Goal: Task Accomplishment & Management: Manage account settings

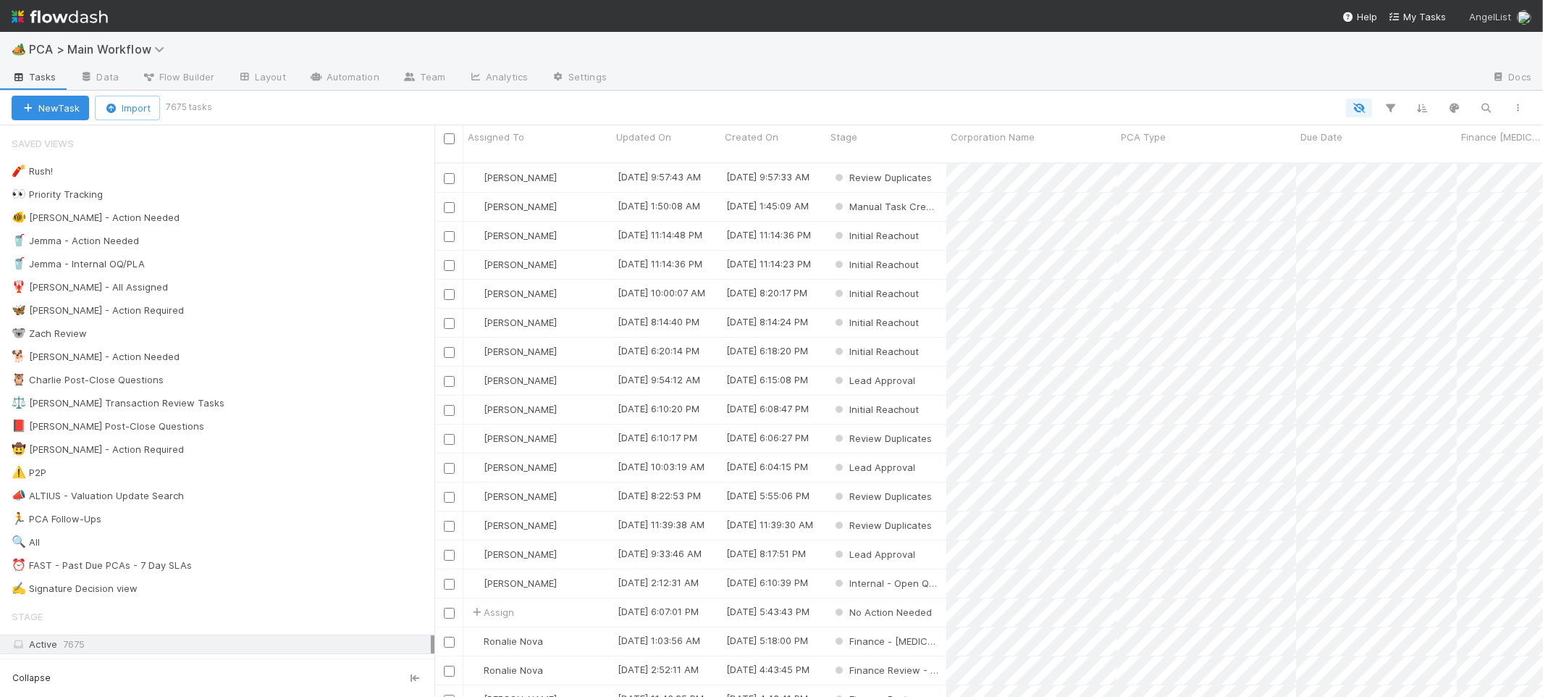
scroll to position [1, 1]
click at [306, 360] on div "🐕 Charlie - Action Needed 1" at bounding box center [223, 357] width 423 height 18
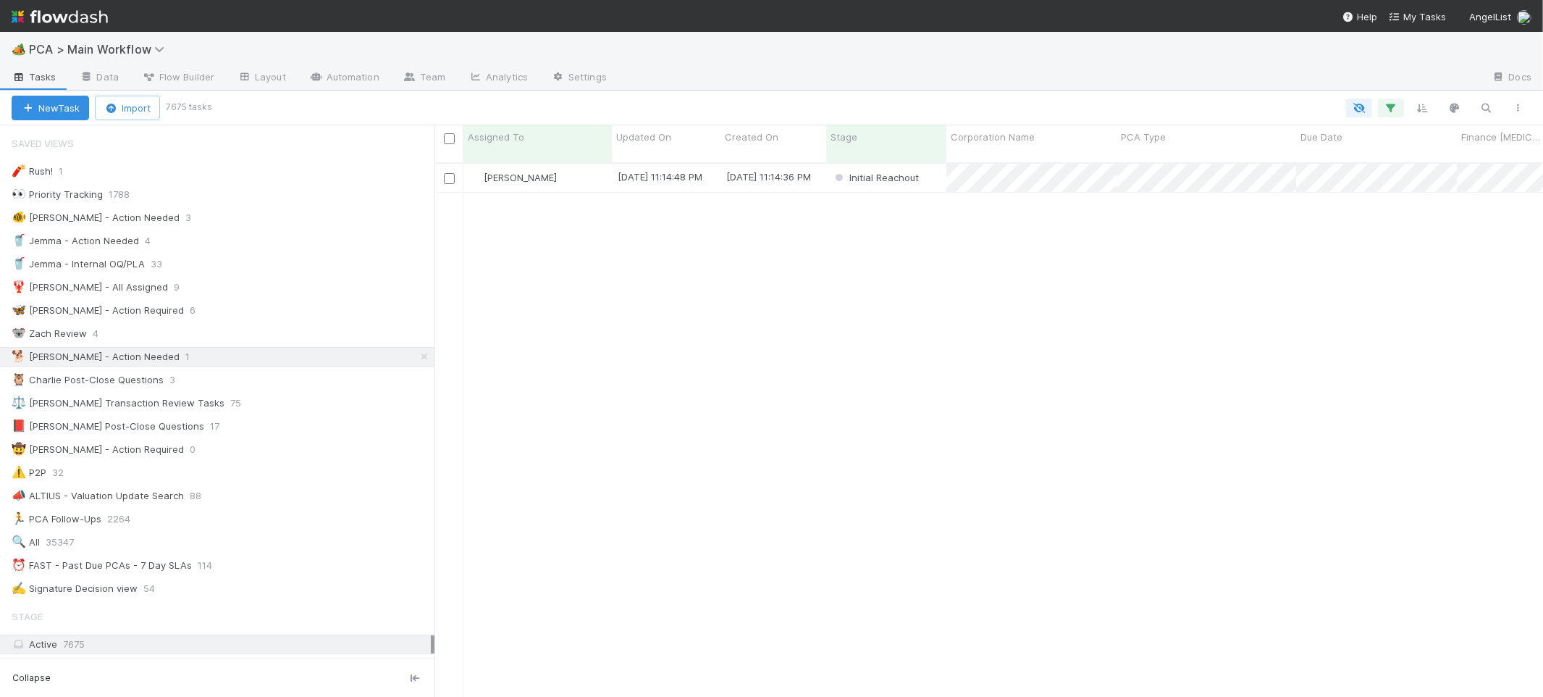
scroll to position [545, 1108]
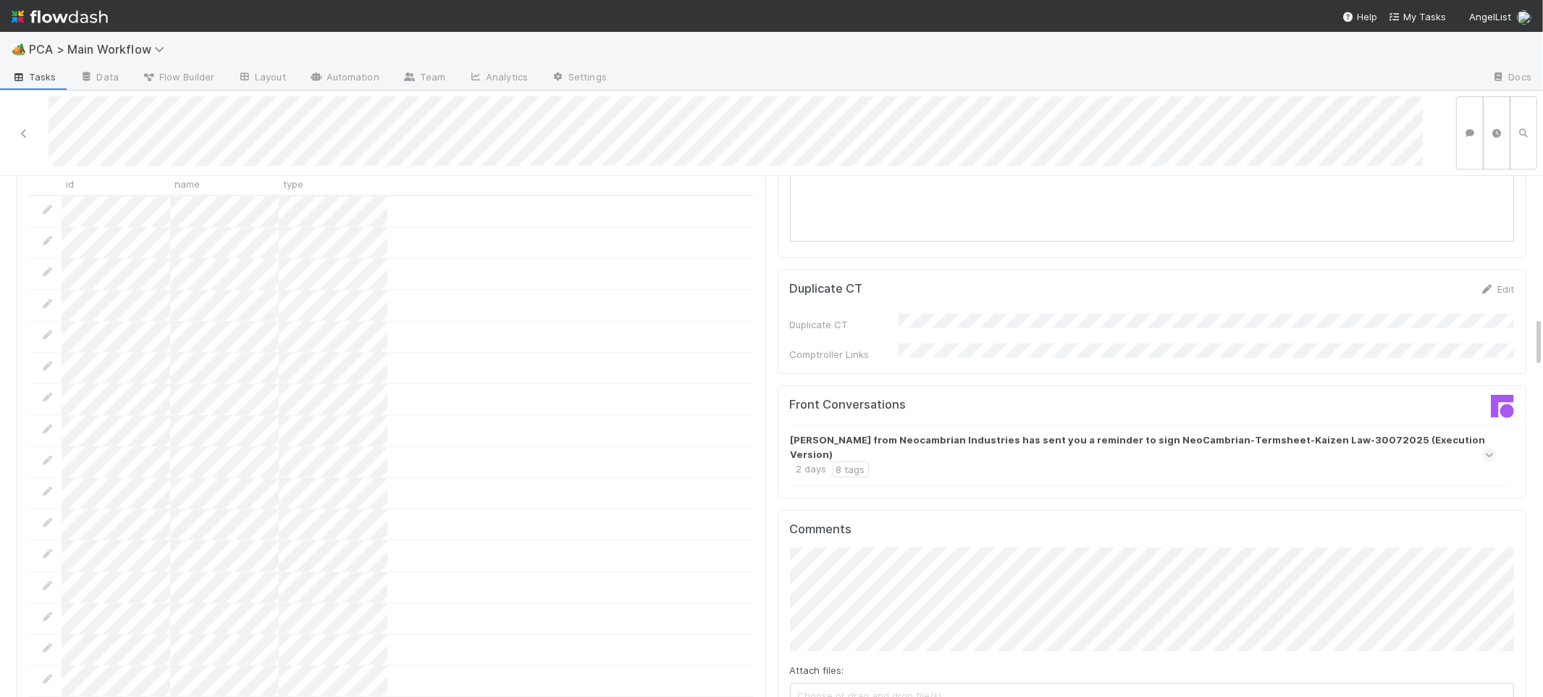
scroll to position [1434, 0]
drag, startPoint x: 1103, startPoint y: 375, endPoint x: 1155, endPoint y: 390, distance: 54.3
click at [1103, 437] on div "Abhinav Kukreja from Neocambrian Industries has sent you a reminder to sign Neo…" at bounding box center [1142, 459] width 703 height 45
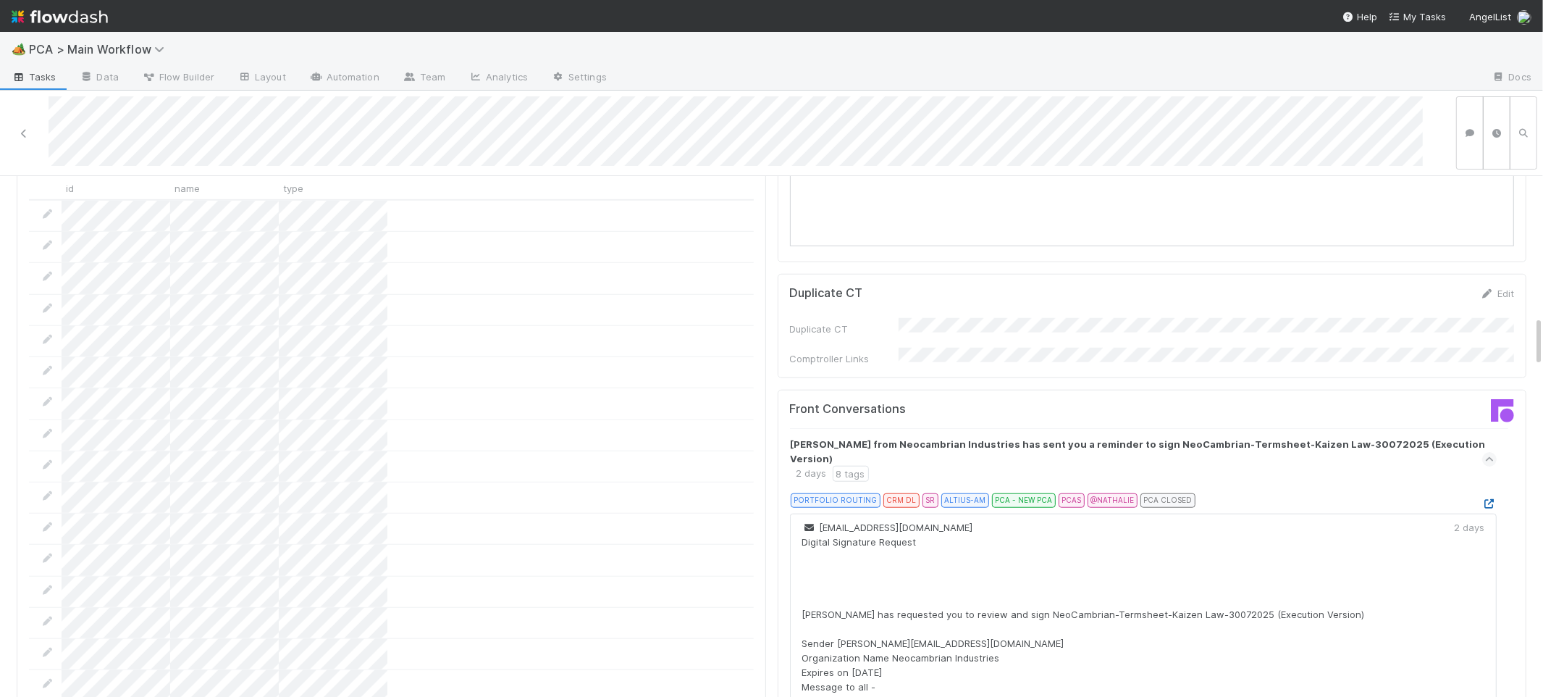
click at [1482, 497] on link at bounding box center [1489, 503] width 14 height 12
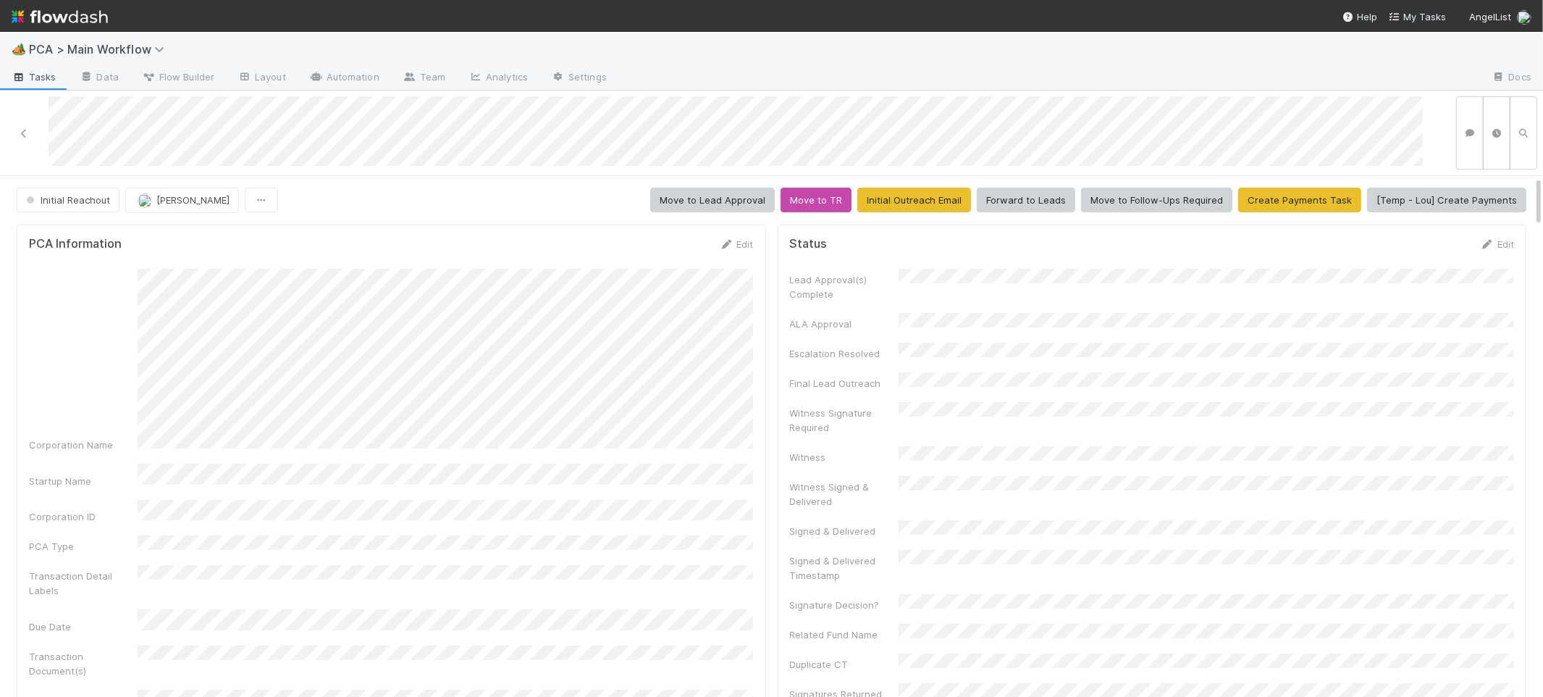
drag, startPoint x: 725, startPoint y: 237, endPoint x: 702, endPoint y: 240, distance: 23.3
click at [725, 240] on icon at bounding box center [727, 244] width 14 height 9
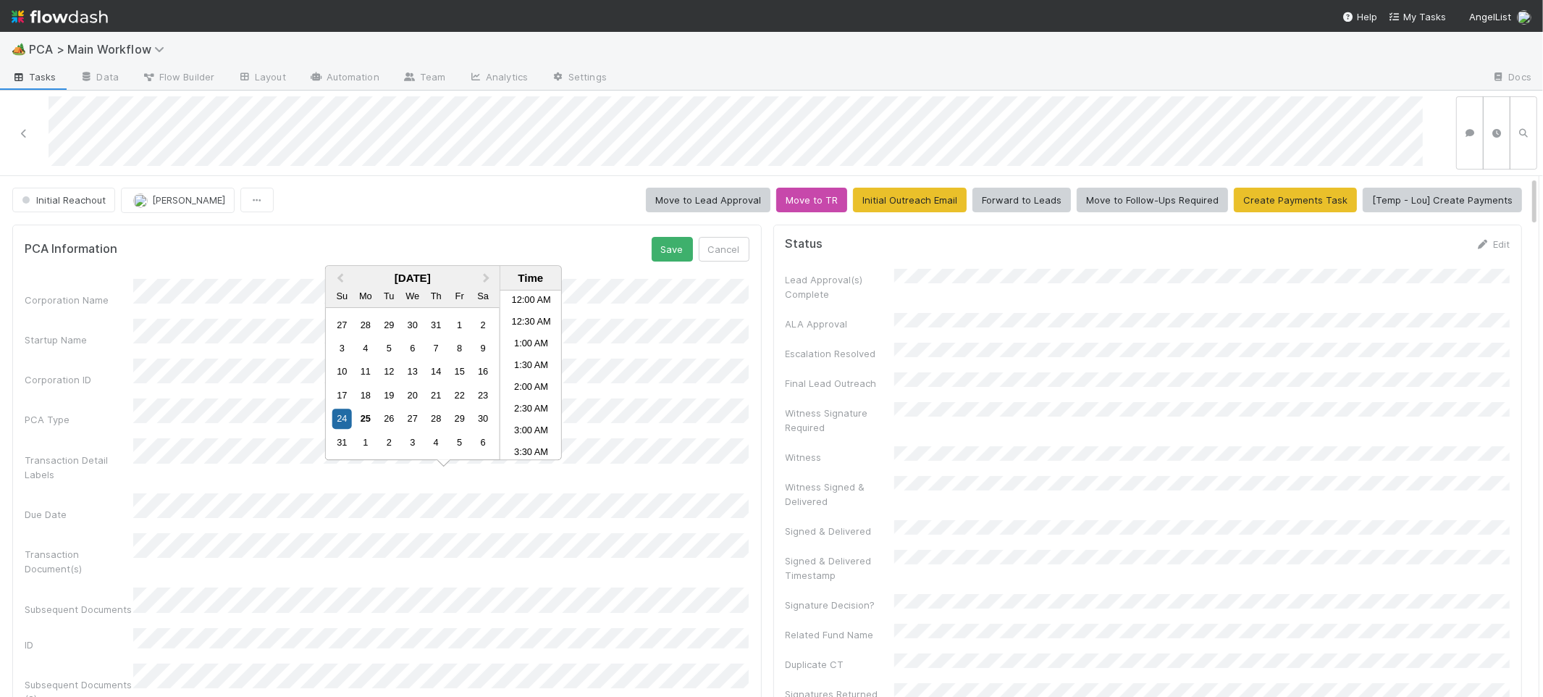
scroll to position [795, 0]
click at [623, 202] on div "Initial Reachout Nathalie Gualito Move to Lead Approval Move to TR Initial Outr…" at bounding box center [767, 200] width 1510 height 25
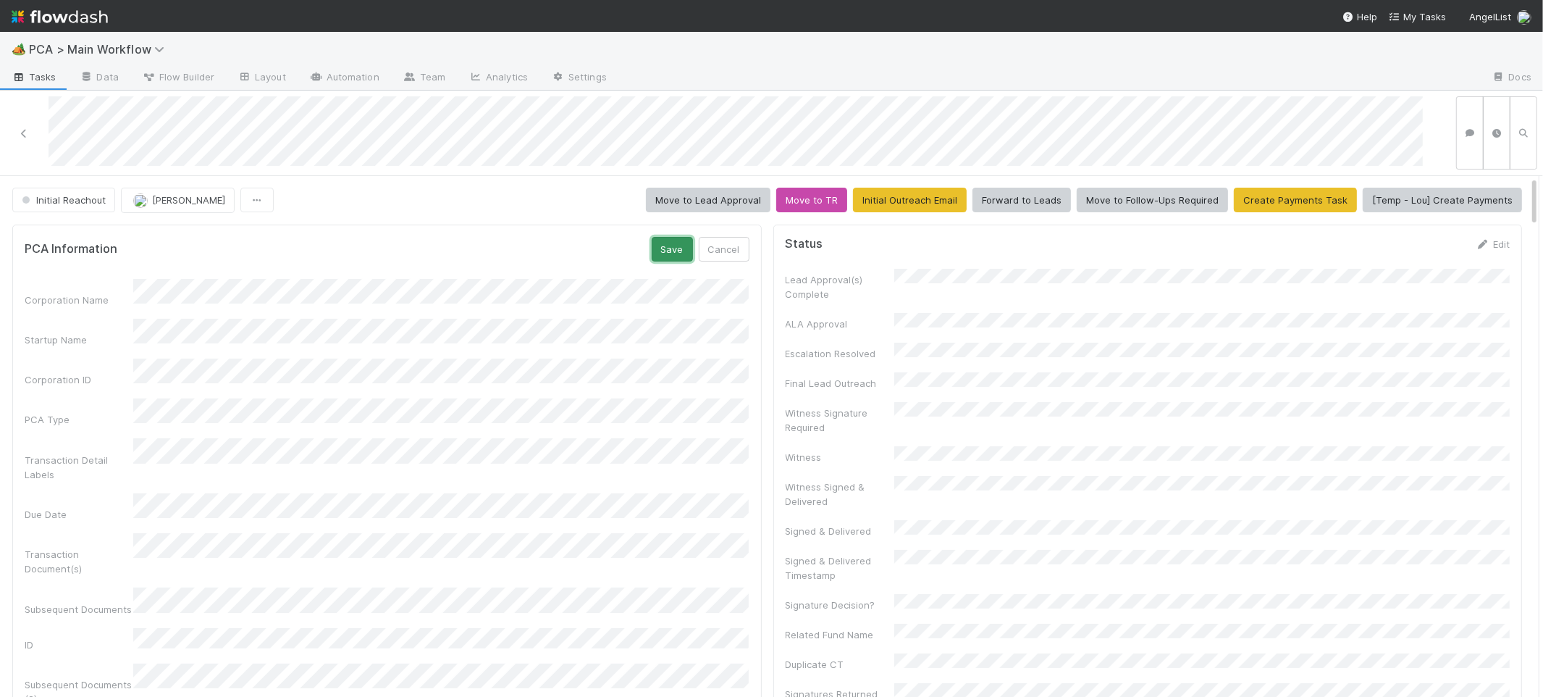
click at [678, 259] on button "Save" at bounding box center [672, 249] width 41 height 25
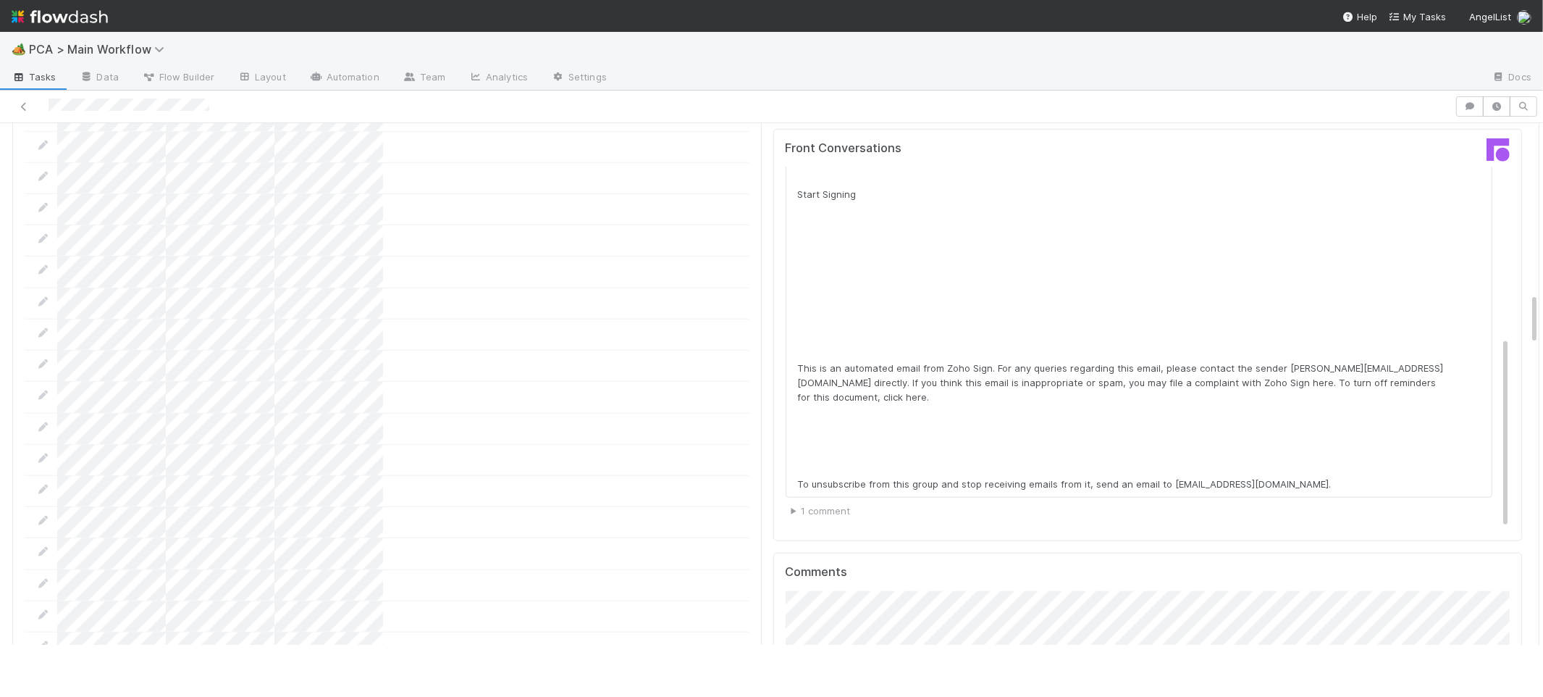
scroll to position [1680, 0]
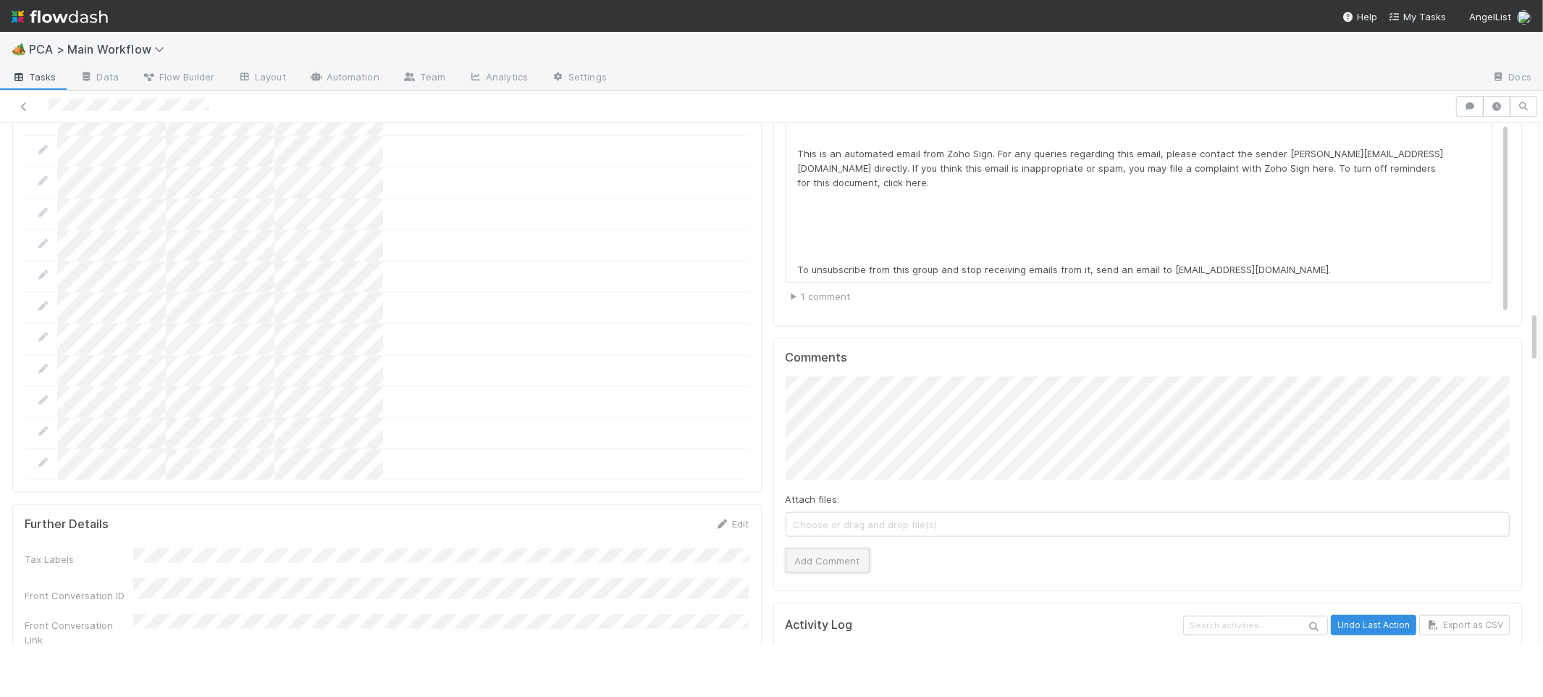
click at [823, 548] on button "Add Comment" at bounding box center [828, 560] width 84 height 25
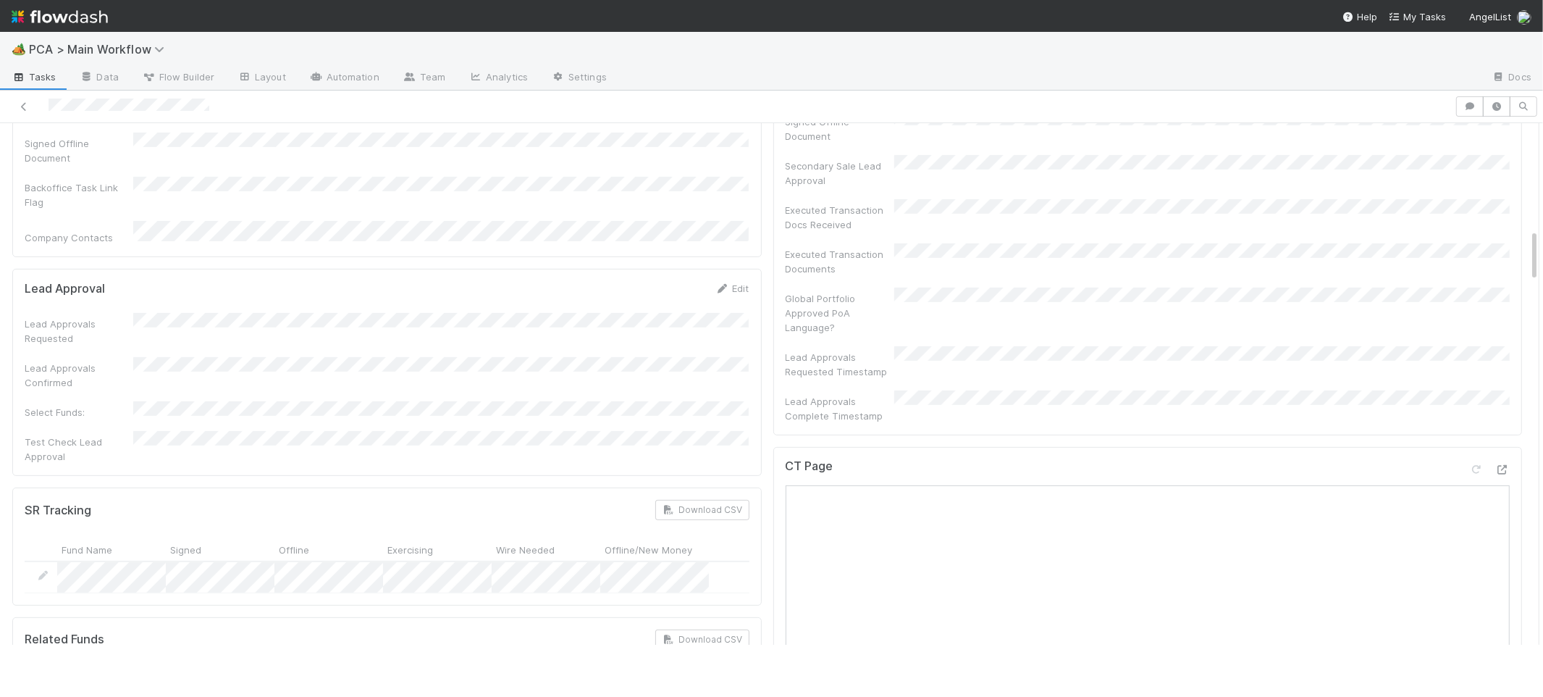
scroll to position [0, 0]
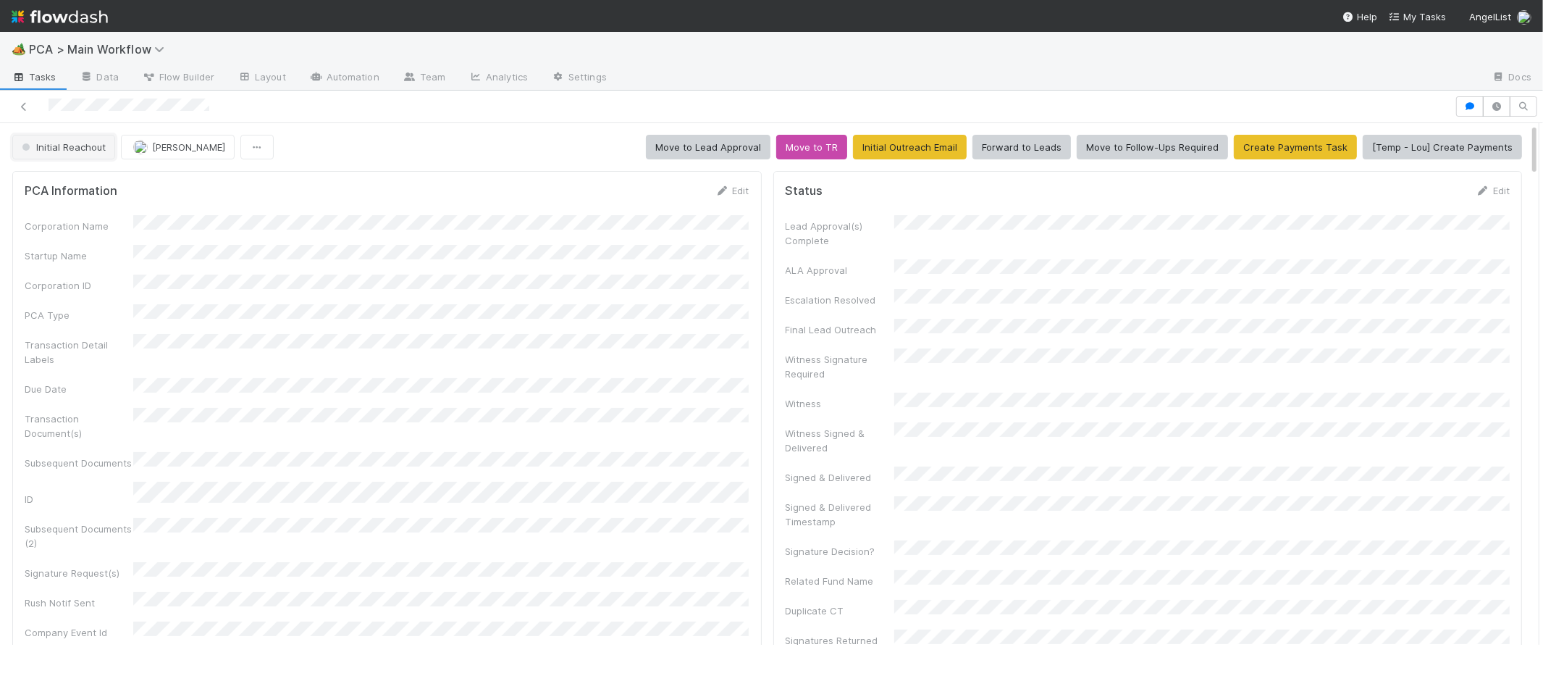
click at [75, 146] on span "Initial Reachout" at bounding box center [62, 147] width 87 height 12
click at [81, 180] on span "No Action Needed" at bounding box center [66, 184] width 100 height 12
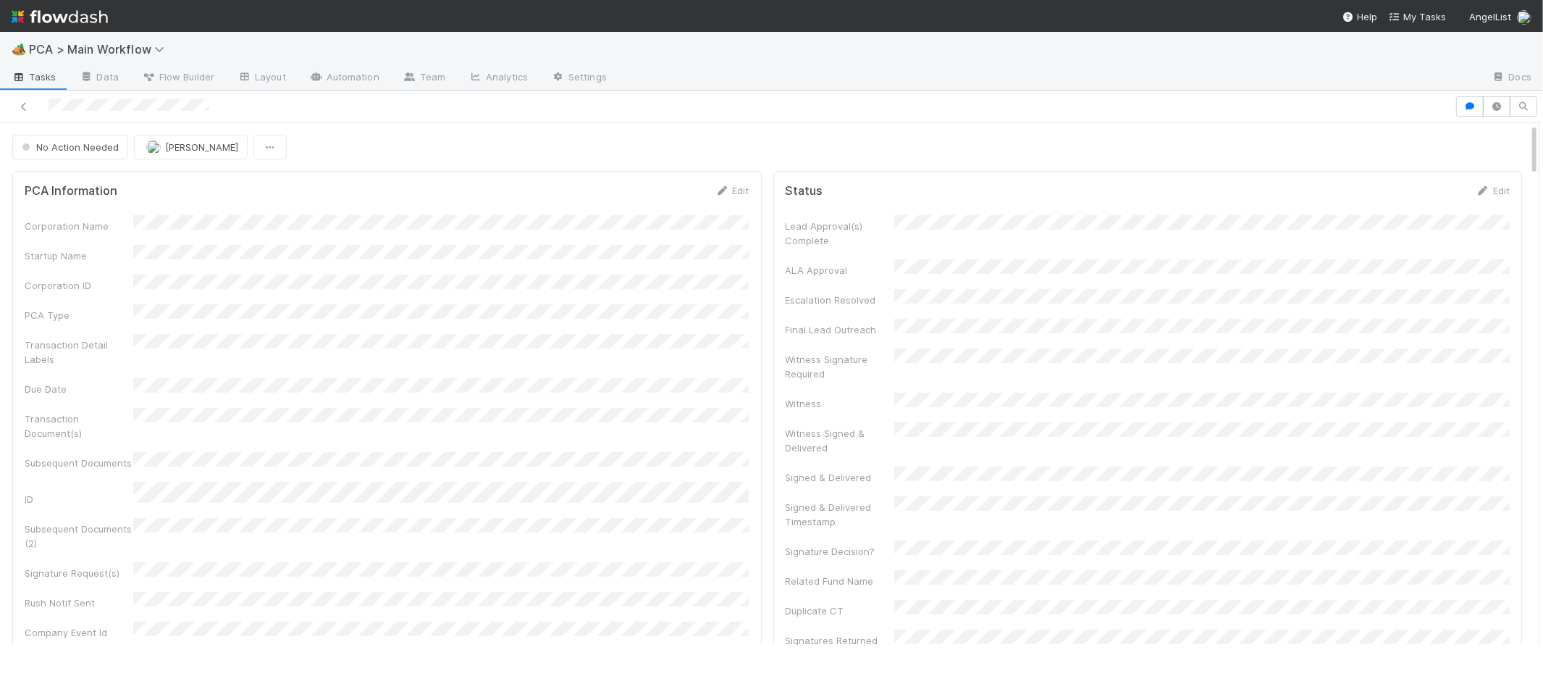
click at [92, 14] on img at bounding box center [60, 16] width 96 height 25
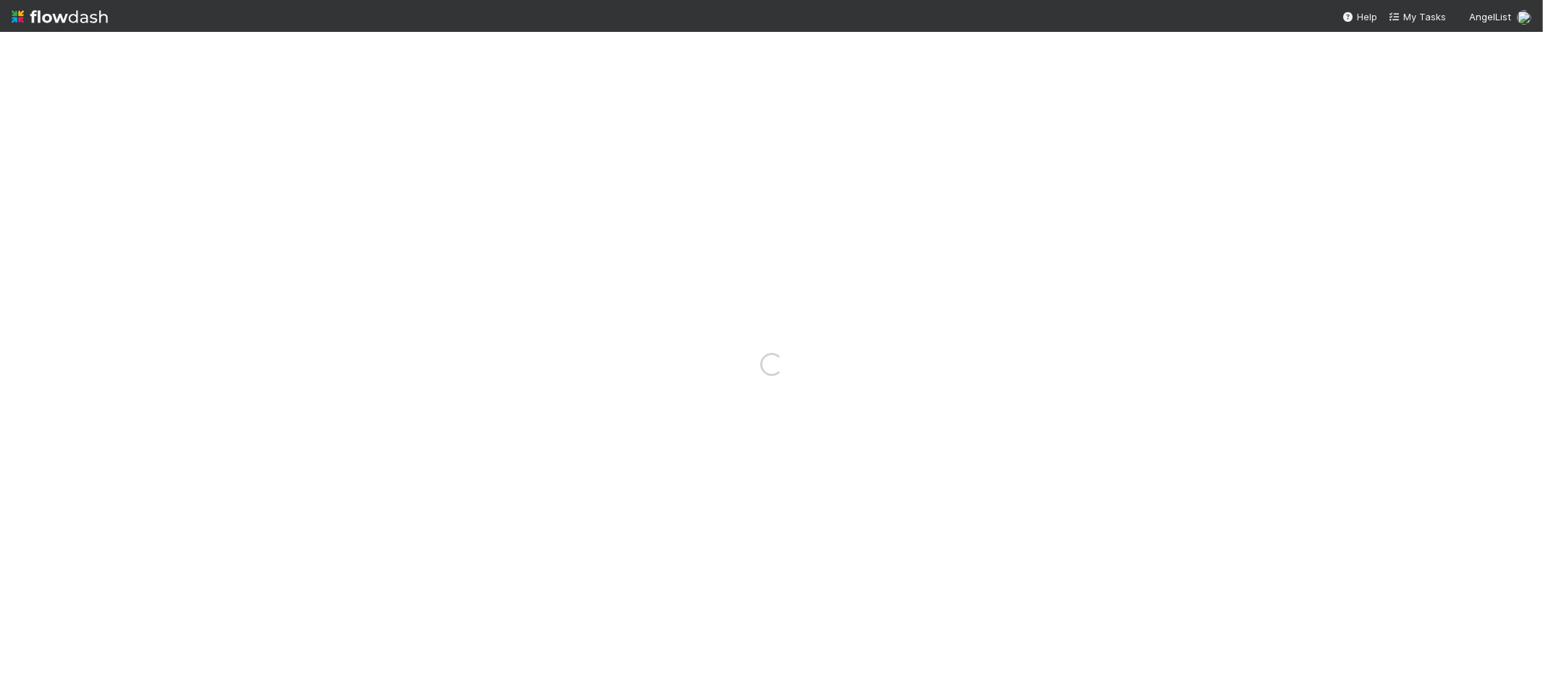
drag, startPoint x: 91, startPoint y: 14, endPoint x: 41, endPoint y: 23, distance: 50.8
click at [91, 14] on img at bounding box center [60, 16] width 96 height 25
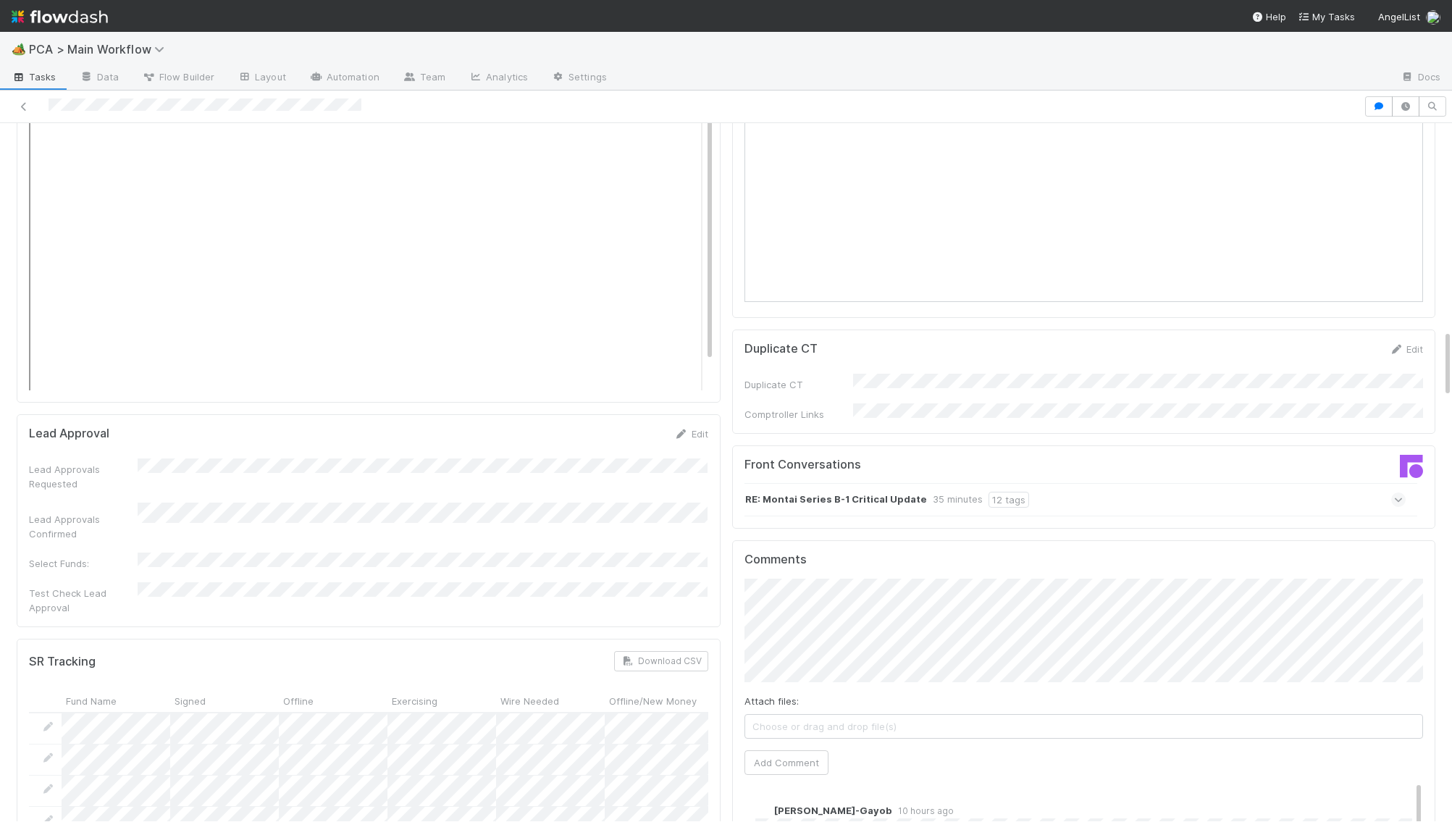
scroll to position [2108, 0]
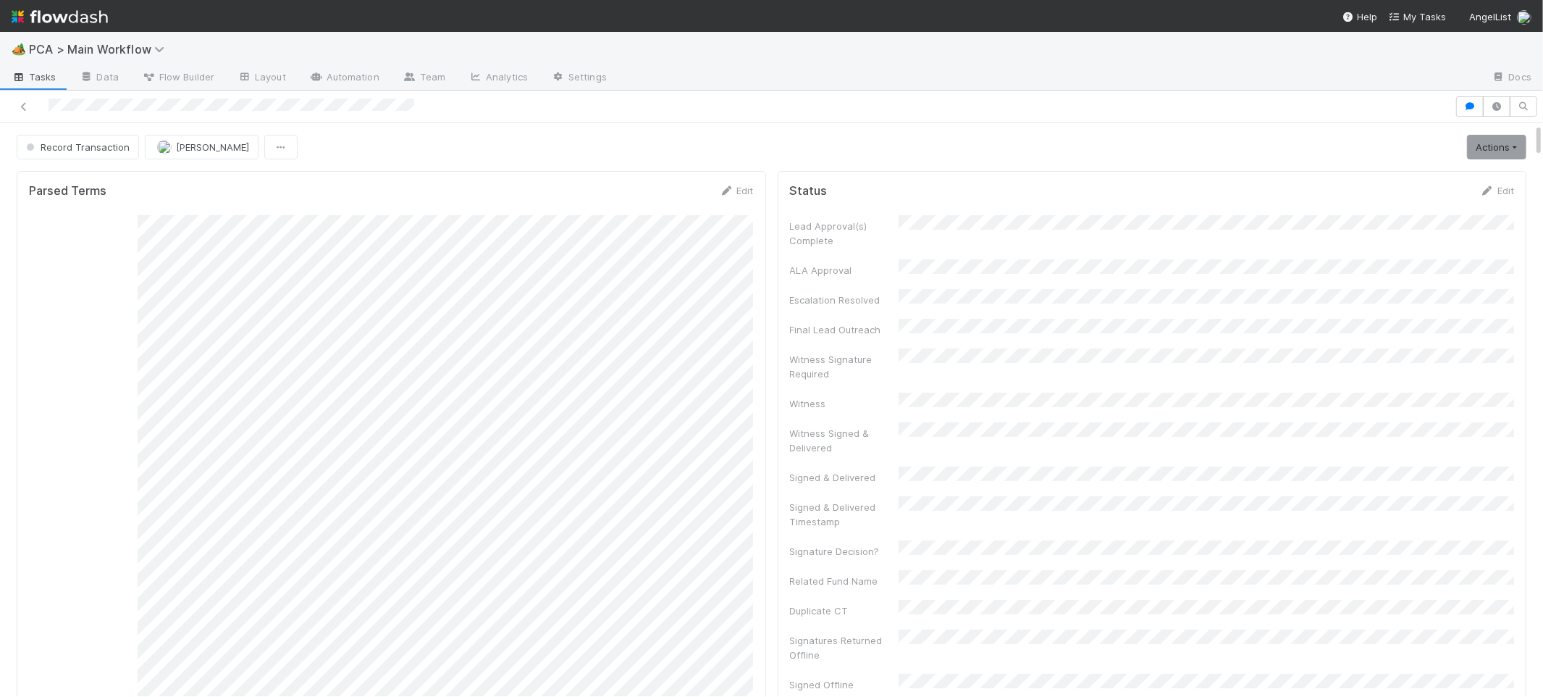
click at [91, 20] on img at bounding box center [60, 16] width 96 height 25
drag, startPoint x: 655, startPoint y: 156, endPoint x: 710, endPoint y: 163, distance: 54.8
click at [725, 182] on icon at bounding box center [727, 179] width 14 height 9
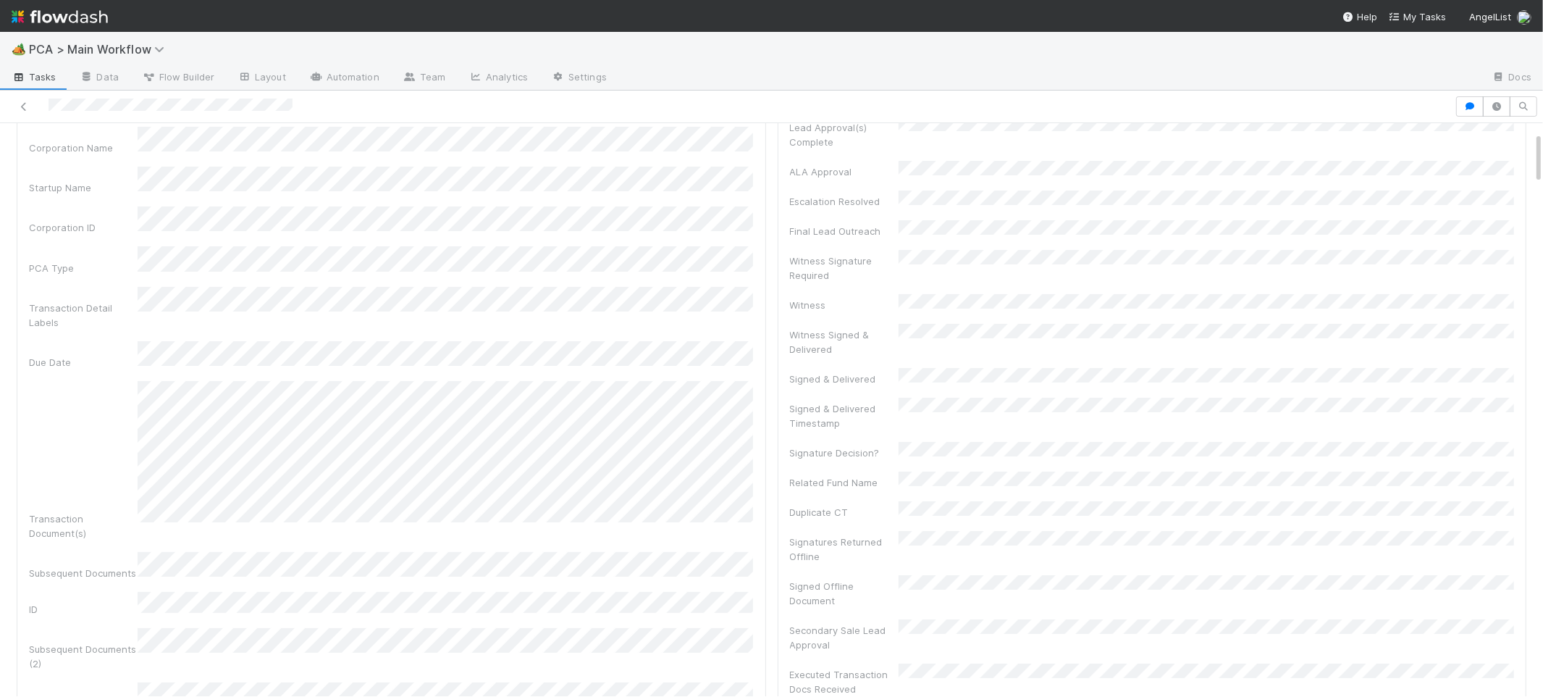
scroll to position [0, 0]
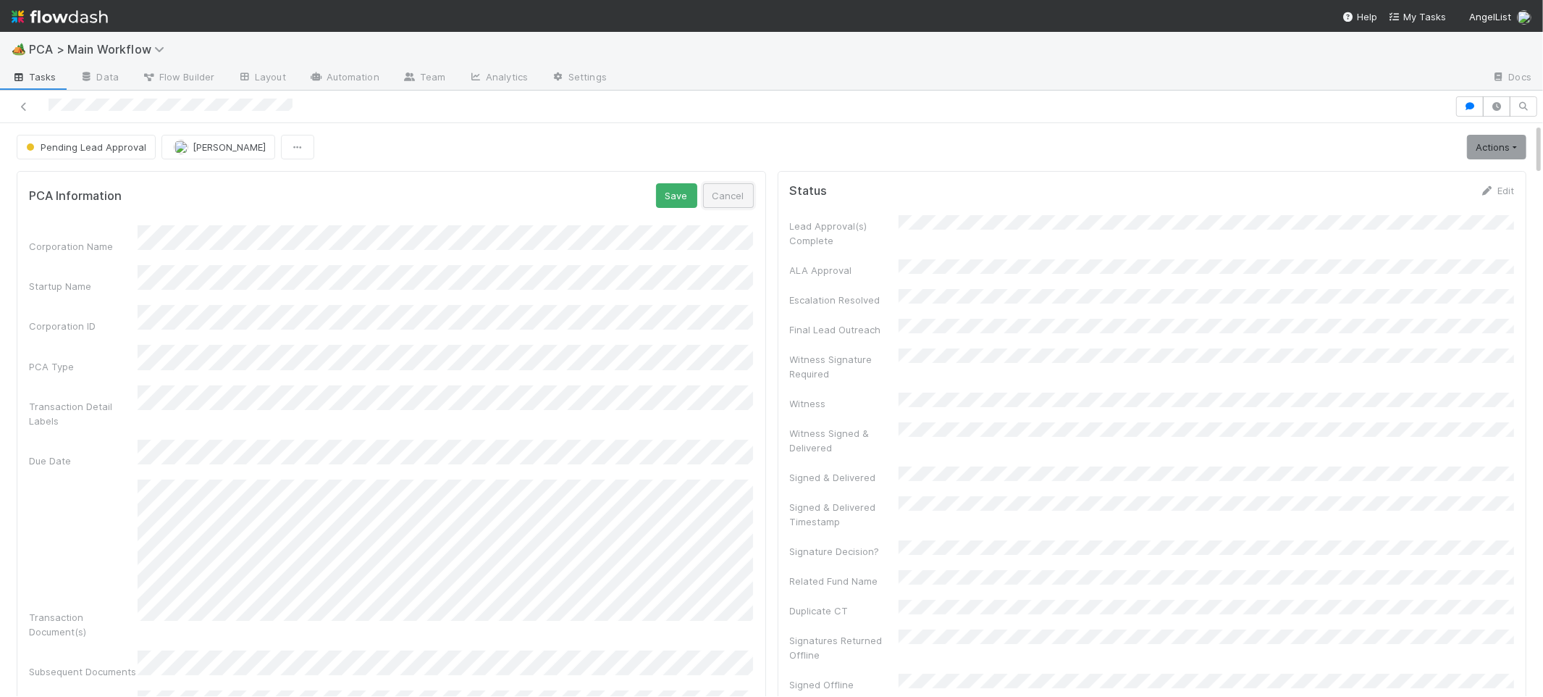
click at [709, 190] on button "Cancel" at bounding box center [728, 195] width 51 height 25
click at [731, 188] on icon at bounding box center [727, 190] width 14 height 9
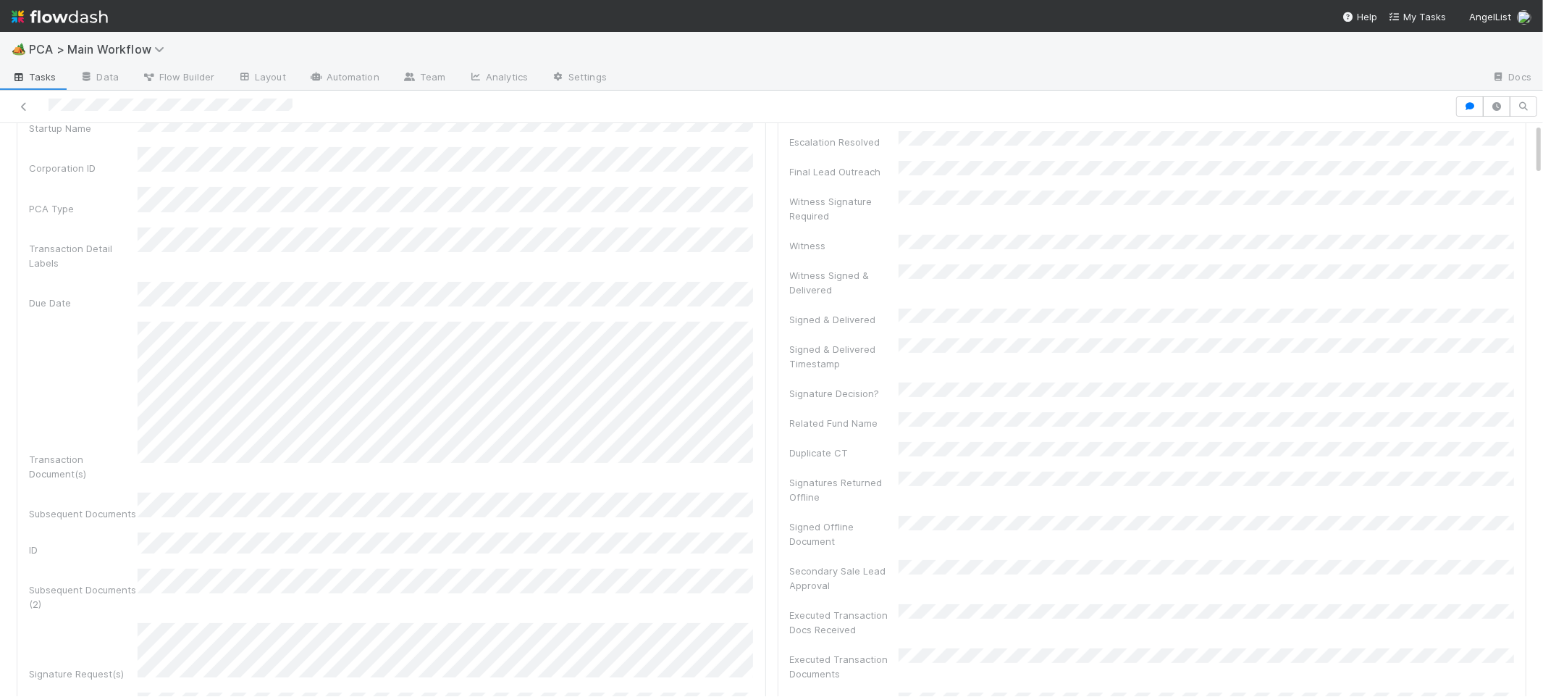
scroll to position [164, 0]
click at [96, 616] on div "Signature Request(s)" at bounding box center [391, 644] width 725 height 57
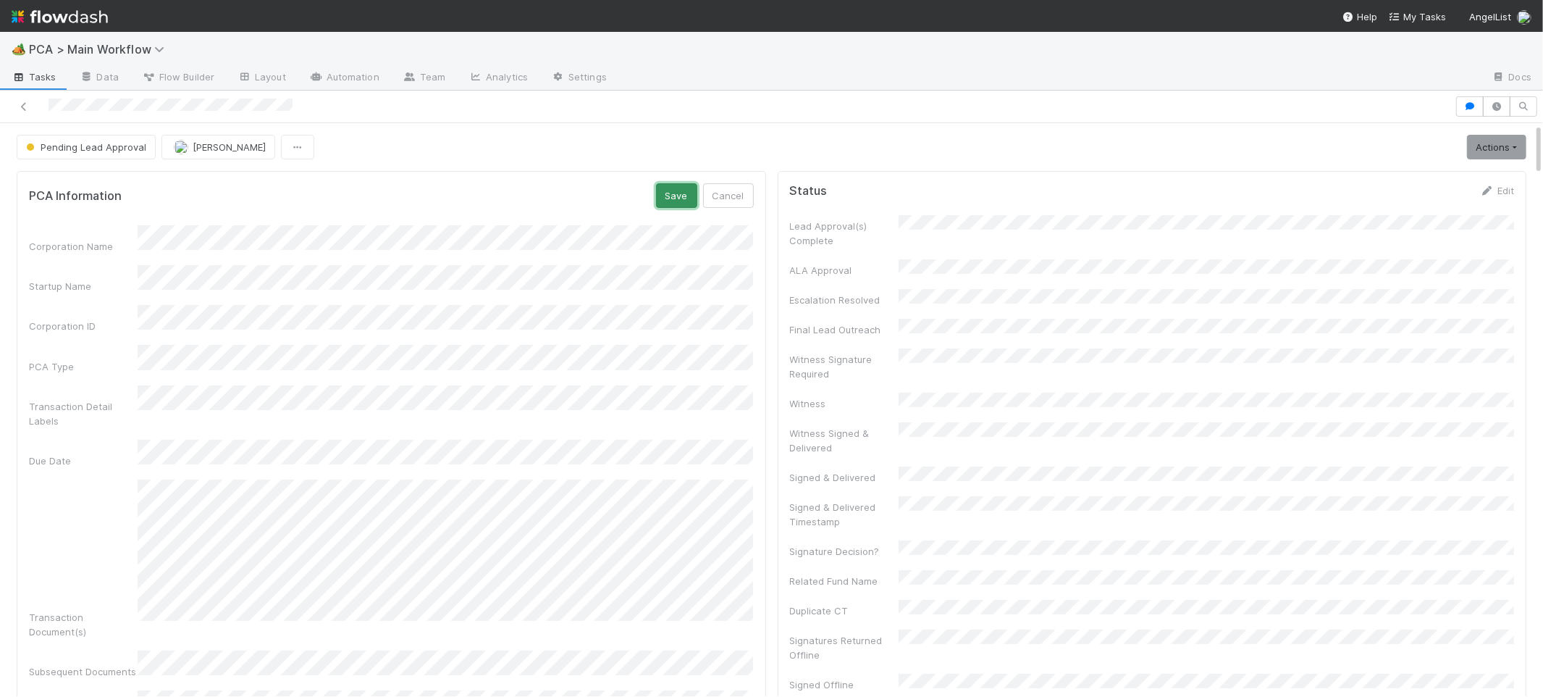
click at [668, 193] on button "Save" at bounding box center [676, 195] width 41 height 25
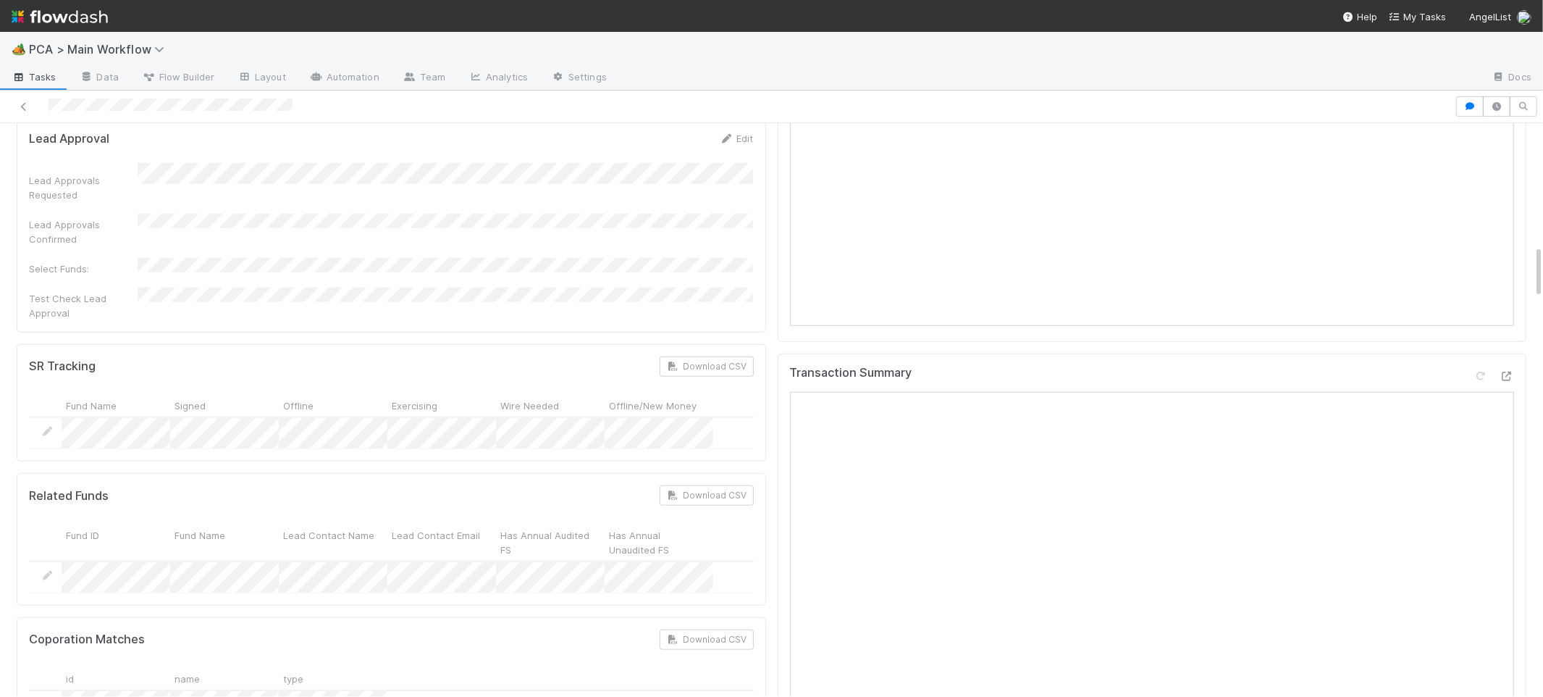
scroll to position [1190, 0]
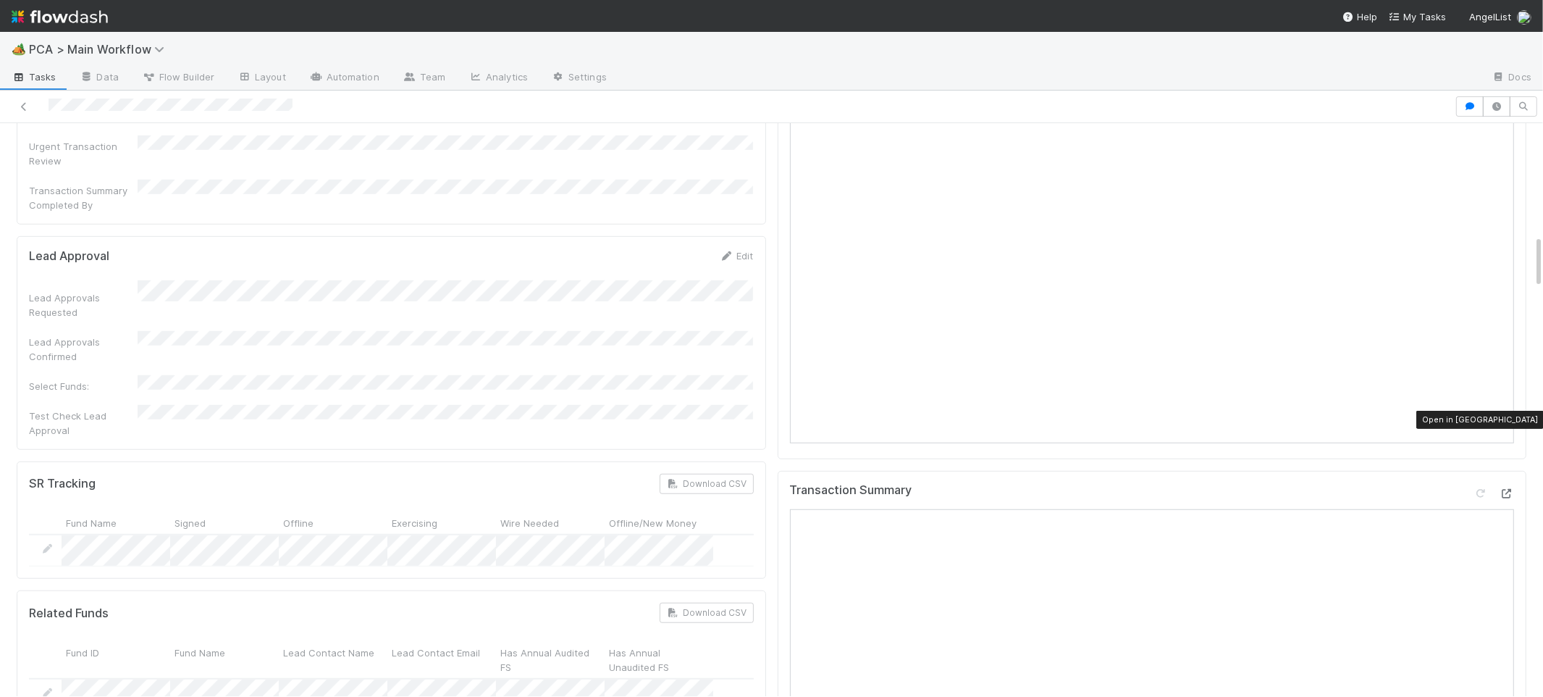
click at [1451, 486] on div at bounding box center [1506, 493] width 14 height 14
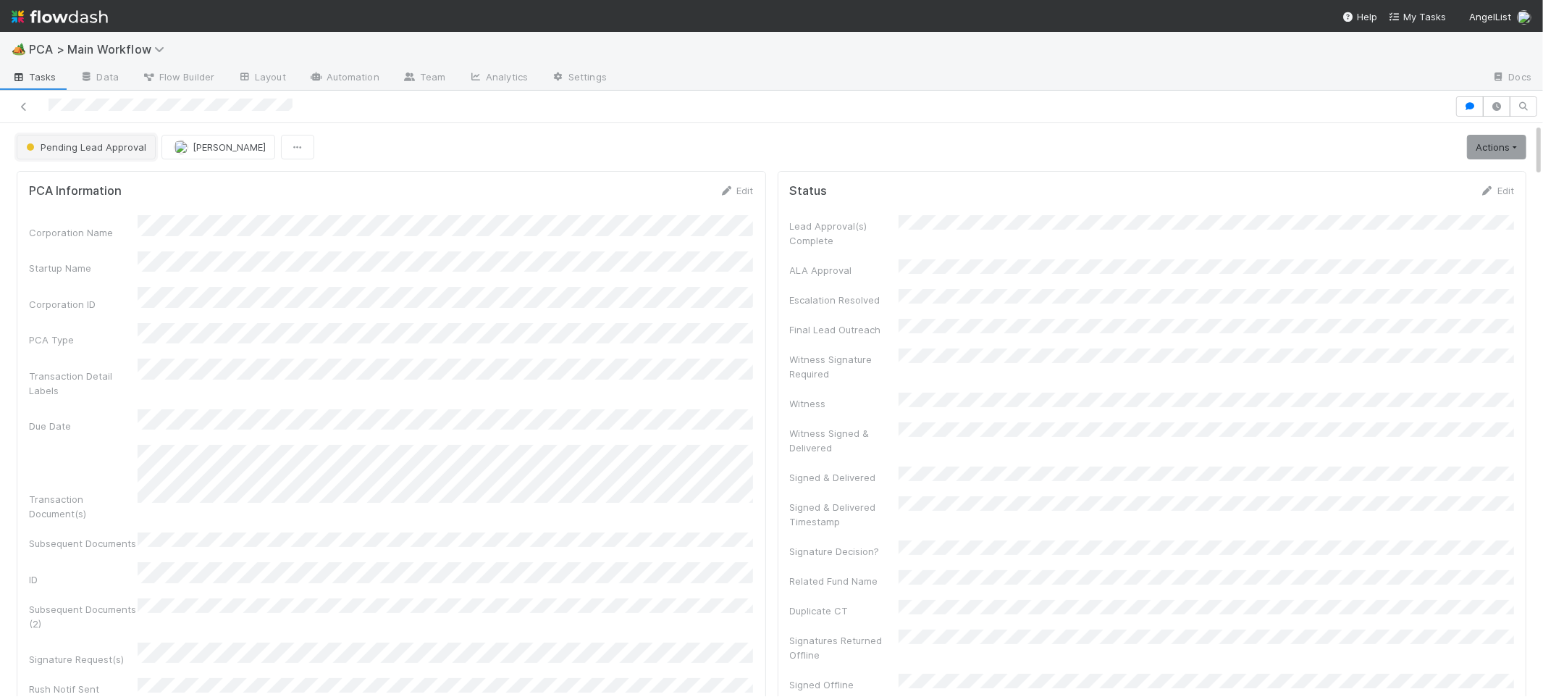
click at [77, 141] on span "Pending Lead Approval" at bounding box center [84, 147] width 123 height 12
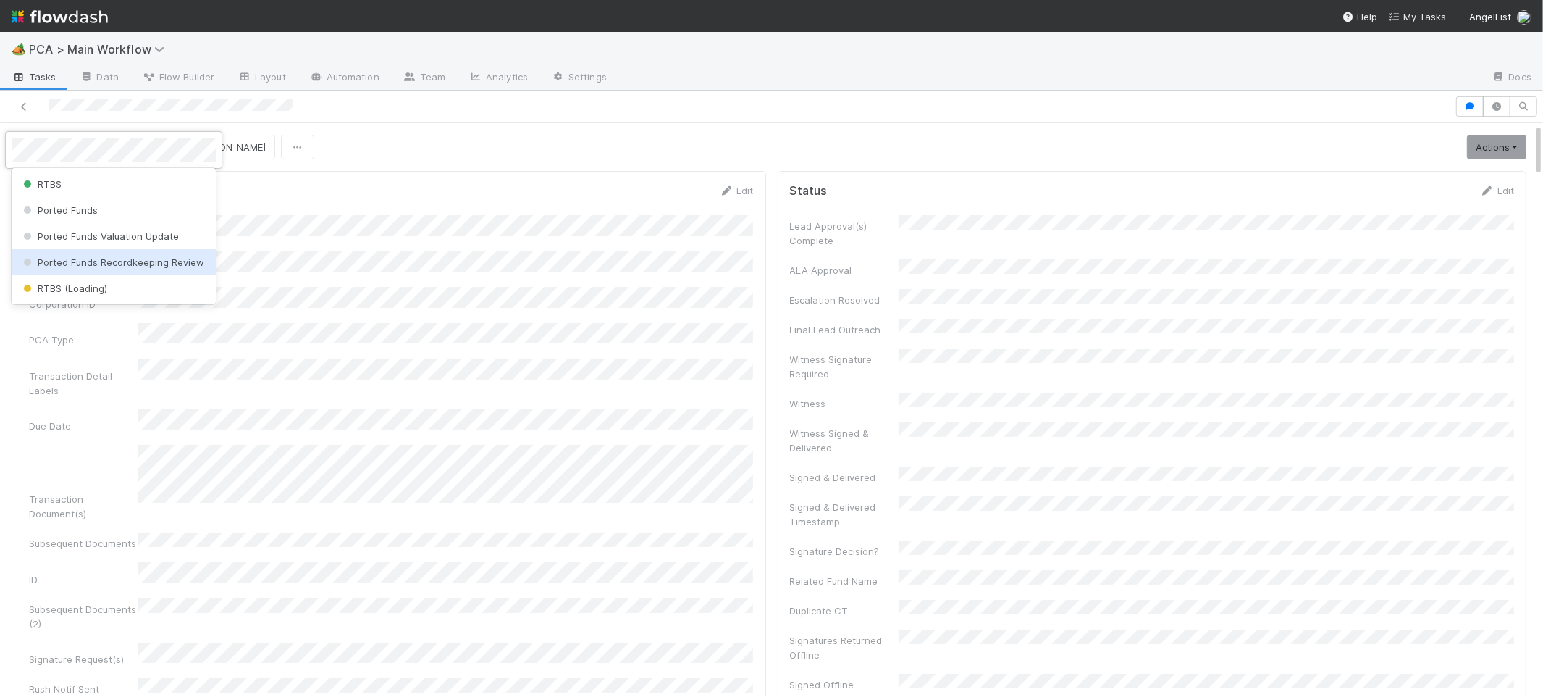
click at [103, 283] on span "RTBS (Loading)" at bounding box center [63, 288] width 87 height 12
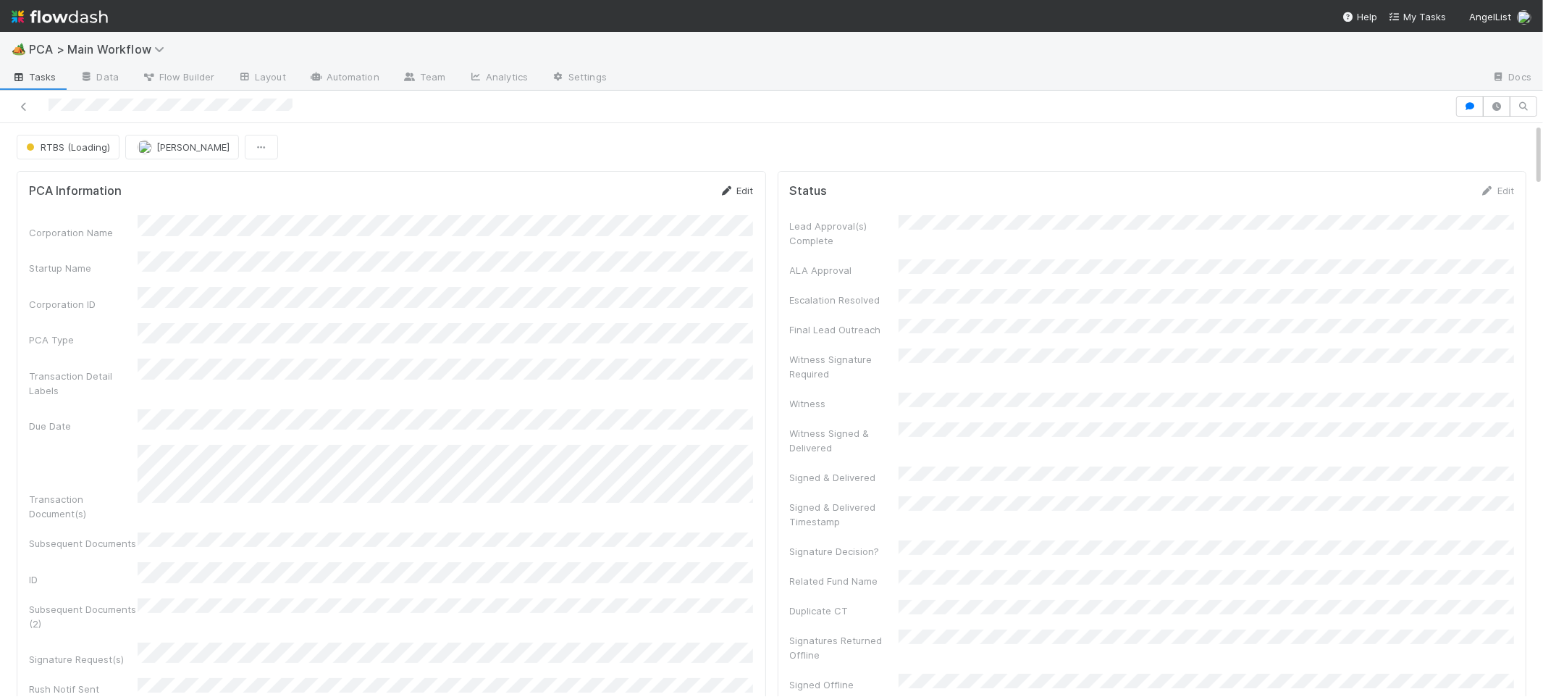
click at [726, 186] on icon at bounding box center [727, 190] width 14 height 9
click at [689, 189] on button "Save" at bounding box center [676, 195] width 41 height 25
drag, startPoint x: 731, startPoint y: 179, endPoint x: 592, endPoint y: 445, distance: 300.9
click at [731, 179] on icon at bounding box center [727, 183] width 14 height 9
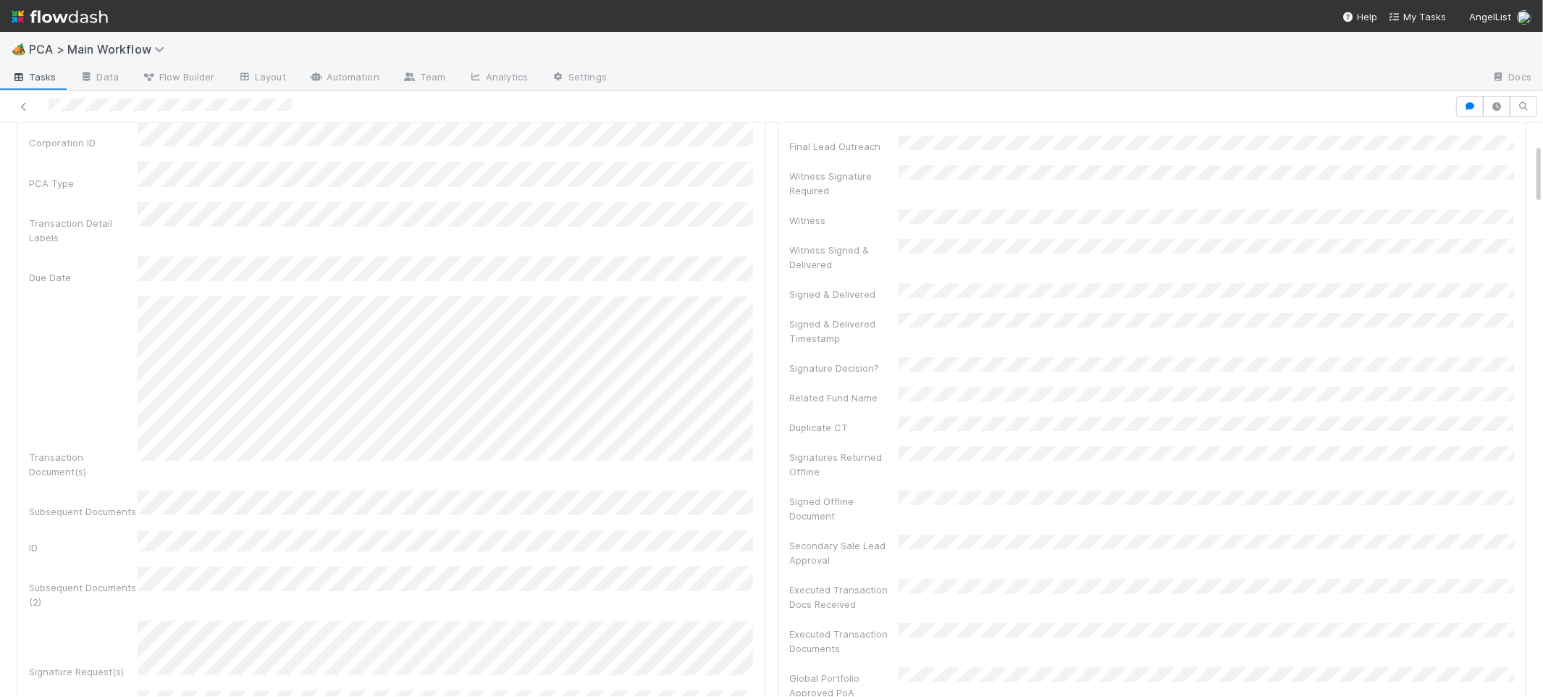
scroll to position [227, 0]
click at [746, 662] on div "Corporation Name Startup Name Corporation ID PCA Type Transaction Detail Labels…" at bounding box center [391, 443] width 725 height 888
click at [766, 697] on html "🏕️ PCA > Main Workflow Tasks Data Flow Builder Layout Automation Team Analytics…" at bounding box center [771, 348] width 1543 height 697
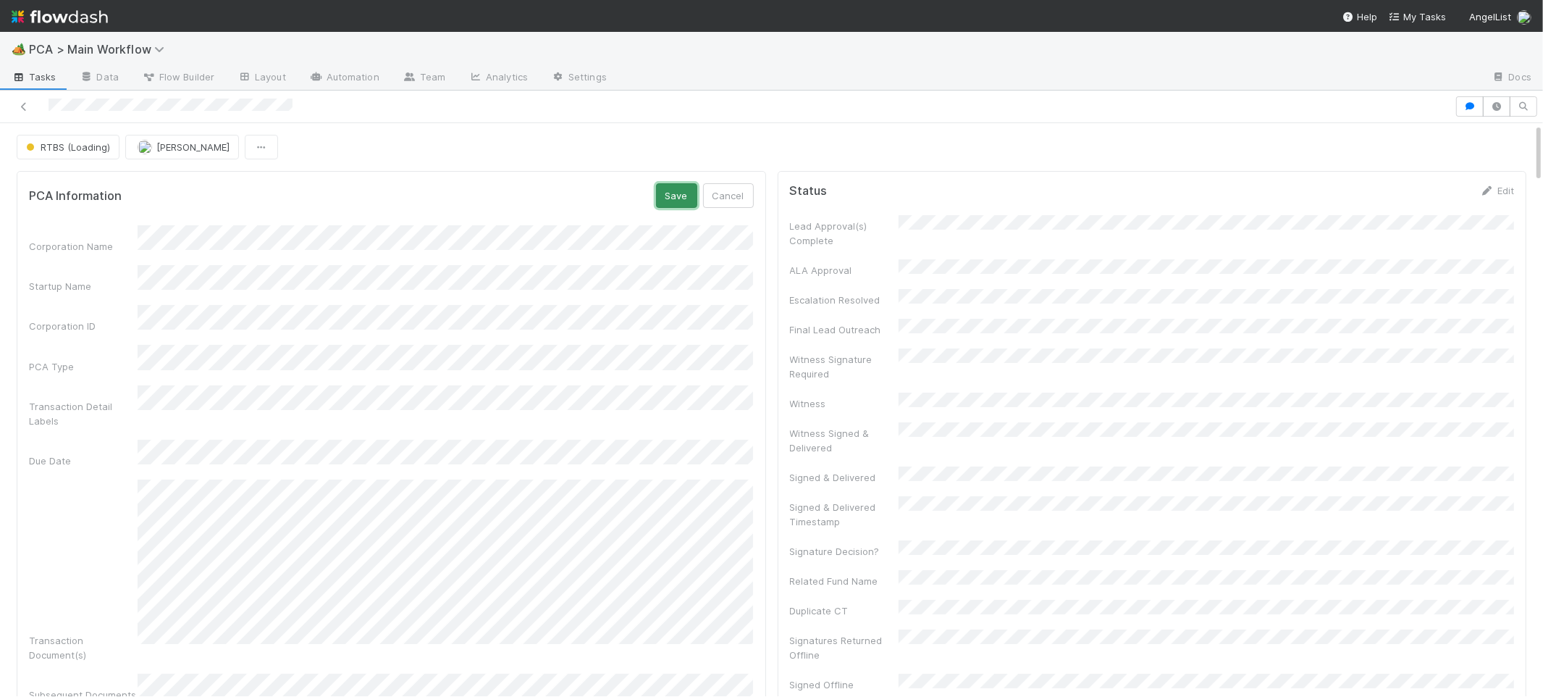
click at [691, 193] on button "Save" at bounding box center [676, 195] width 41 height 25
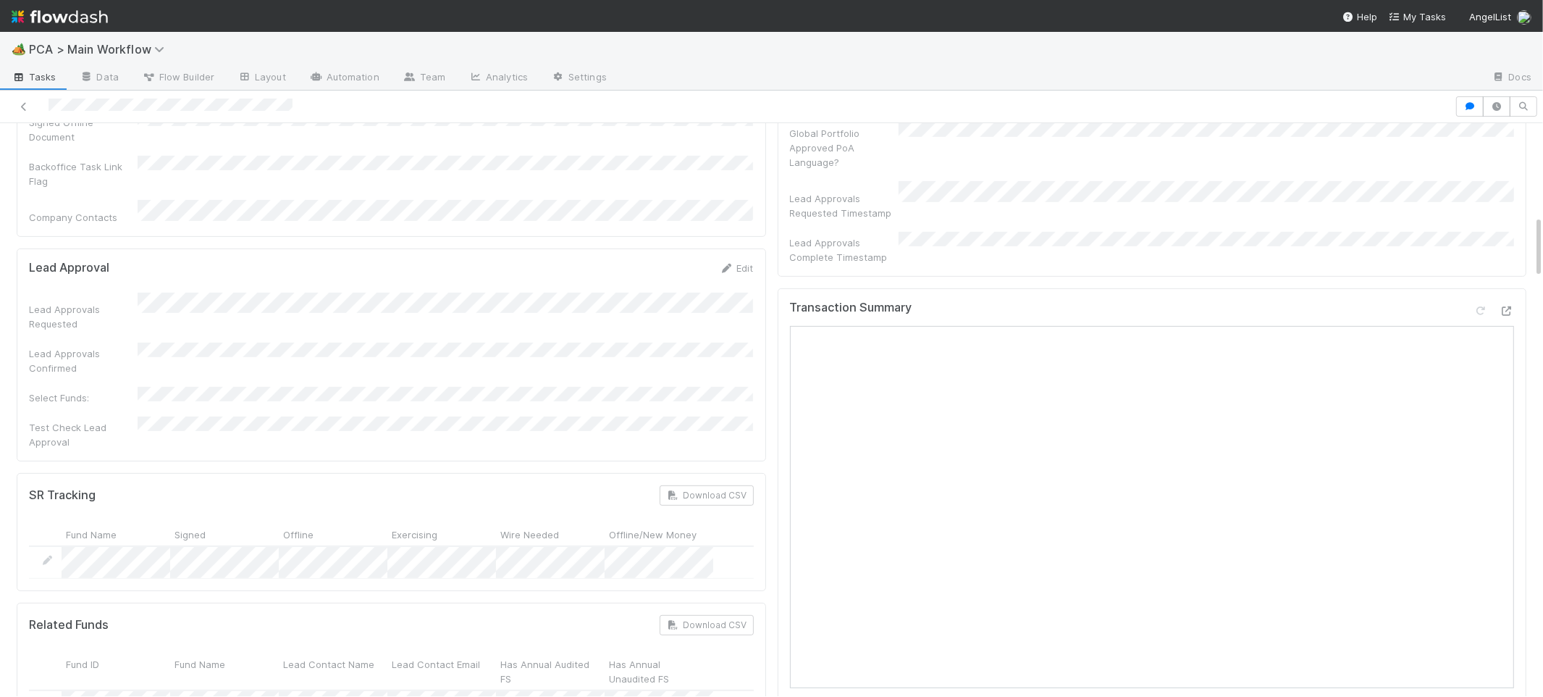
scroll to position [650, 0]
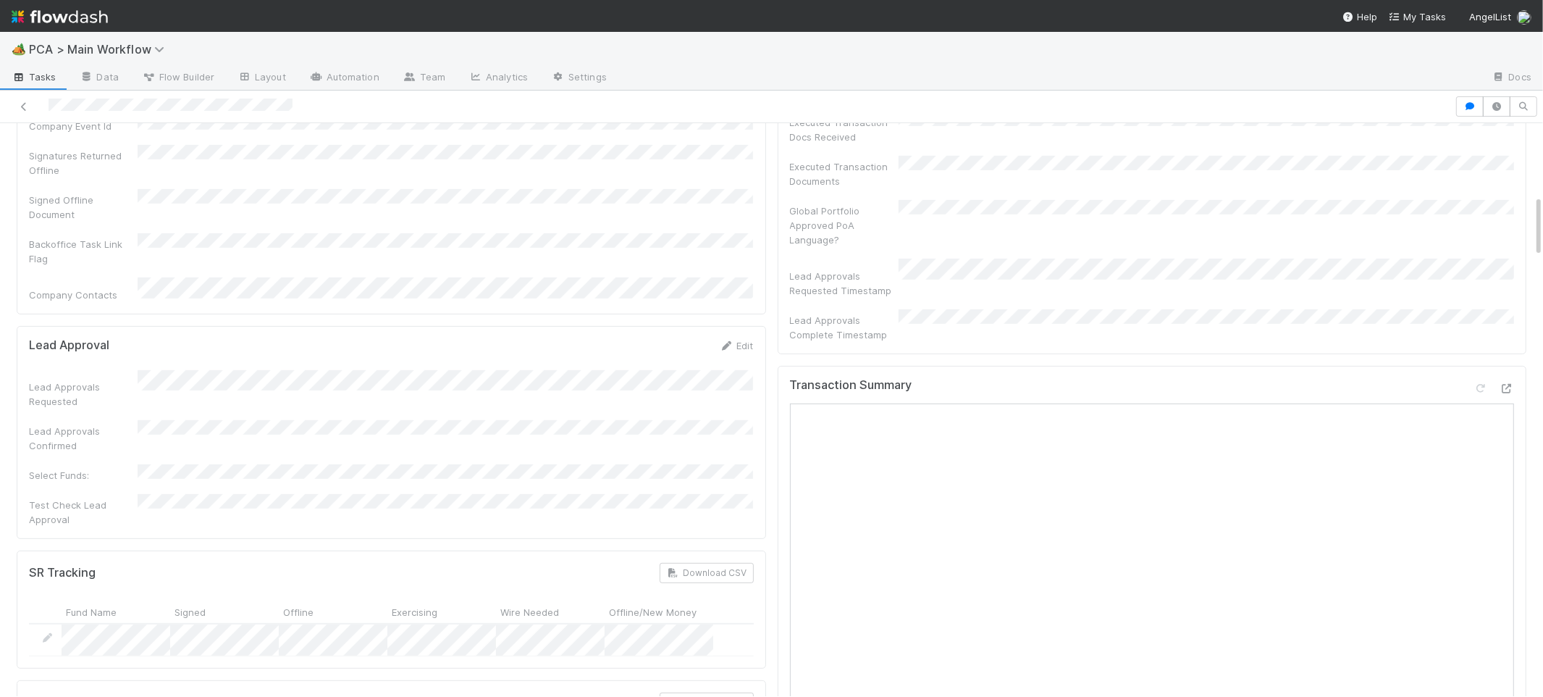
click at [405, 370] on div "Lead Approvals Requested" at bounding box center [391, 389] width 725 height 38
click at [416, 338] on form "Lead Approval Save Cancel Lead Approvals Requested Lead Approvals Confirmed Sel…" at bounding box center [391, 493] width 725 height 311
click at [683, 338] on button "Save" at bounding box center [676, 350] width 41 height 25
click at [83, 6] on img at bounding box center [60, 16] width 96 height 25
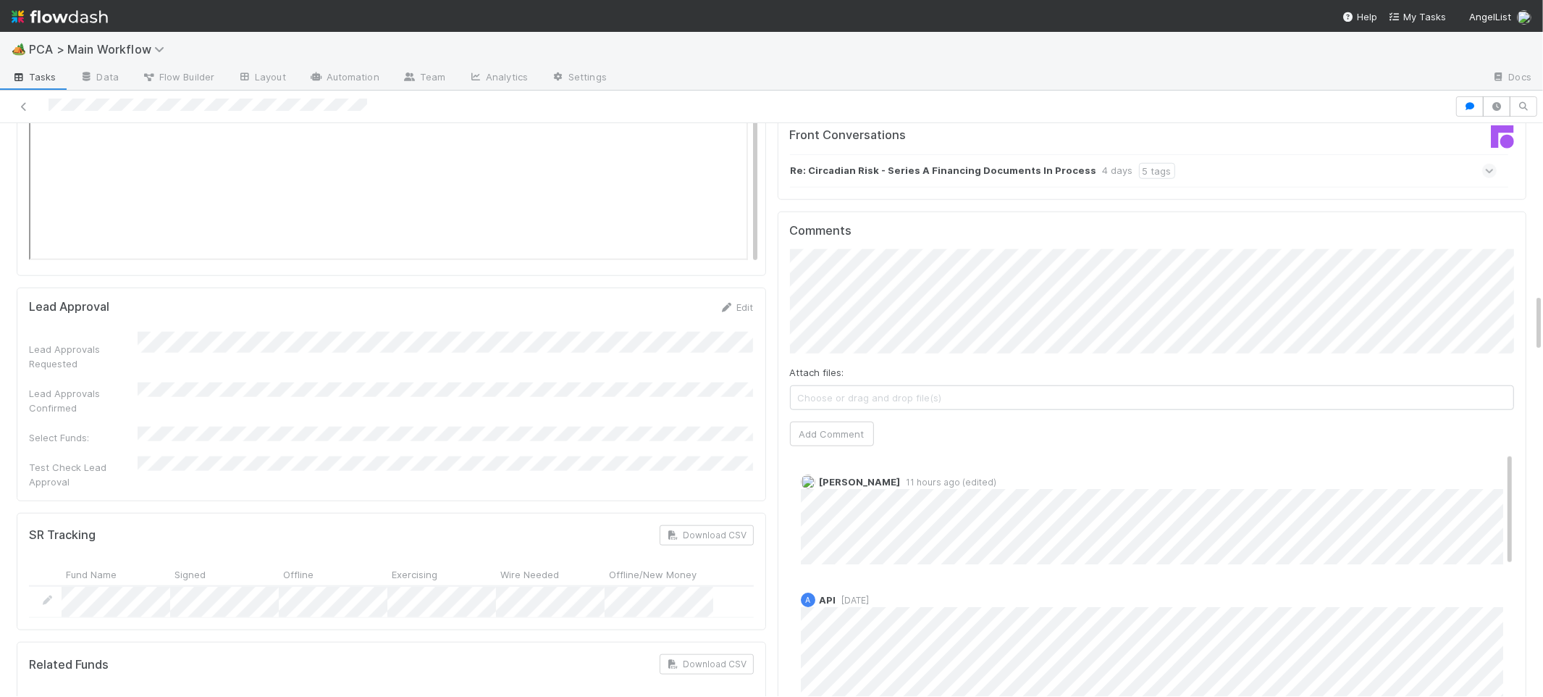
scroll to position [1609, 0]
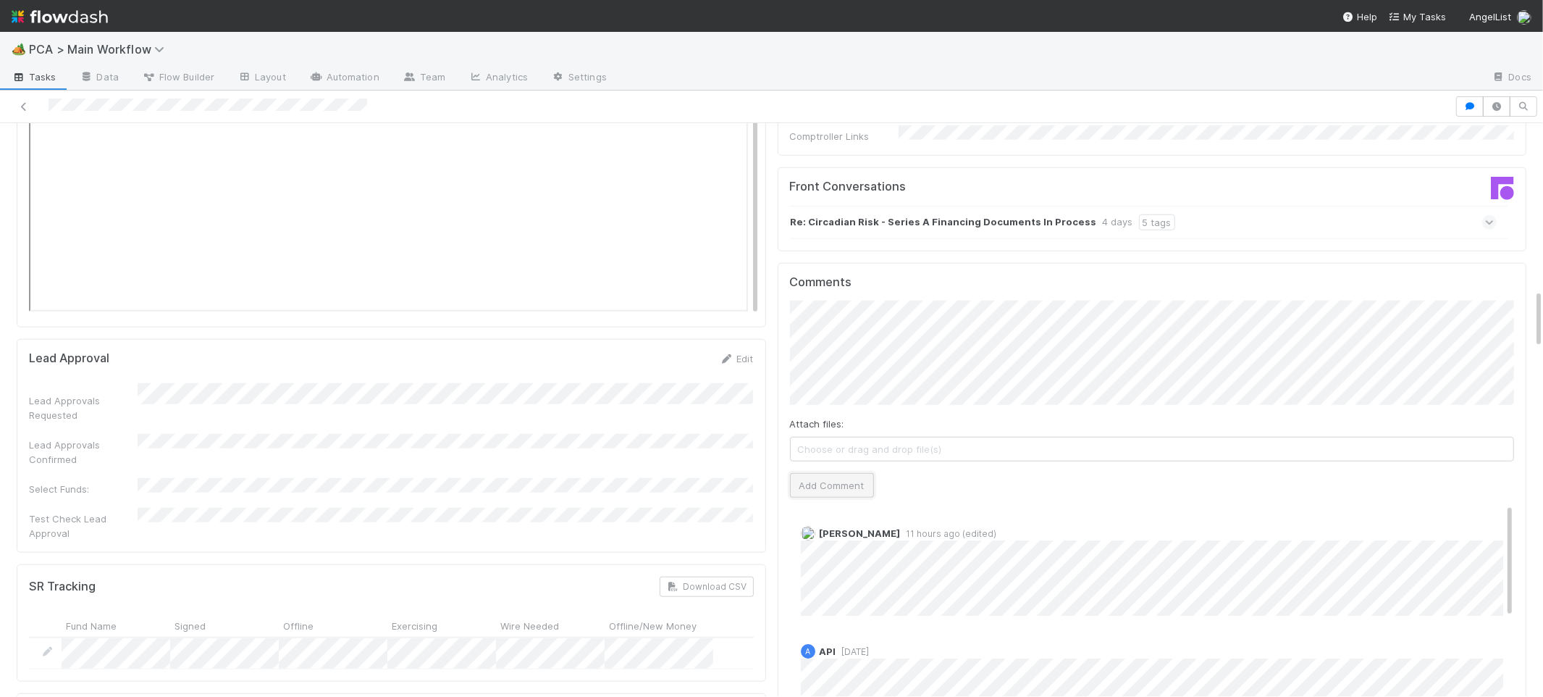
click at [836, 473] on button "Add Comment" at bounding box center [832, 485] width 84 height 25
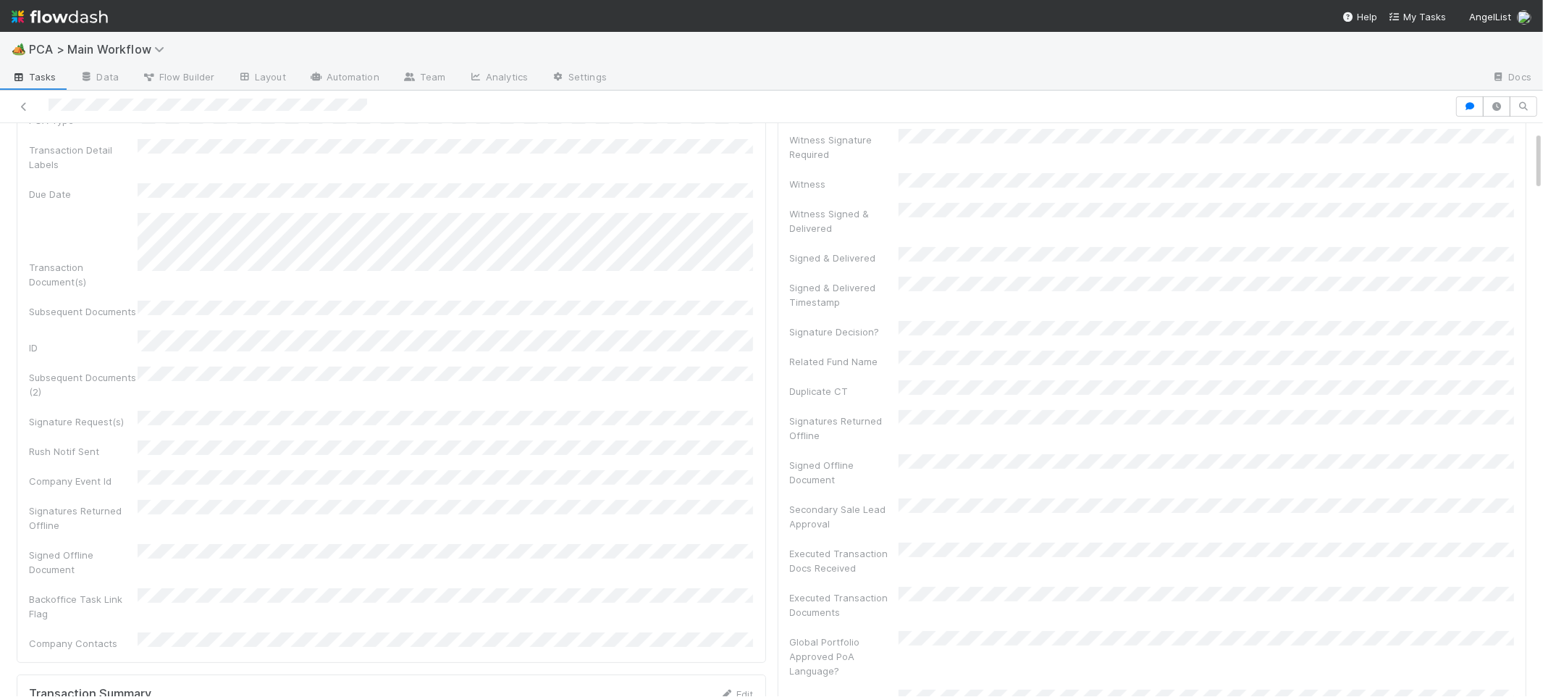
scroll to position [0, 0]
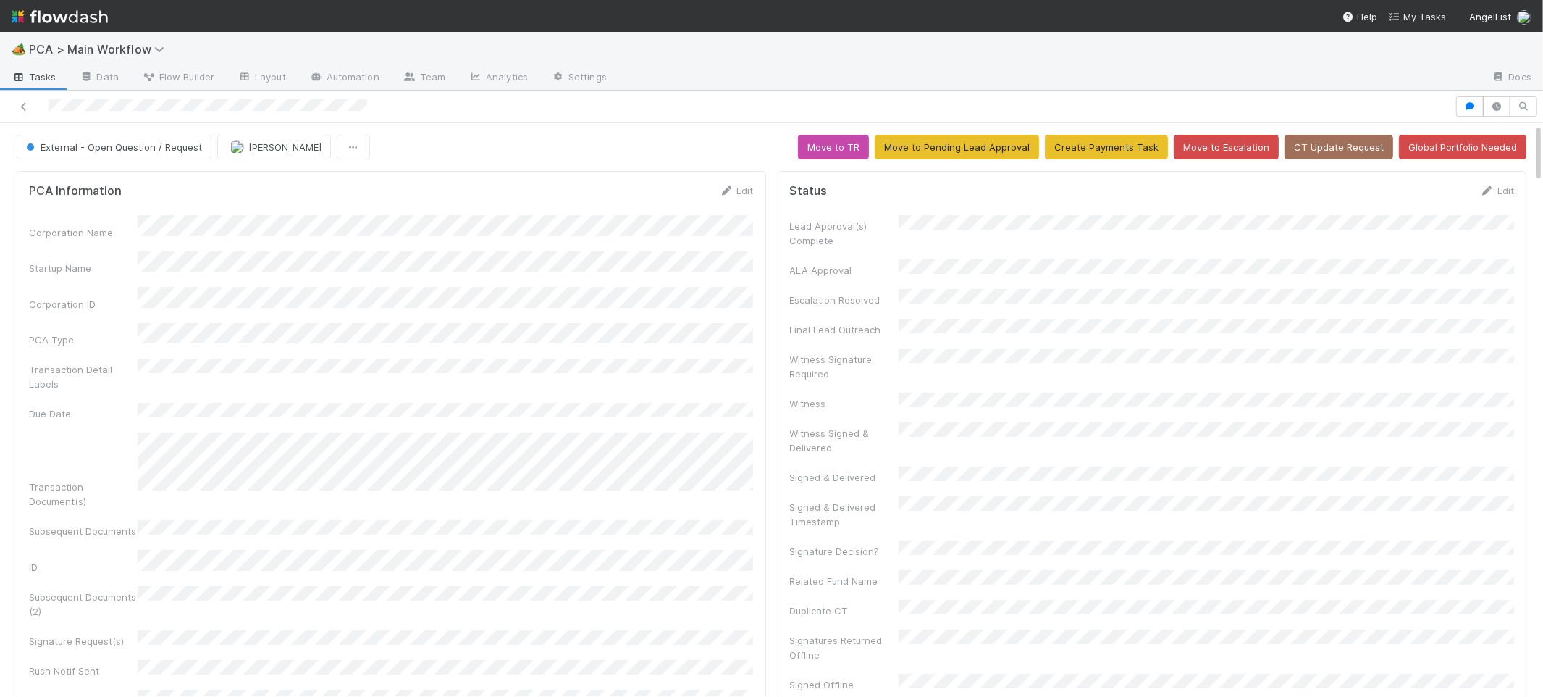
click at [69, 19] on img at bounding box center [60, 16] width 96 height 25
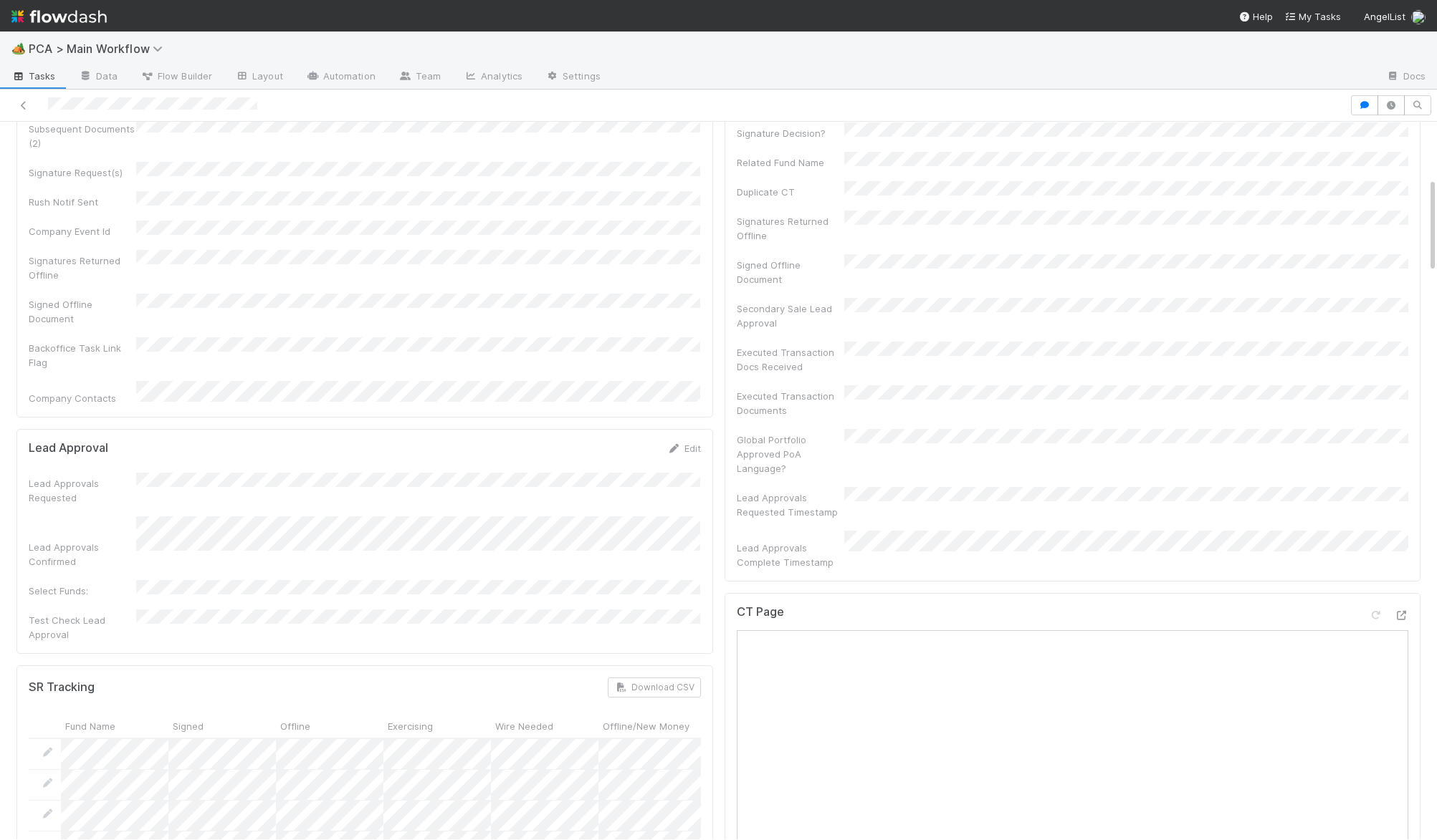
scroll to position [420, 0]
click at [1400, 608] on icon at bounding box center [1400, 612] width 14 height 9
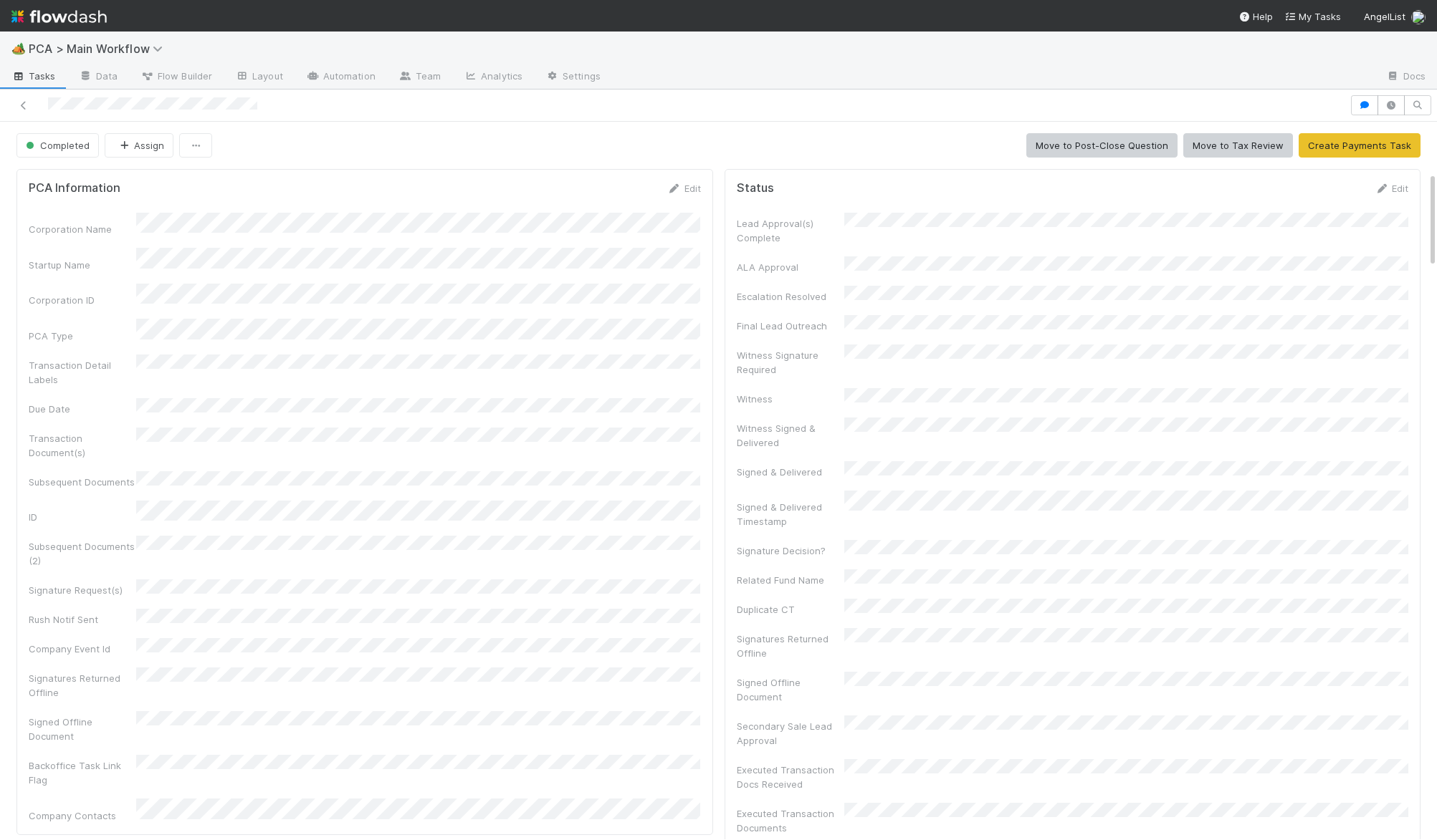
scroll to position [903, 0]
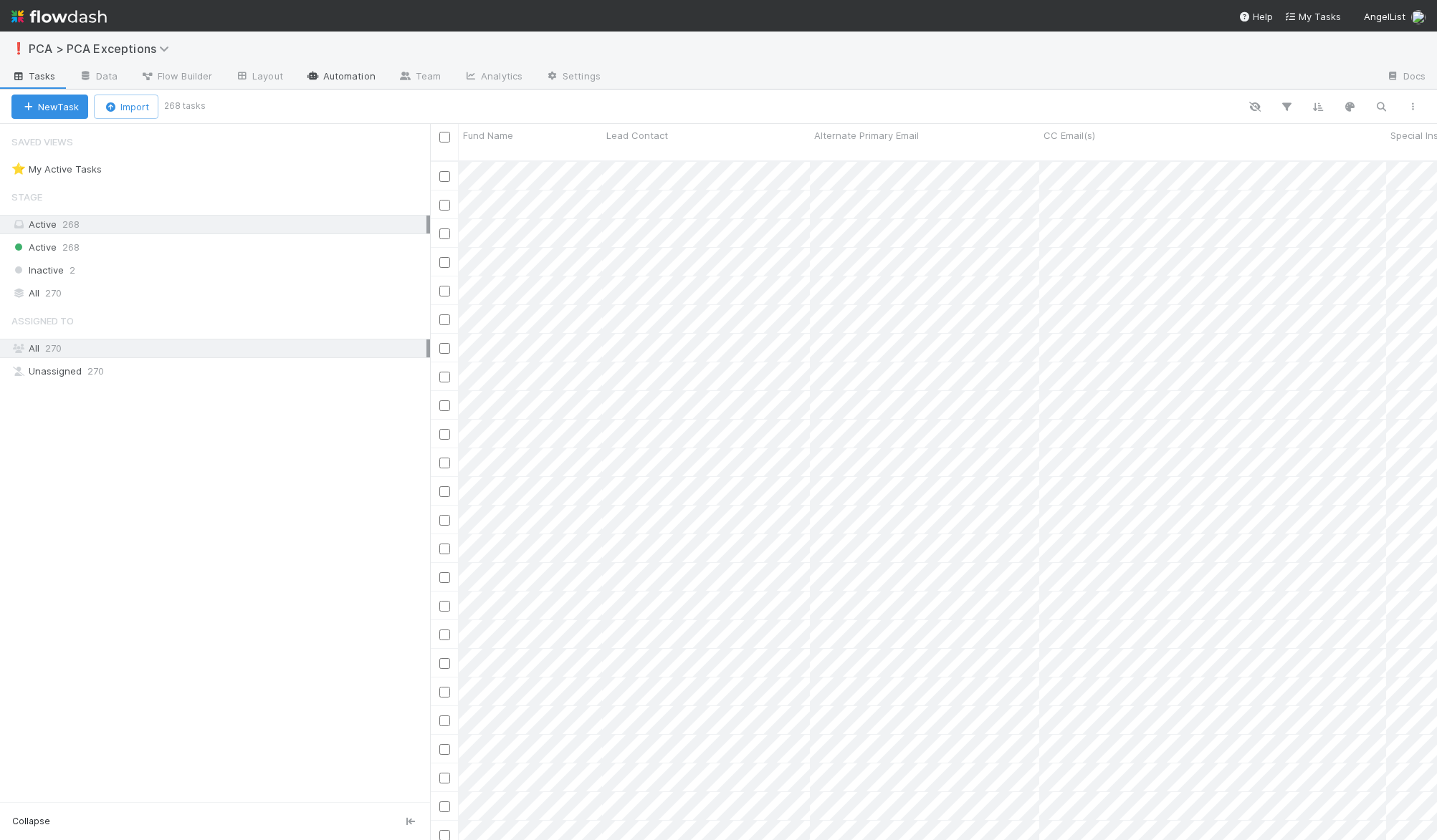
scroll to position [690, 1006]
click at [1378, 108] on icon "button" at bounding box center [1381, 106] width 14 height 13
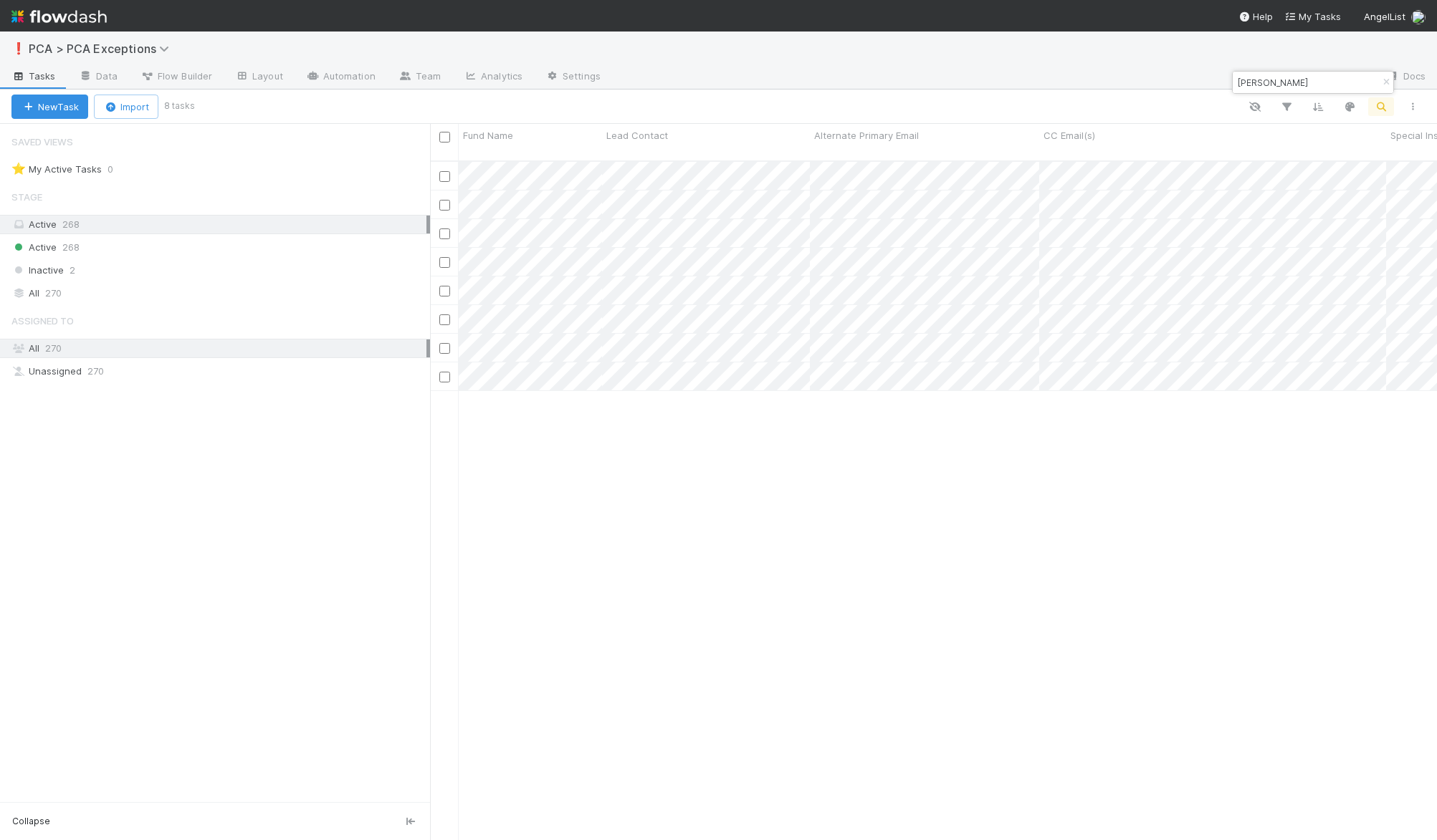
type input "[PERSON_NAME]"
click at [76, 92] on div "New Task Import 8 tasks" at bounding box center [718, 107] width 1437 height 35
click at [73, 99] on button "New Task" at bounding box center [49, 107] width 76 height 25
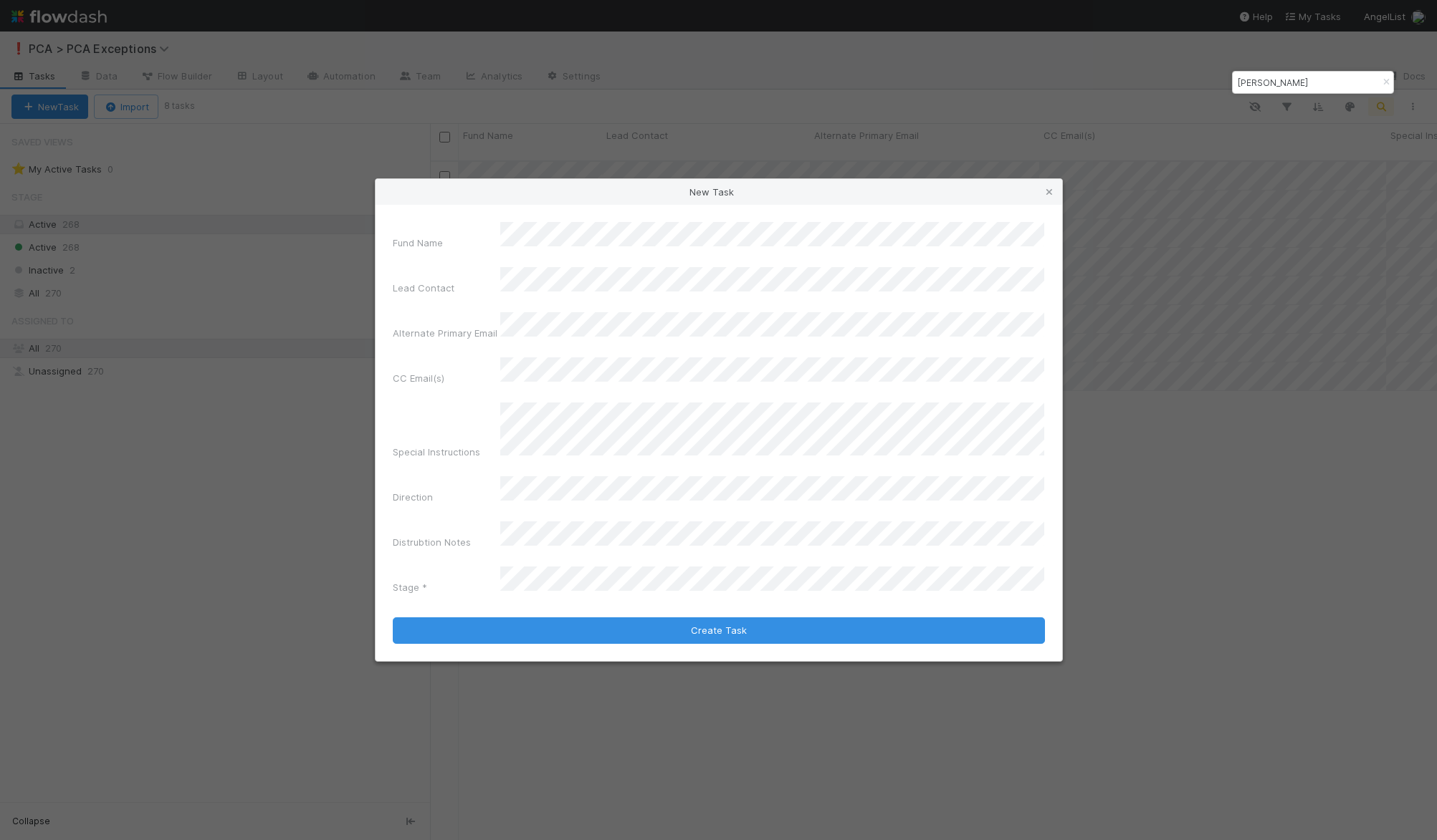
click at [734, 325] on div "Fund Name Lead Contact Alternate Primary Email CC Email(s) Special Instructions…" at bounding box center [718, 411] width 652 height 378
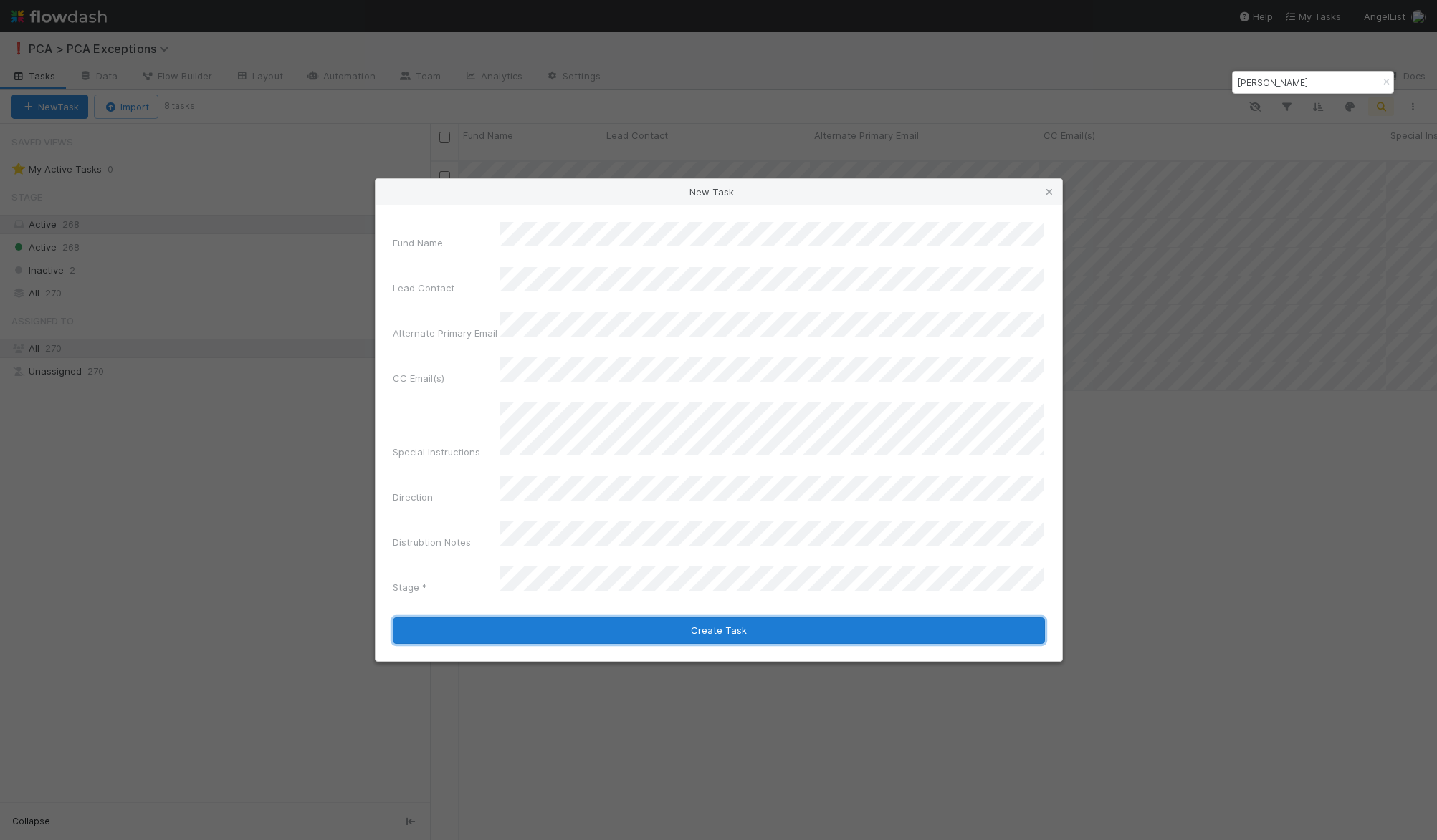
click at [727, 617] on button "Create Task" at bounding box center [718, 631] width 652 height 28
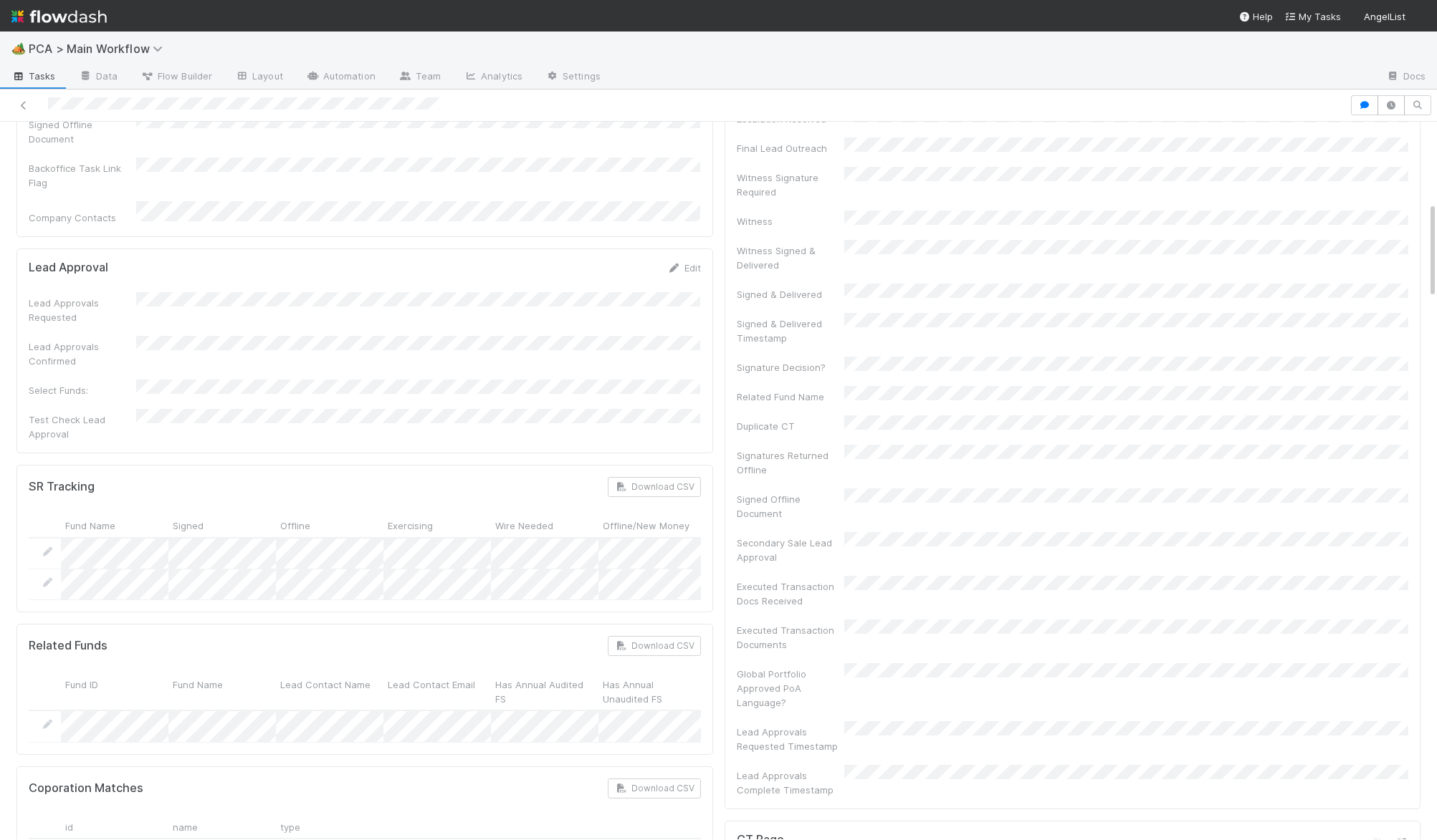
scroll to position [599, 0]
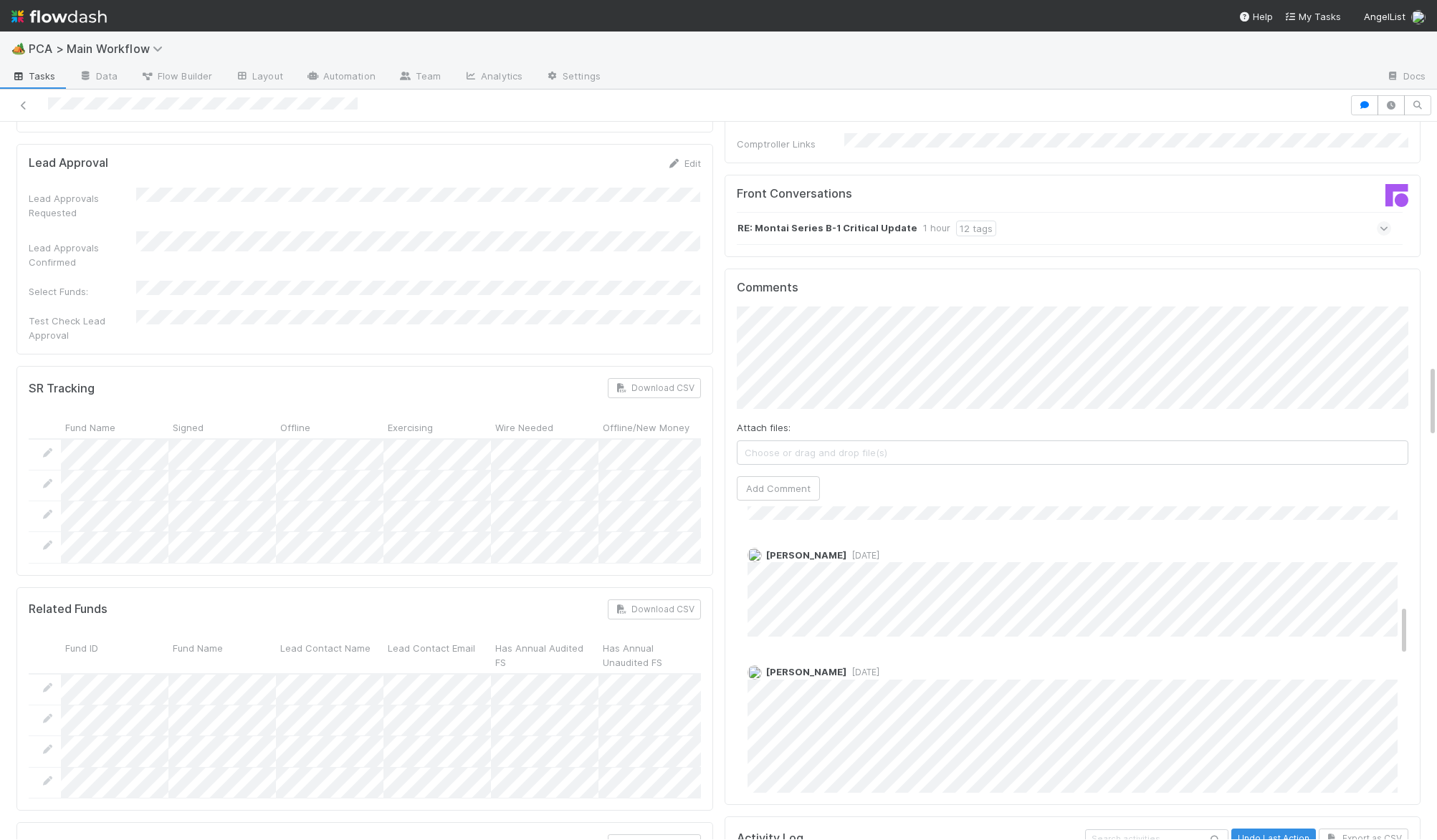
scroll to position [543, 0]
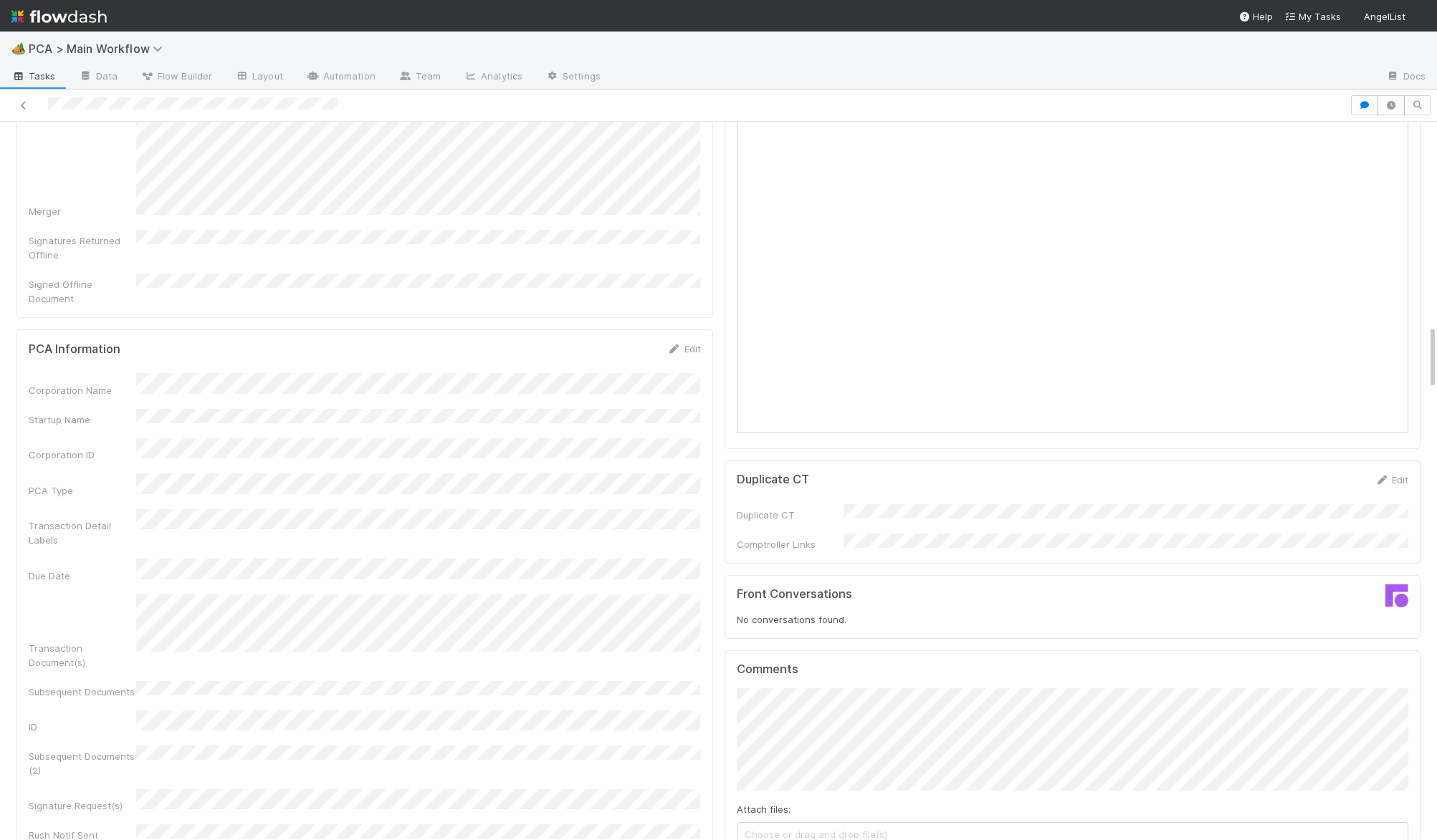
scroll to position [1561, 0]
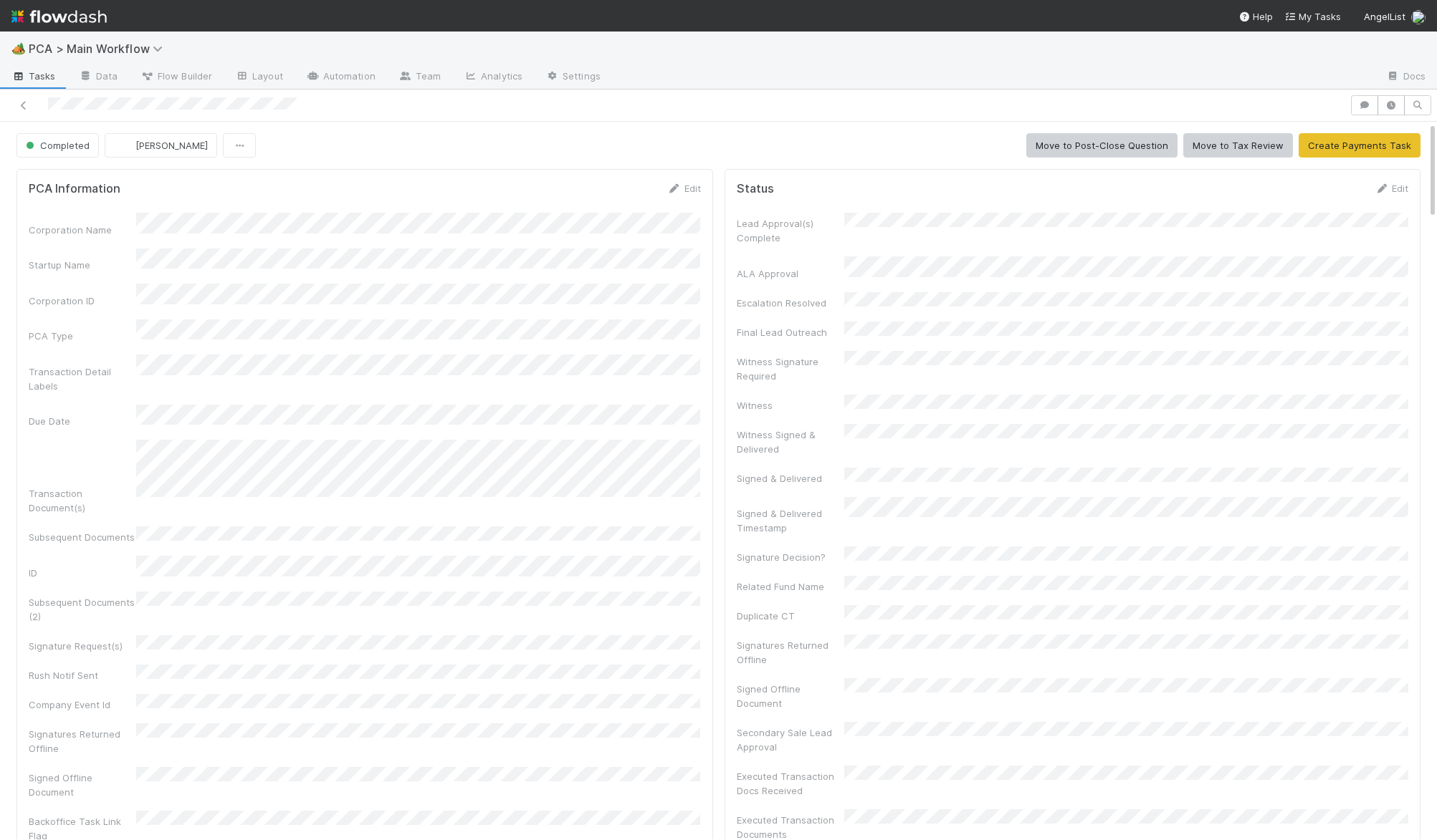
scroll to position [1, 0]
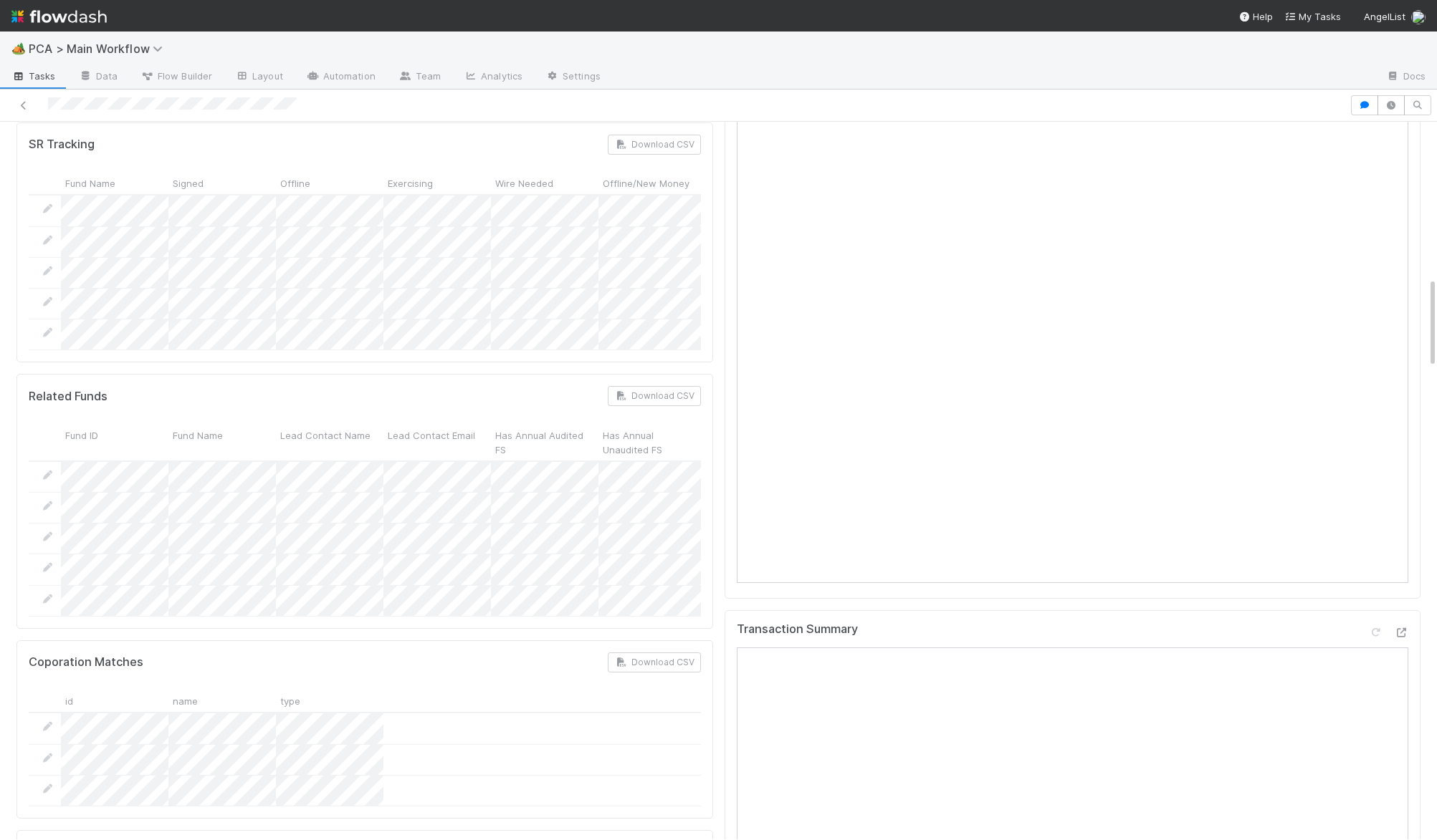
scroll to position [904, 0]
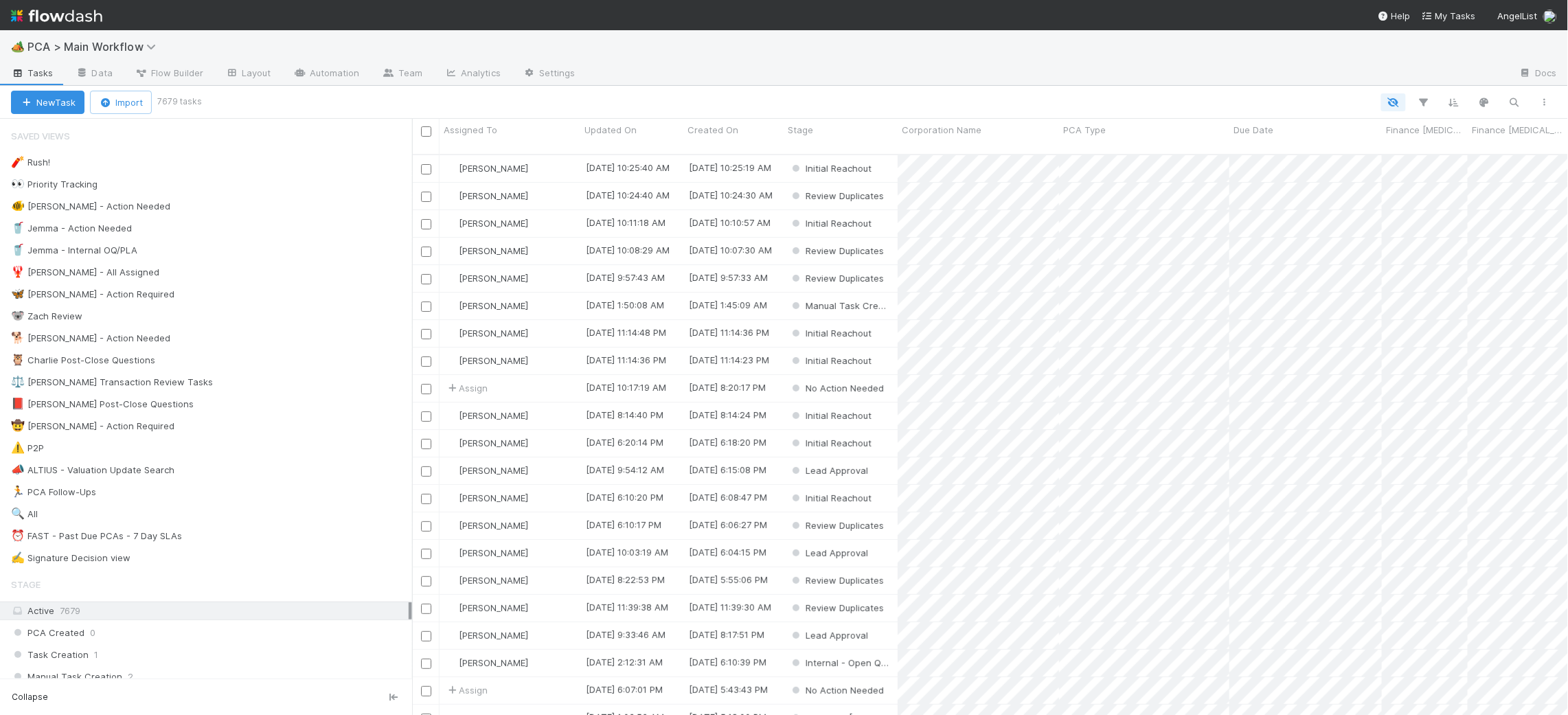
scroll to position [571, 1156]
click at [298, 337] on div "🐕 Charlie - Action Needed 3" at bounding box center [212, 339] width 401 height 17
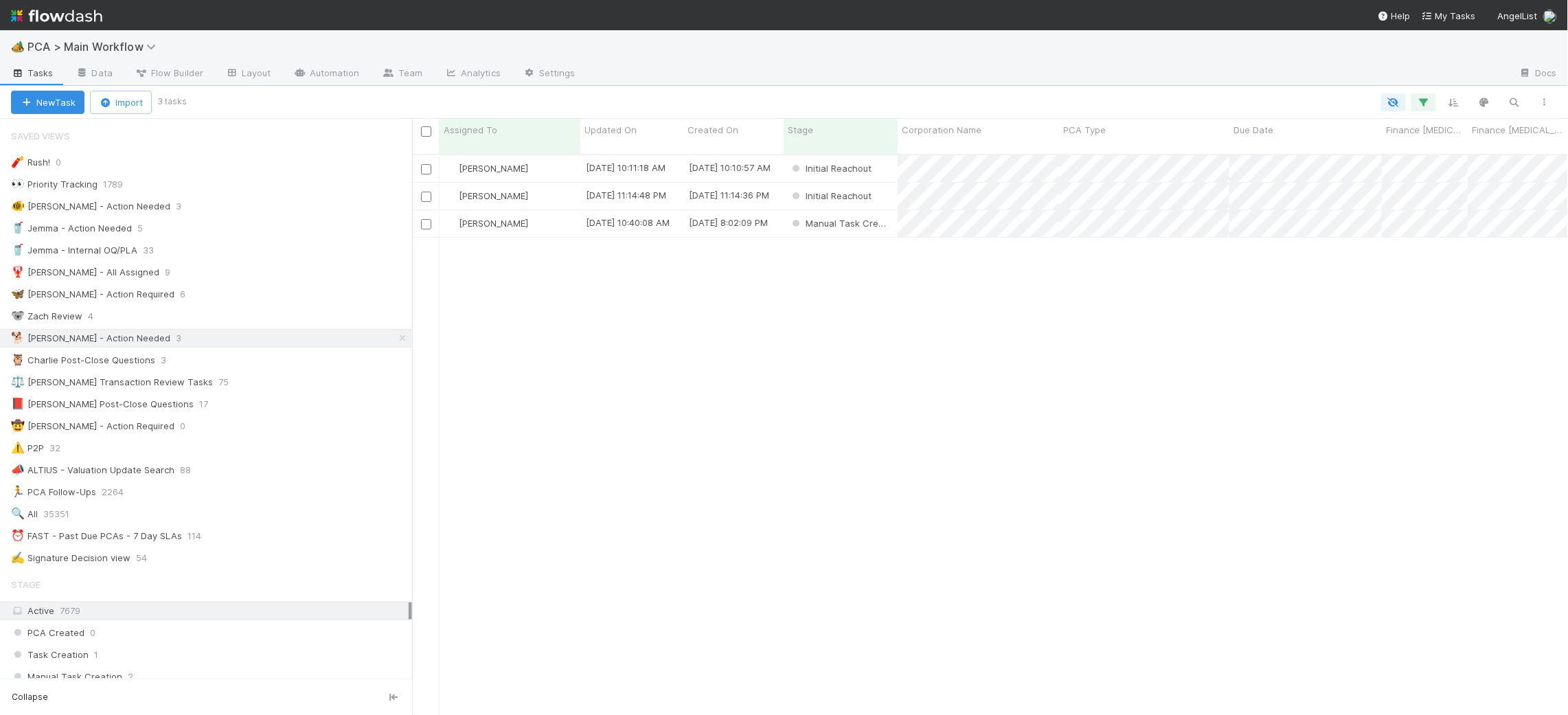
scroll to position [571, 1156]
click at [621, 131] on span "Updated On" at bounding box center [610, 130] width 52 height 13
click at [634, 147] on div "Sort Oldest → Newest" at bounding box center [663, 156] width 157 height 21
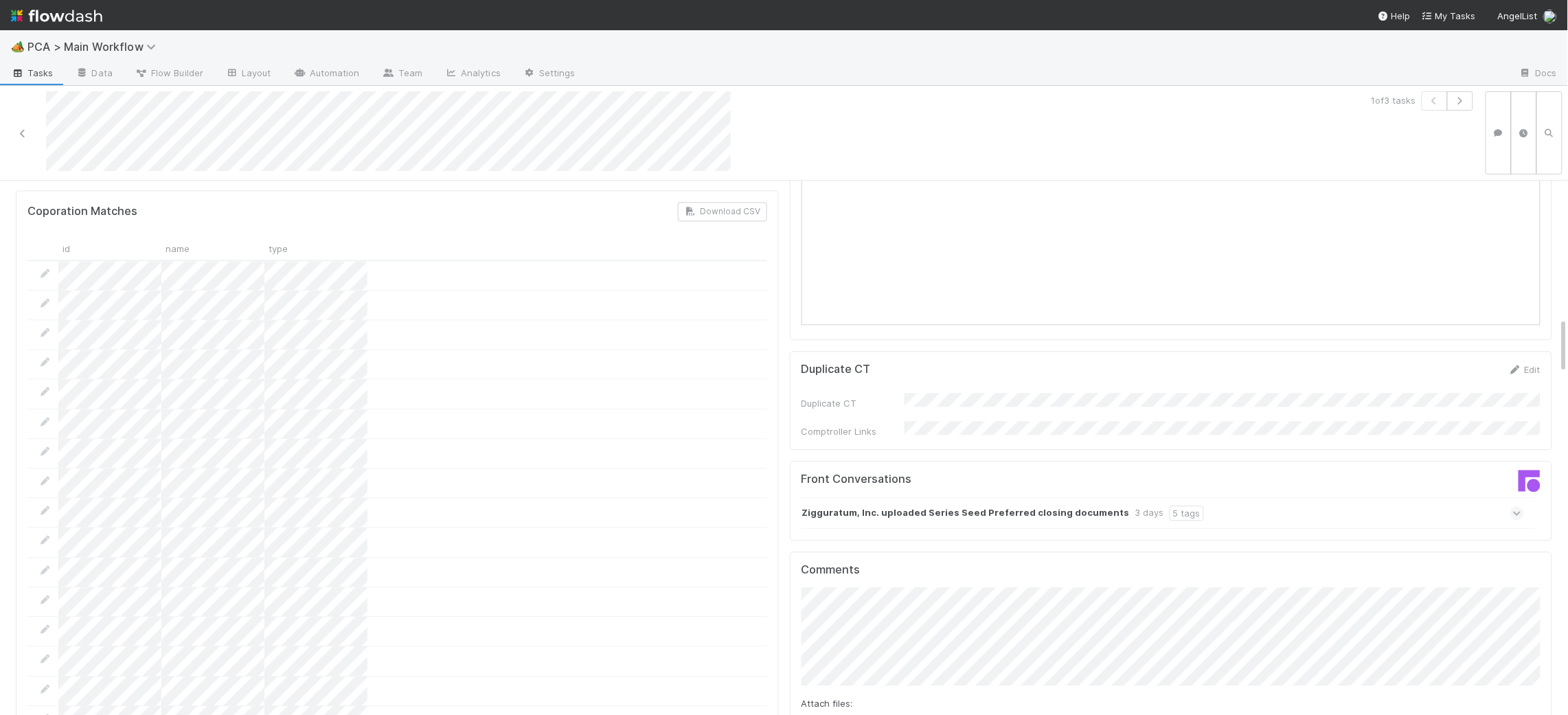
scroll to position [1288, 0]
click at [952, 499] on strong "Zigguratum, Inc. uploaded Series Seed Preferred closing documents" at bounding box center [966, 506] width 327 height 15
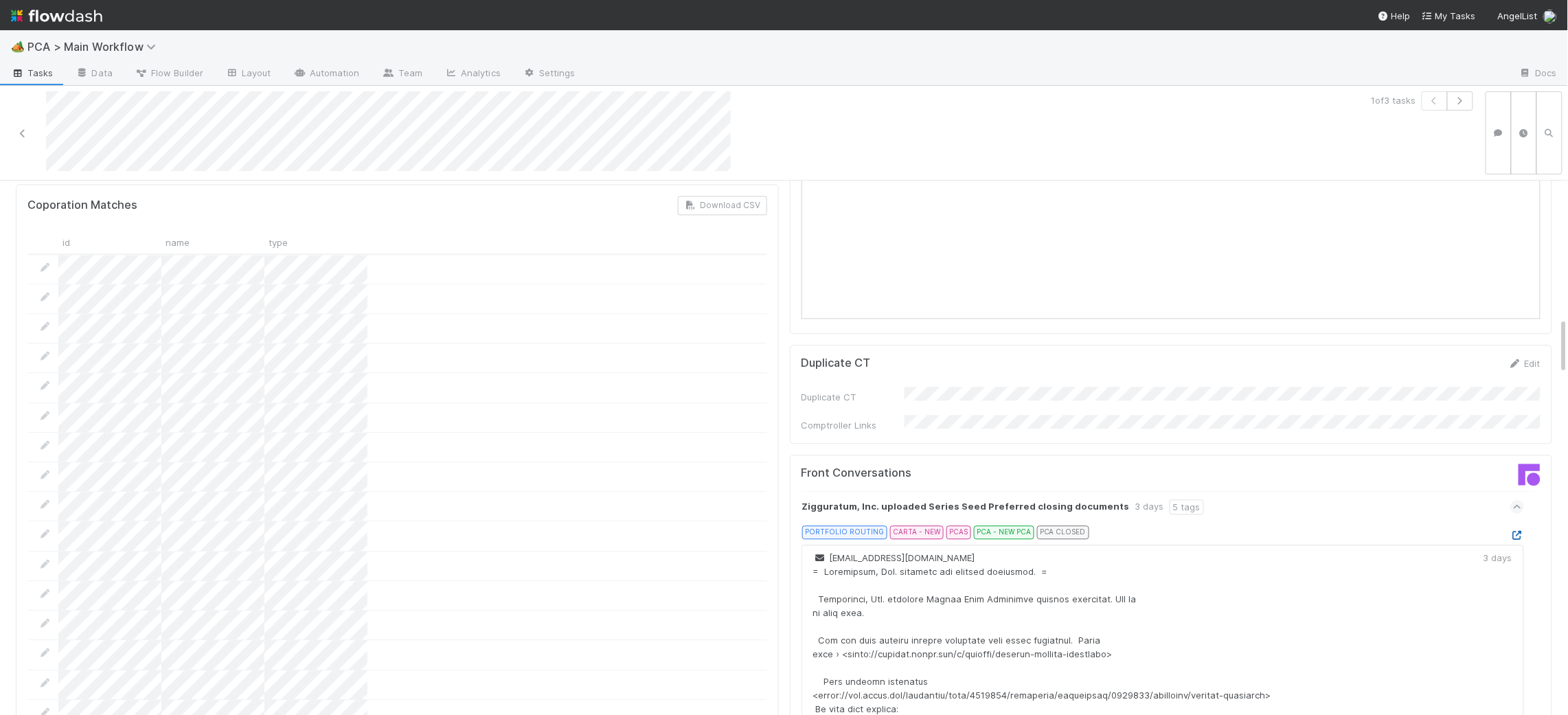
click at [1463, 529] on link at bounding box center [1517, 535] width 13 height 11
click at [1463, 531] on icon at bounding box center [1517, 535] width 13 height 9
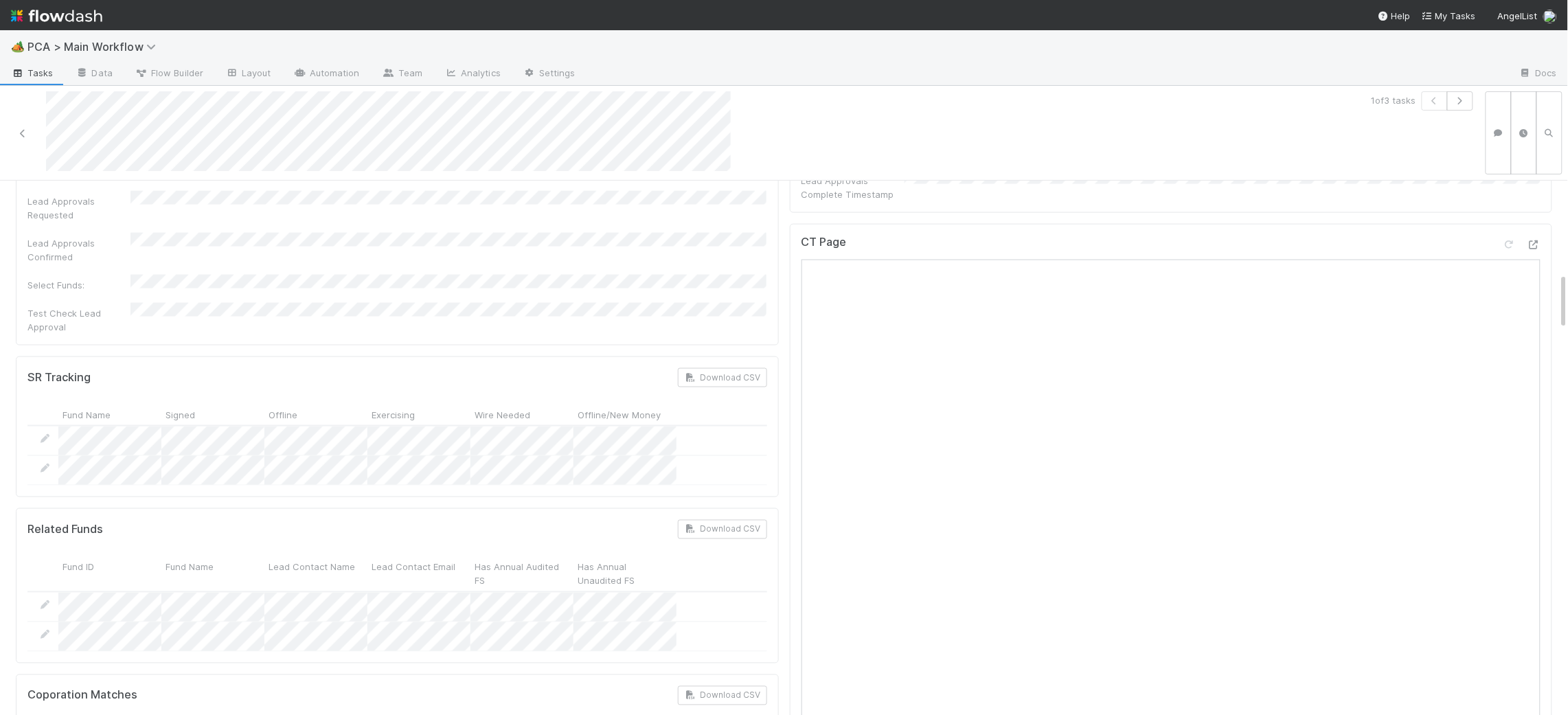
scroll to position [646, 0]
click at [1463, 376] on div "CT Page" at bounding box center [1171, 676] width 763 height 601
click at [1463, 392] on icon at bounding box center [1534, 395] width 13 height 9
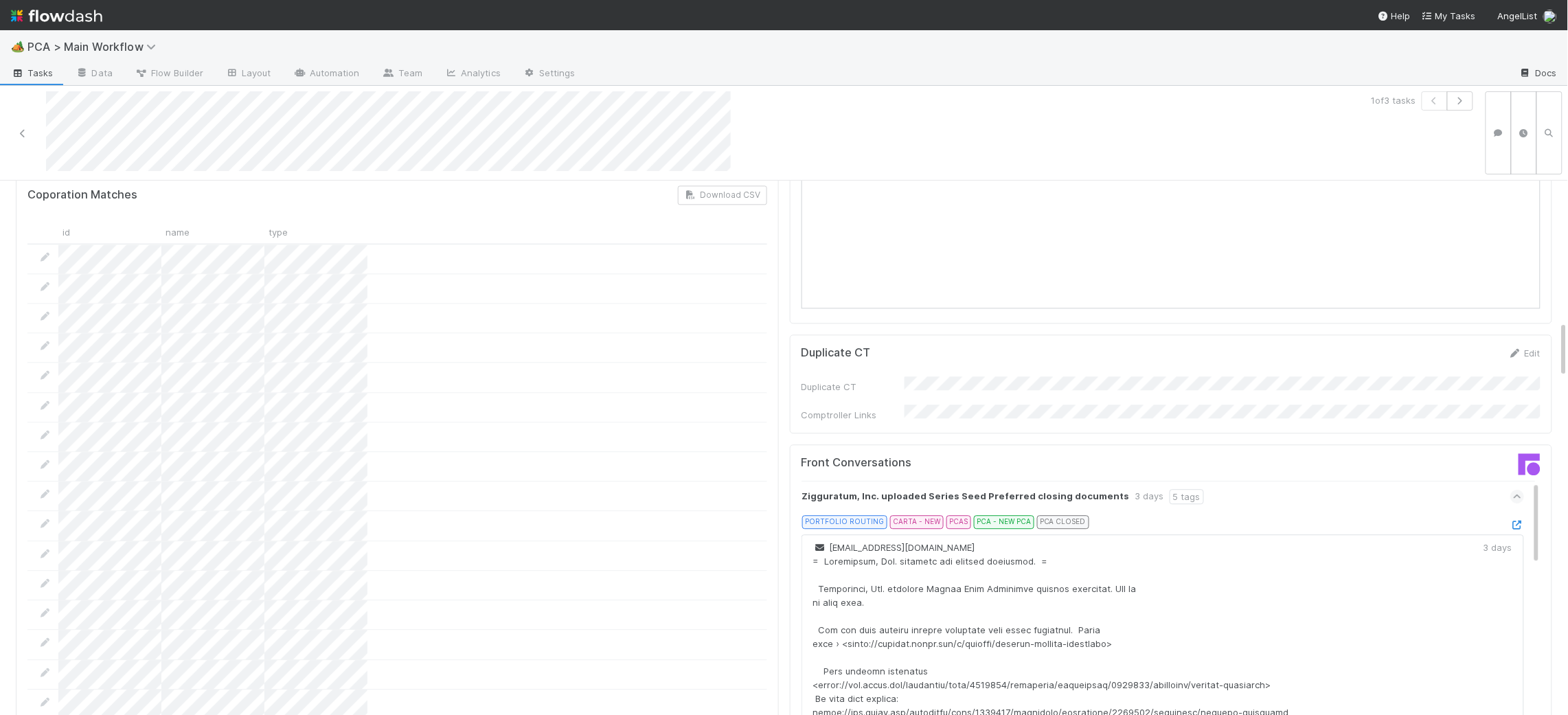
scroll to position [1325, 0]
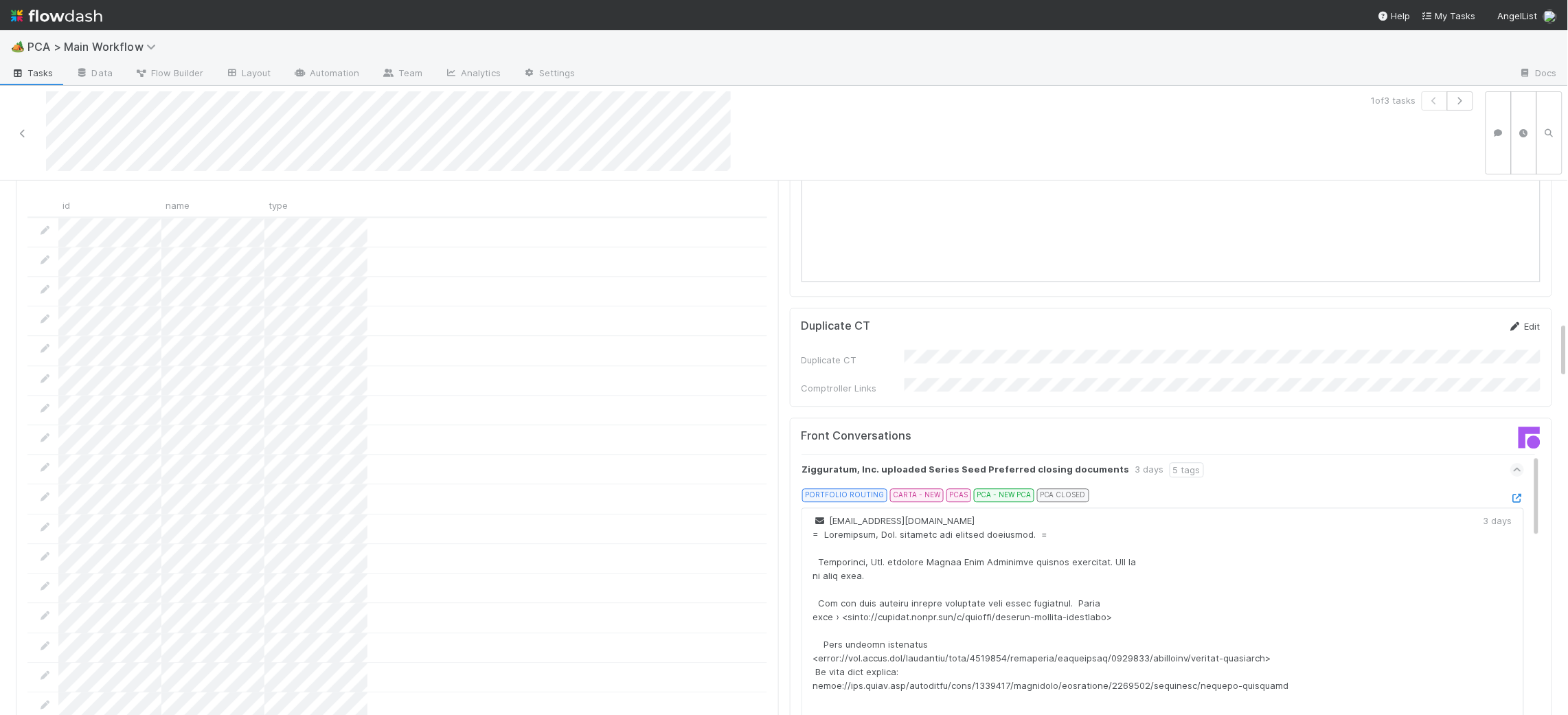
click at [1463, 321] on link "Edit" at bounding box center [1524, 326] width 32 height 11
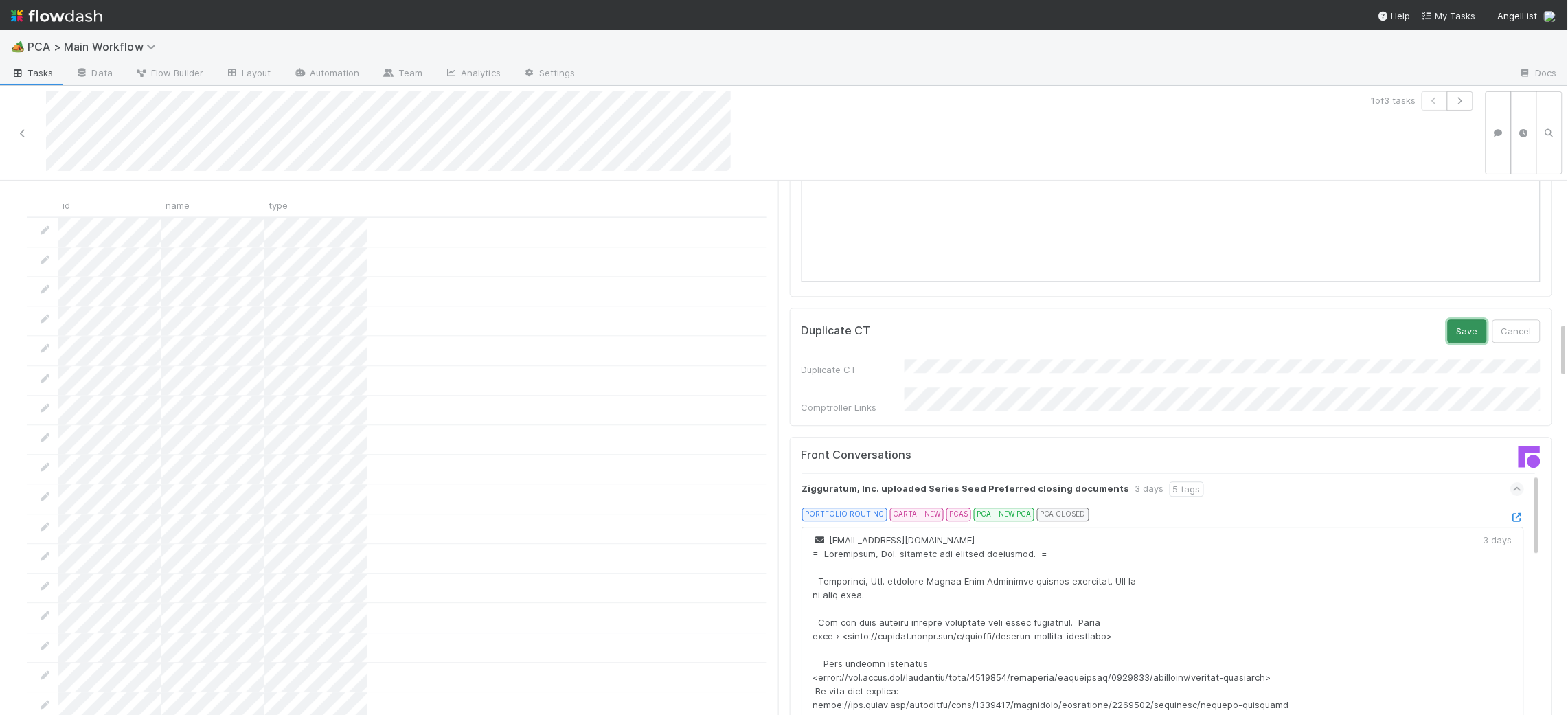
click at [1463, 320] on button "Save" at bounding box center [1467, 331] width 39 height 24
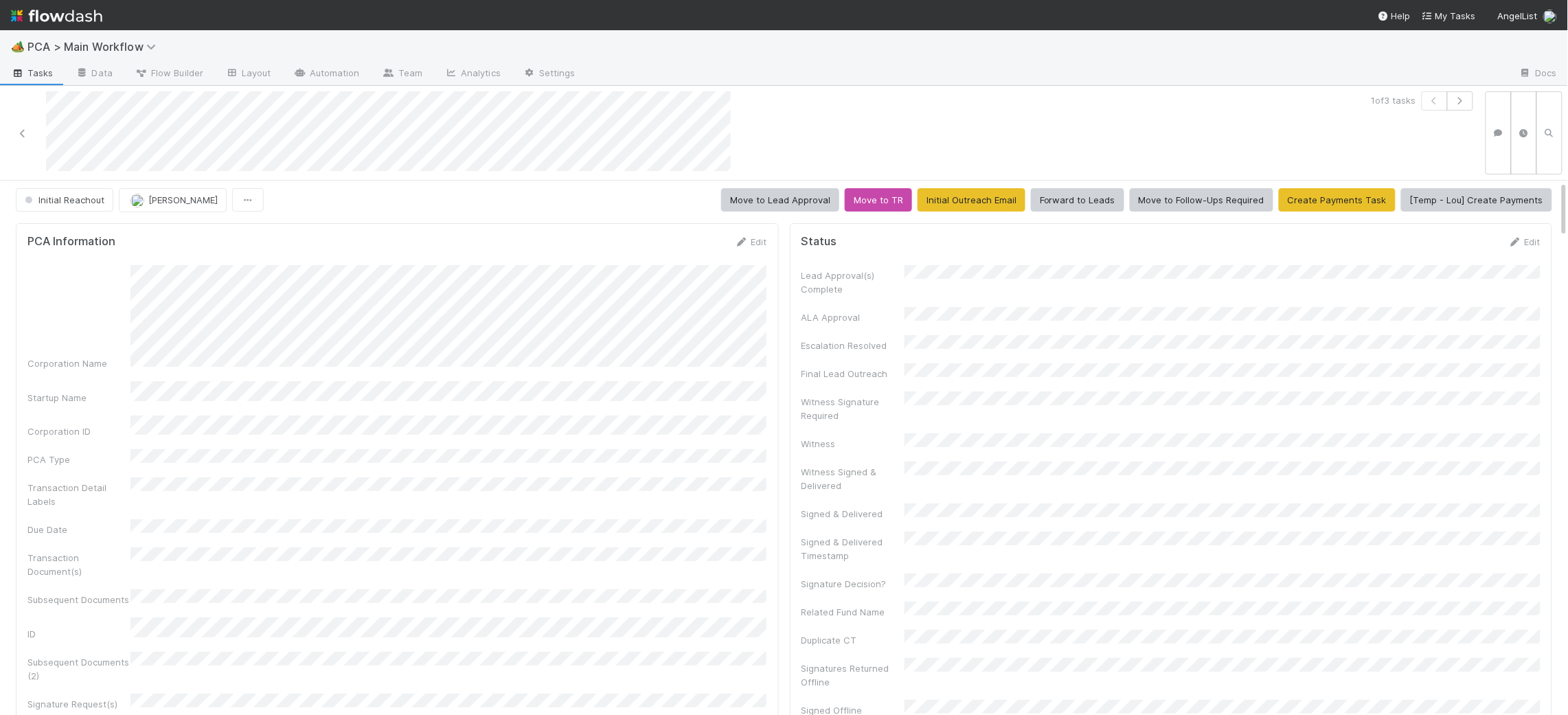
scroll to position [0, 0]
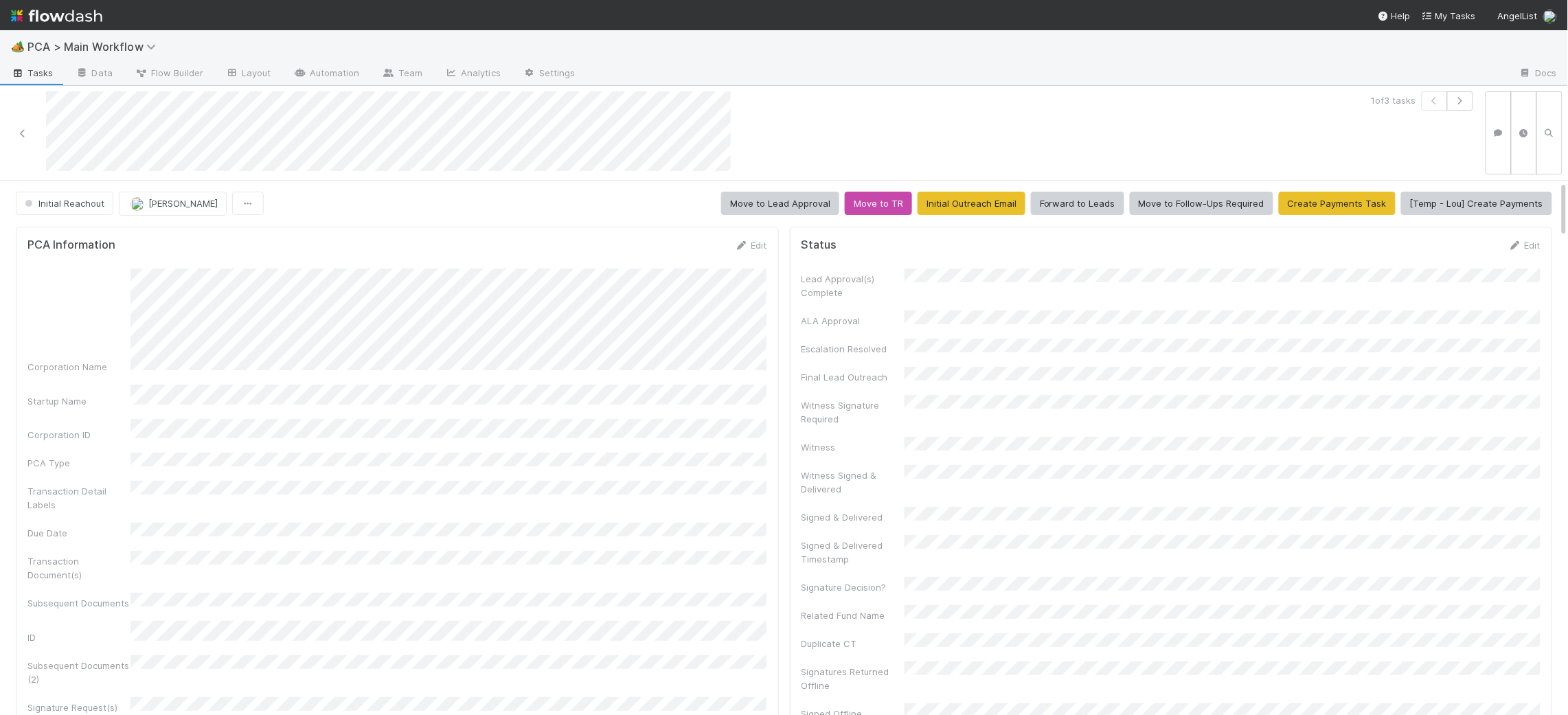
click at [740, 236] on div "PCA Information Edit Corporation Name Startup Name Corporation ID PCA Type Tran…" at bounding box center [397, 581] width 763 height 709
drag, startPoint x: 743, startPoint y: 242, endPoint x: 643, endPoint y: 260, distance: 101.6
click at [743, 242] on icon at bounding box center [742, 245] width 13 height 9
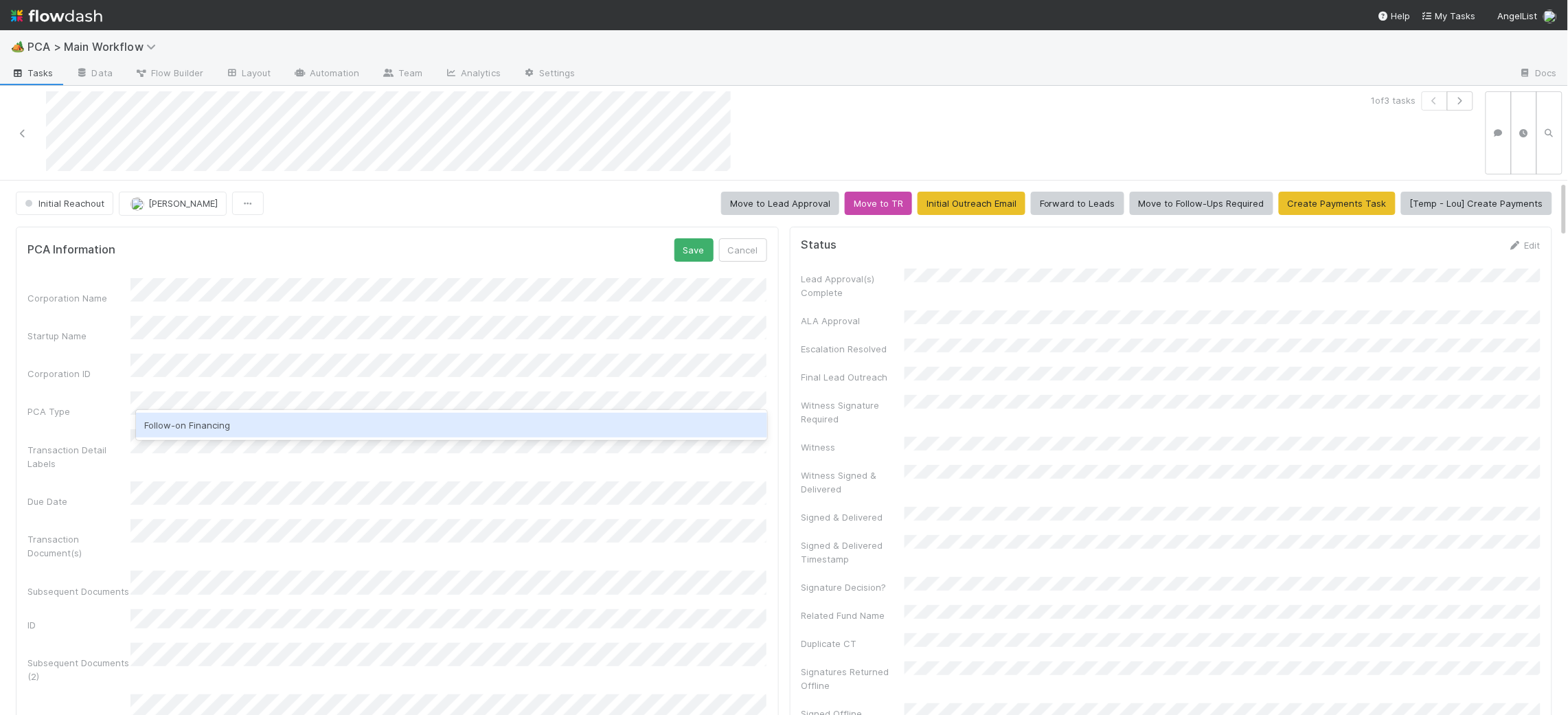
click at [315, 424] on div "Follow-on Financing" at bounding box center [451, 425] width 631 height 25
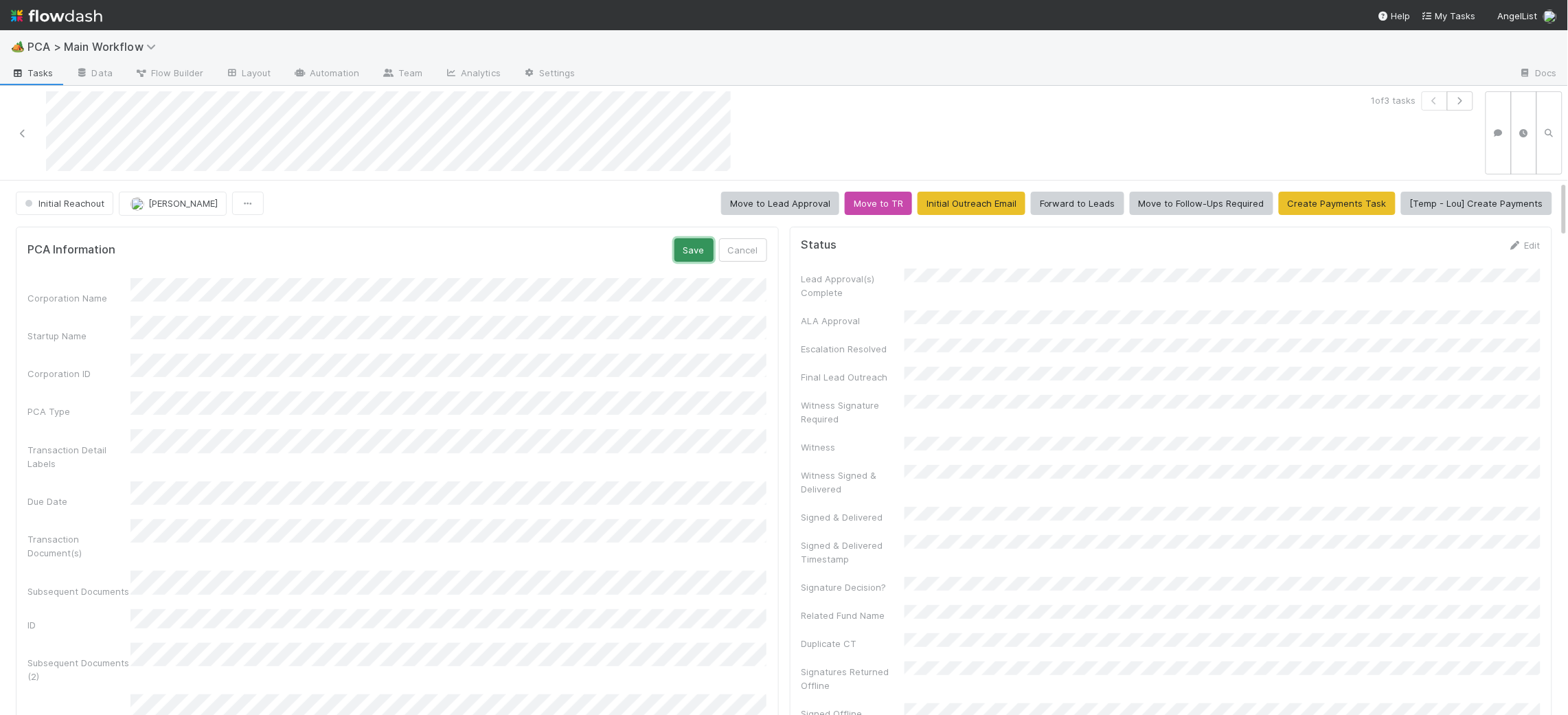
click at [680, 241] on button "Save" at bounding box center [693, 249] width 39 height 24
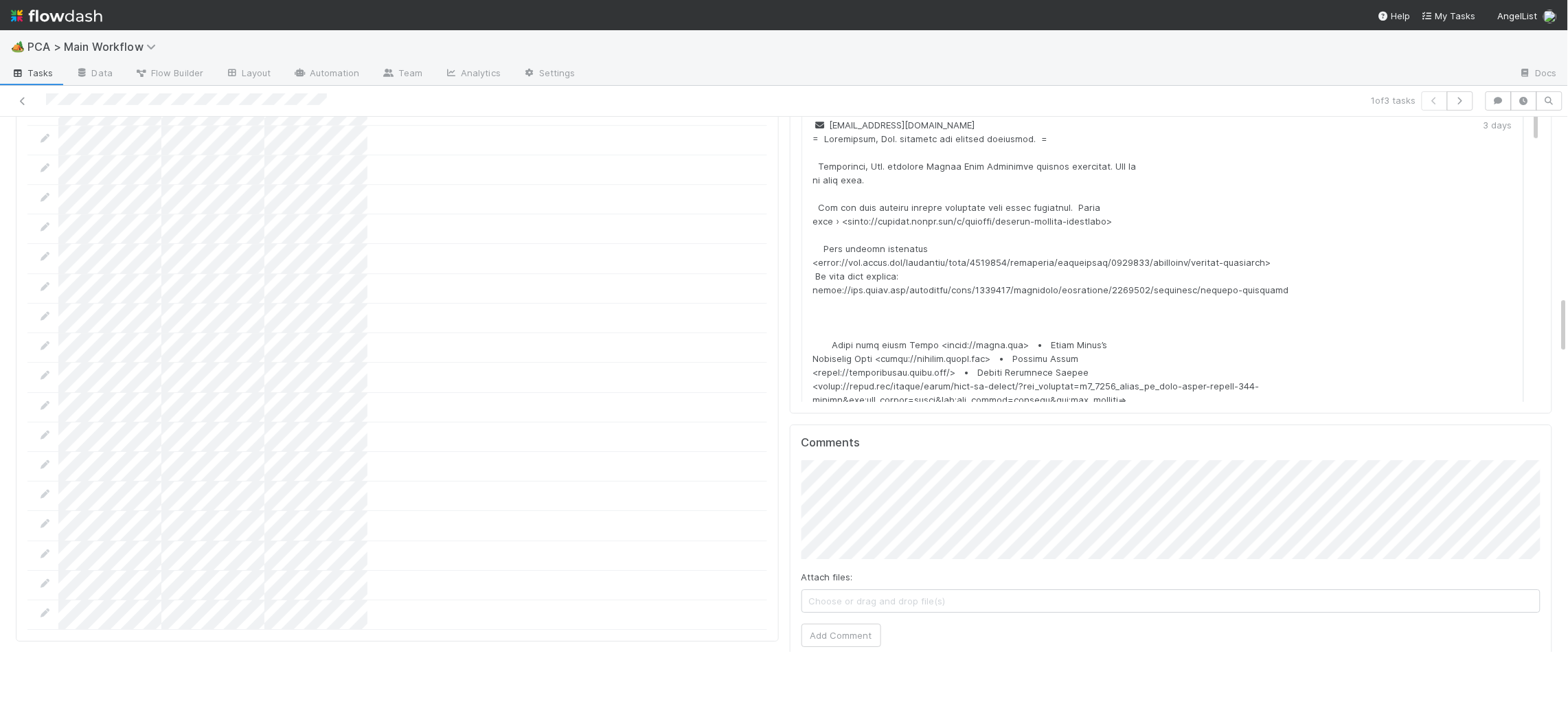
scroll to position [1660, 0]
click at [798, 558] on div "Comments Attach files: Choose or drag and drop file(s) Add Comment" at bounding box center [1171, 546] width 763 height 240
drag, startPoint x: 800, startPoint y: 558, endPoint x: 815, endPoint y: 558, distance: 15.0
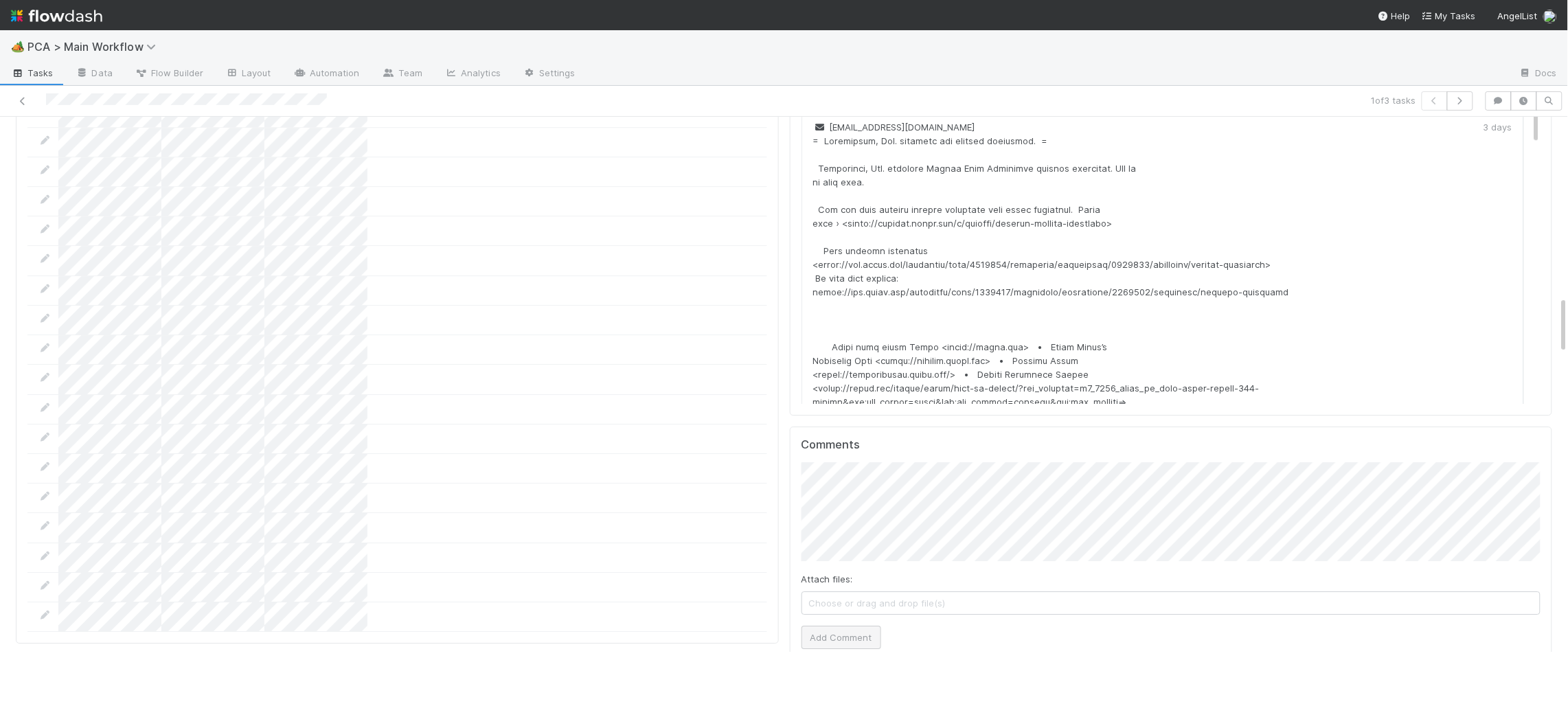
click at [806, 558] on div "Comments Attach files: Choose or drag and drop file(s) Add Comment" at bounding box center [1171, 546] width 763 height 240
click at [816, 626] on button "Add Comment" at bounding box center [841, 637] width 80 height 24
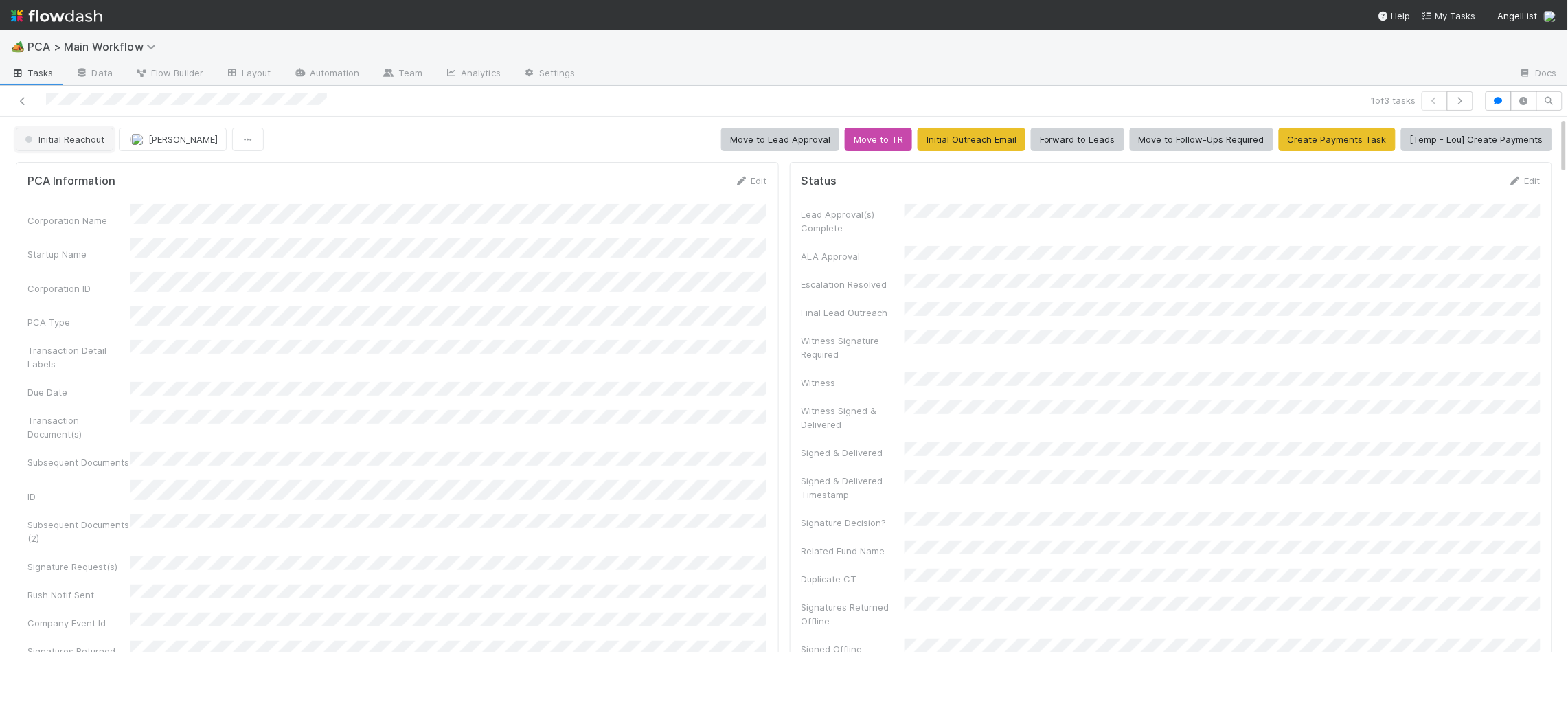
click at [91, 143] on span "Initial Reachout" at bounding box center [63, 139] width 83 height 11
drag, startPoint x: 692, startPoint y: 233, endPoint x: 723, endPoint y: 226, distance: 31.8
click at [721, 226] on div at bounding box center [784, 358] width 1568 height 715
drag, startPoint x: 733, startPoint y: 178, endPoint x: 738, endPoint y: 185, distance: 8.6
click at [733, 180] on div "PCA Information Edit" at bounding box center [397, 180] width 740 height 13
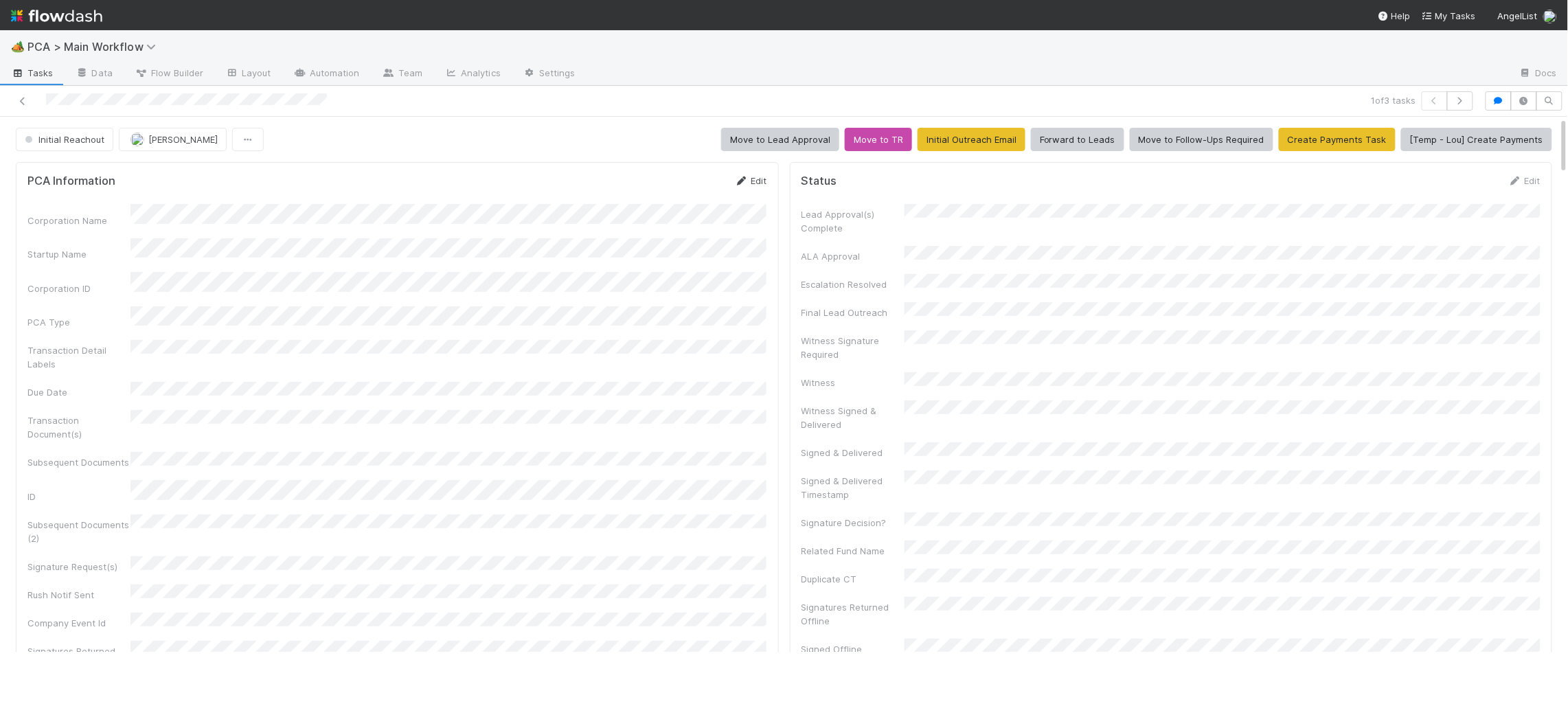
click at [756, 186] on link "Edit" at bounding box center [751, 181] width 32 height 11
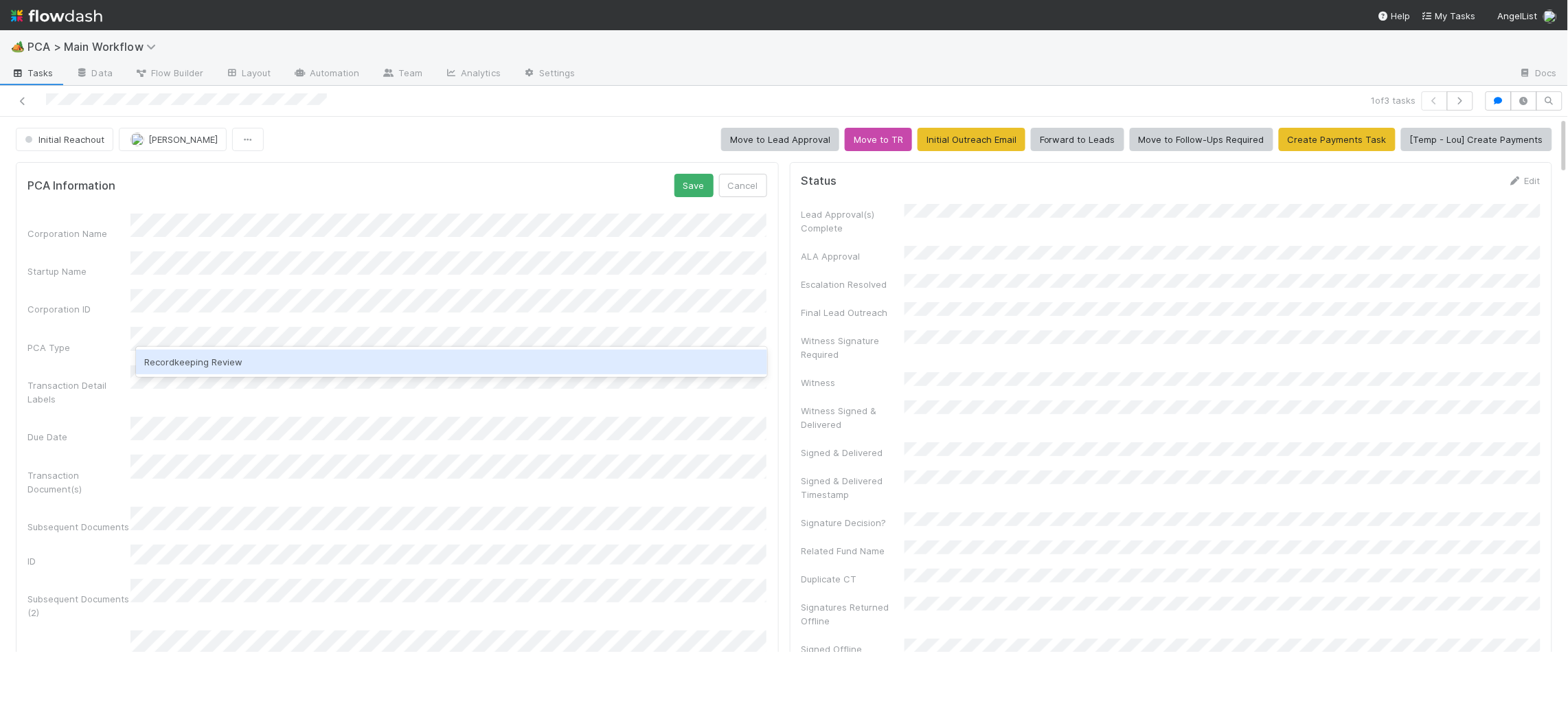
drag, startPoint x: 230, startPoint y: 363, endPoint x: 439, endPoint y: 311, distance: 215.4
click at [232, 363] on div "Recordkeeping Review" at bounding box center [451, 362] width 631 height 25
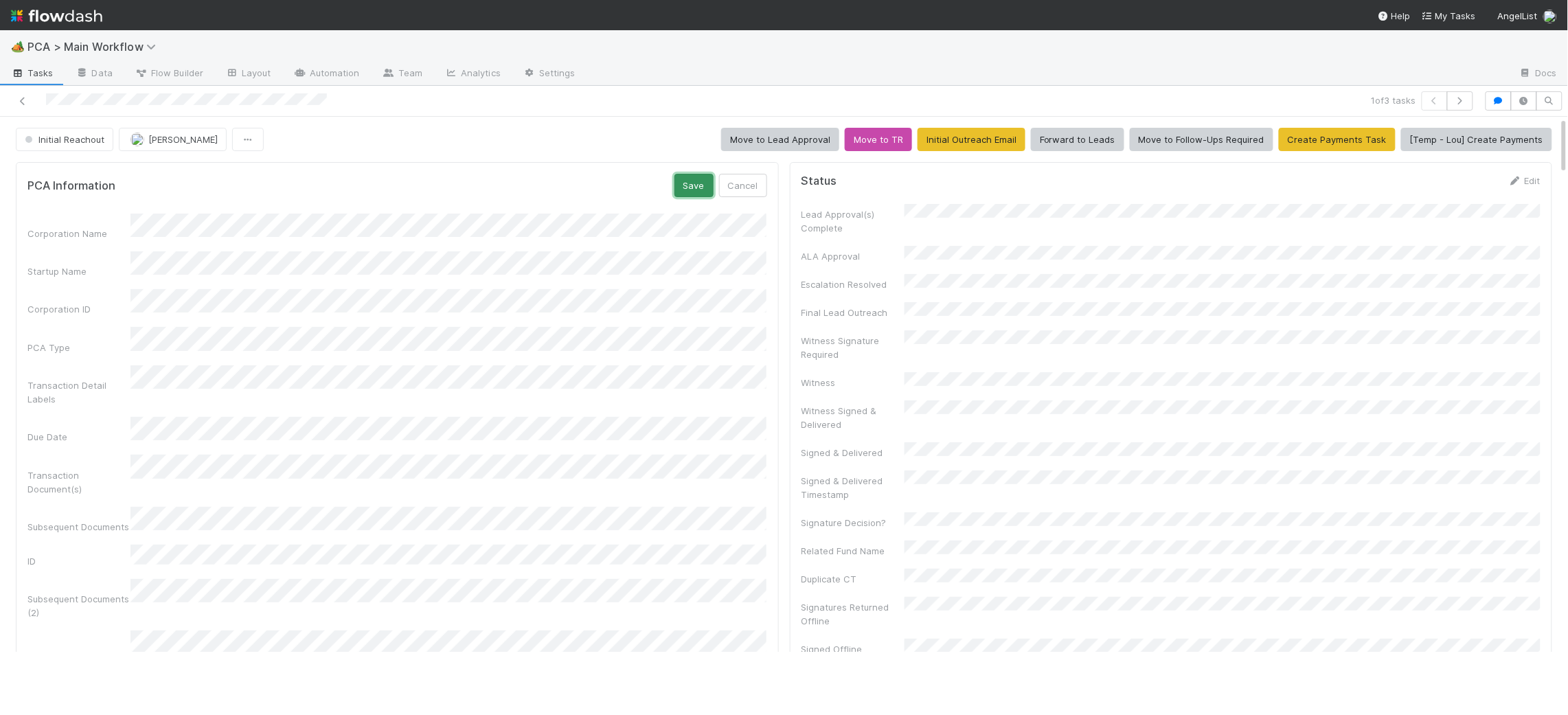
click at [692, 195] on button "Save" at bounding box center [693, 185] width 39 height 24
click at [71, 138] on span "Initial Reachout" at bounding box center [63, 139] width 83 height 11
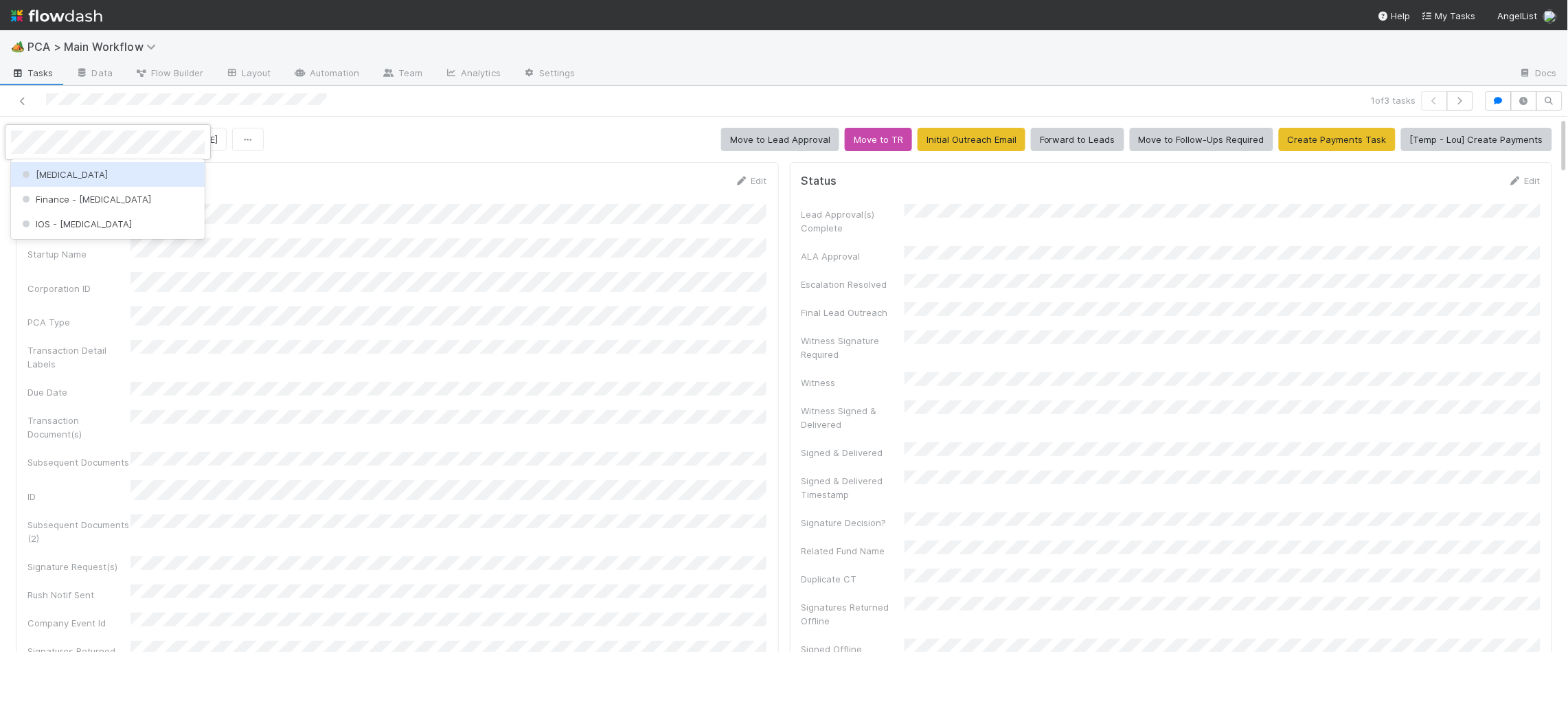
click at [77, 165] on div "ICU" at bounding box center [108, 174] width 194 height 25
click at [79, 14] on img at bounding box center [57, 15] width 91 height 24
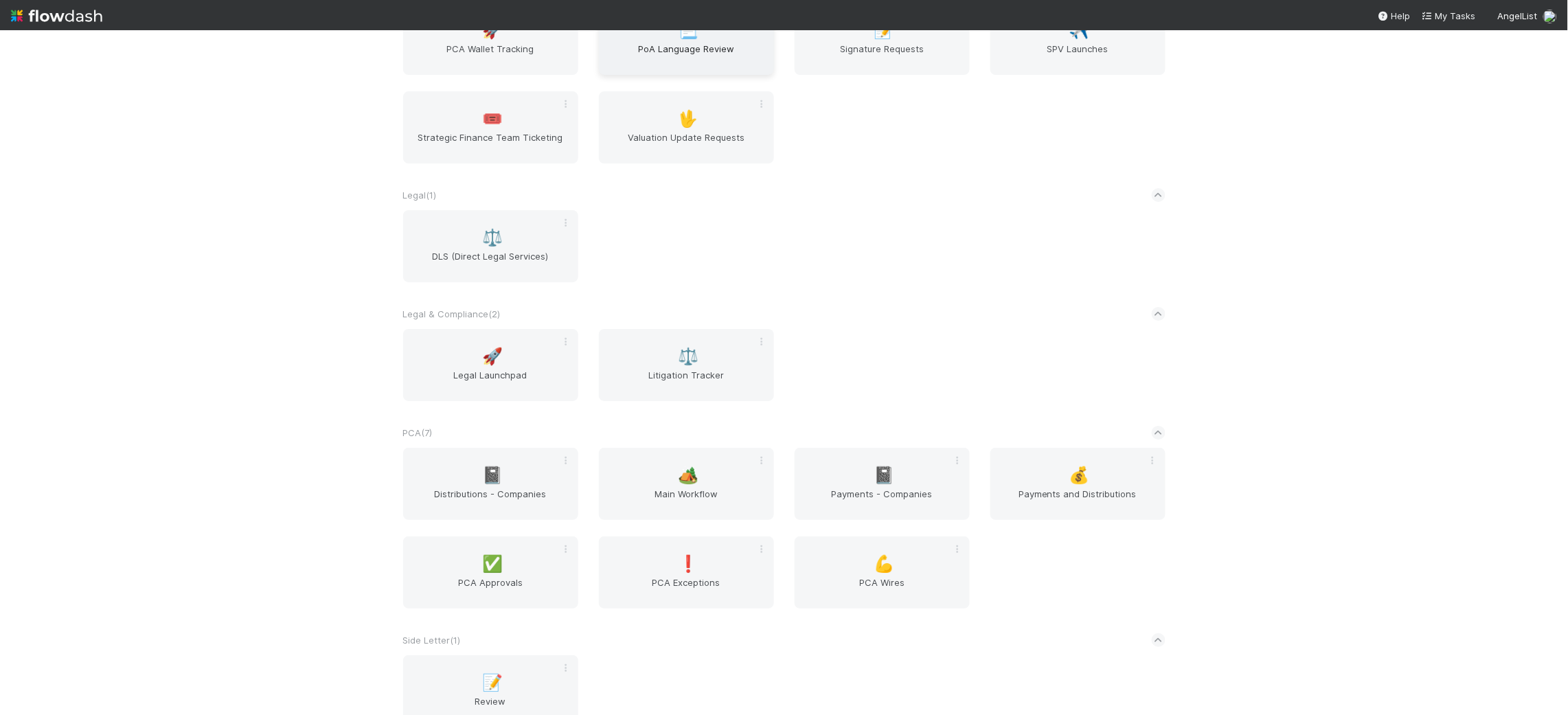
scroll to position [1942, 0]
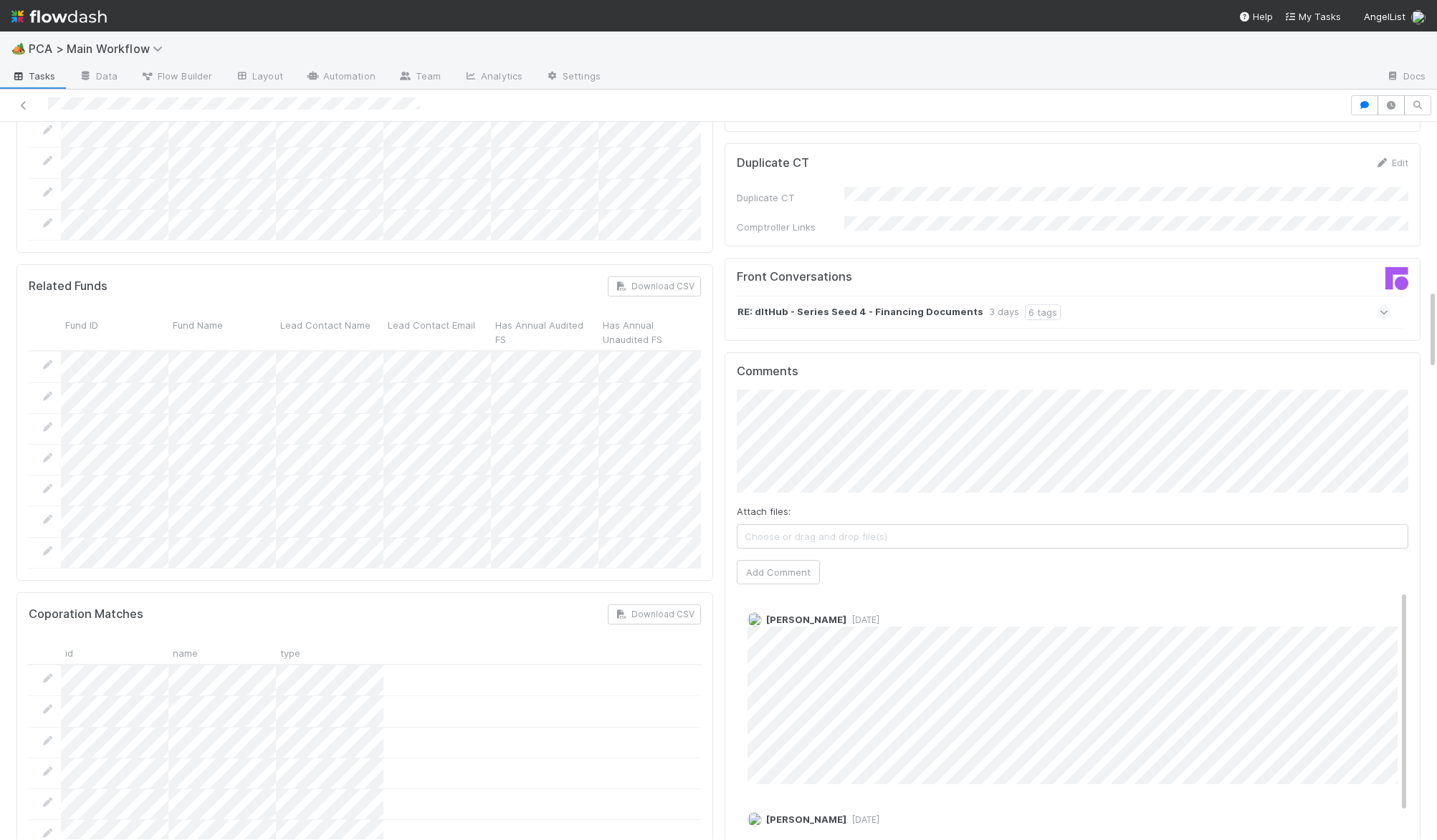
scroll to position [1499, 0]
click at [1040, 297] on div "RE: dltHub - Series Seed 4 - Financing Documents 3 days 6 tags" at bounding box center [1064, 313] width 655 height 33
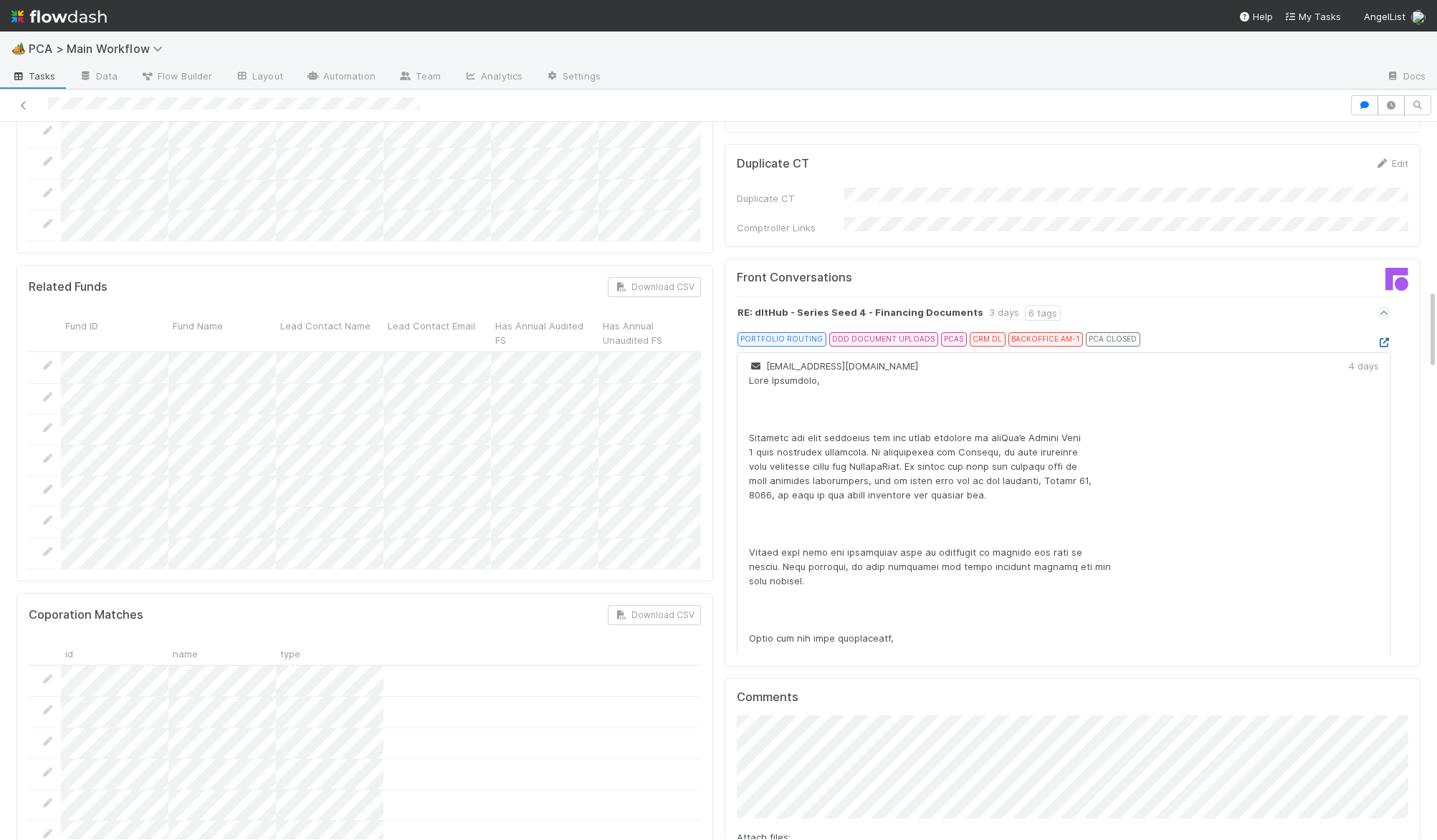
click at [1384, 338] on icon at bounding box center [1384, 342] width 14 height 9
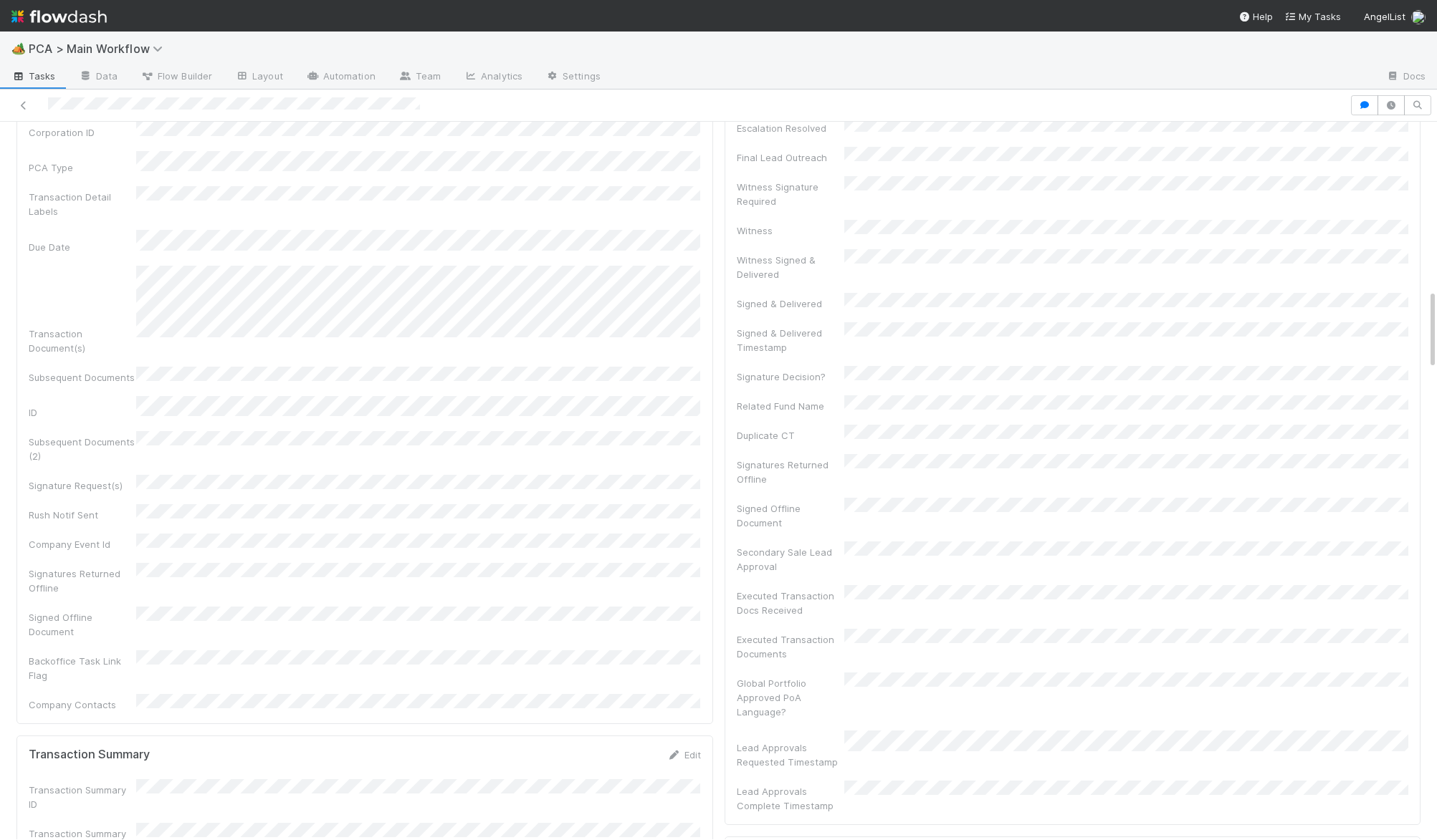
scroll to position [0, 0]
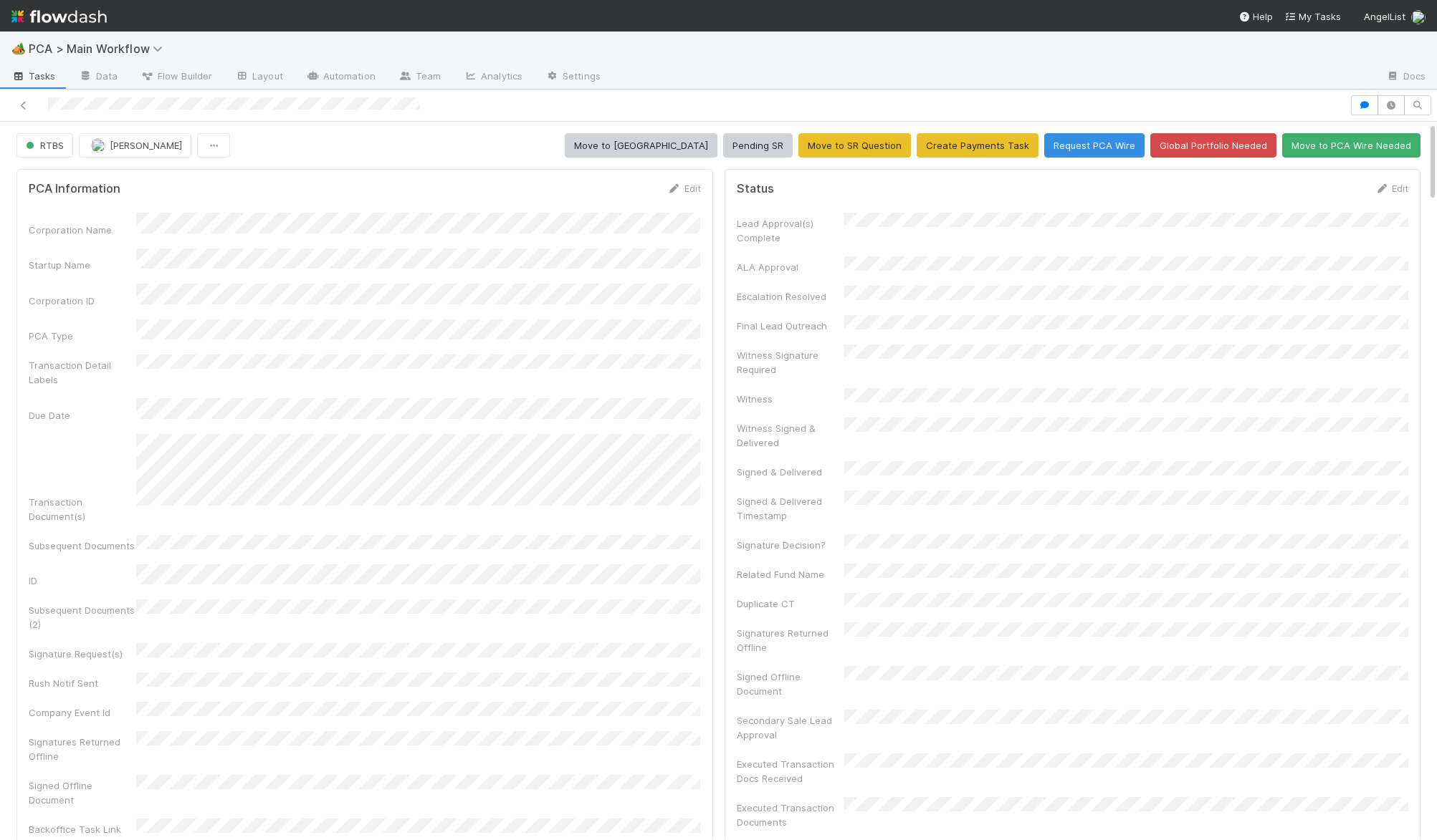
click at [76, 110] on div at bounding box center [675, 105] width 1338 height 20
drag, startPoint x: 47, startPoint y: 107, endPoint x: 676, endPoint y: 189, distance: 634.3
click at [658, 205] on form "PCA Information Edit Corporation Name Startup Name Corporation ID PCA Type Tran…" at bounding box center [364, 530] width 672 height 700
click at [677, 184] on icon at bounding box center [674, 188] width 14 height 9
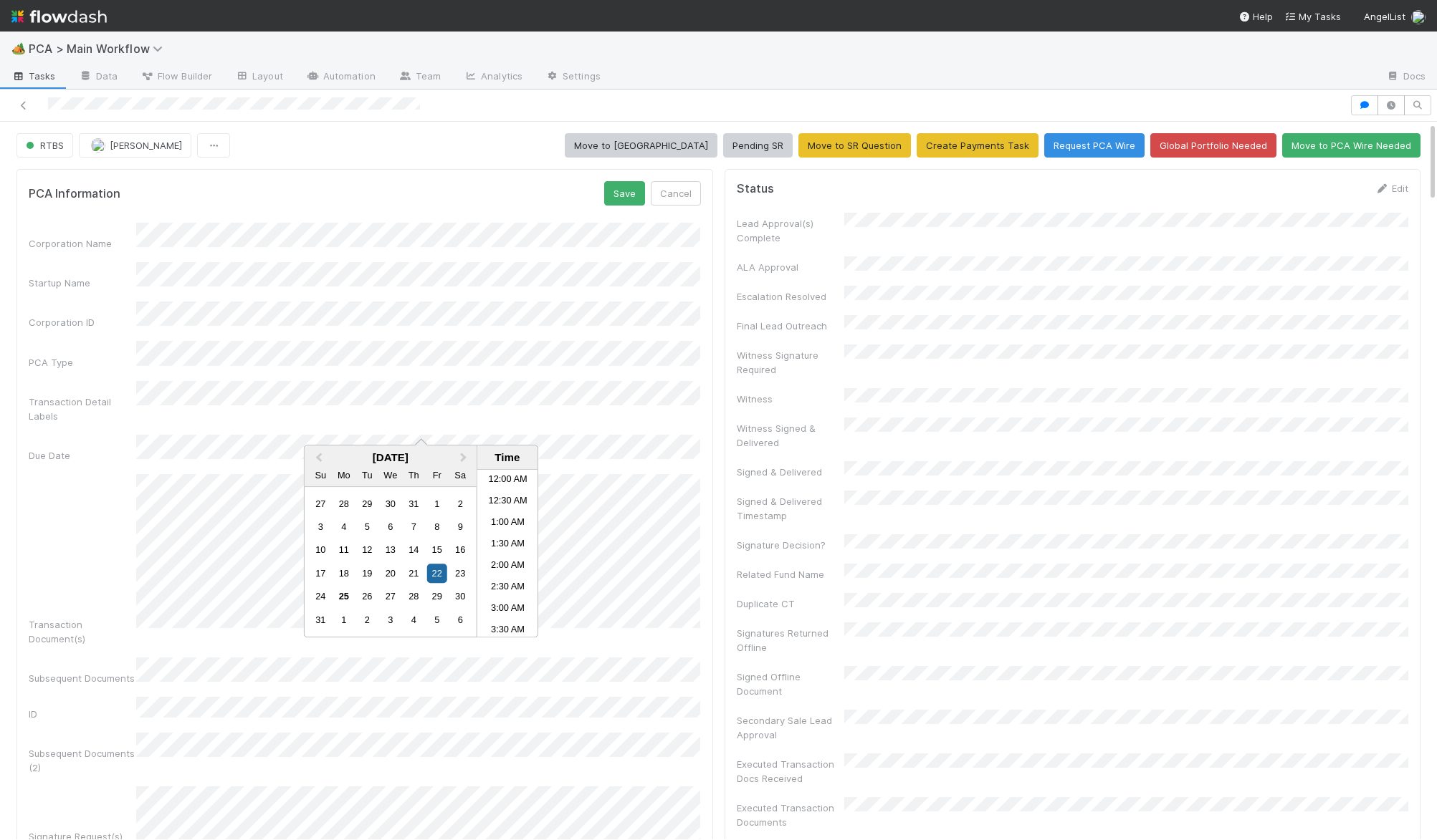
scroll to position [829, 0]
drag, startPoint x: 336, startPoint y: 594, endPoint x: 422, endPoint y: 529, distance: 107.8
click at [338, 594] on div "25" at bounding box center [343, 598] width 20 height 20
click at [629, 187] on button "Save" at bounding box center [623, 193] width 41 height 25
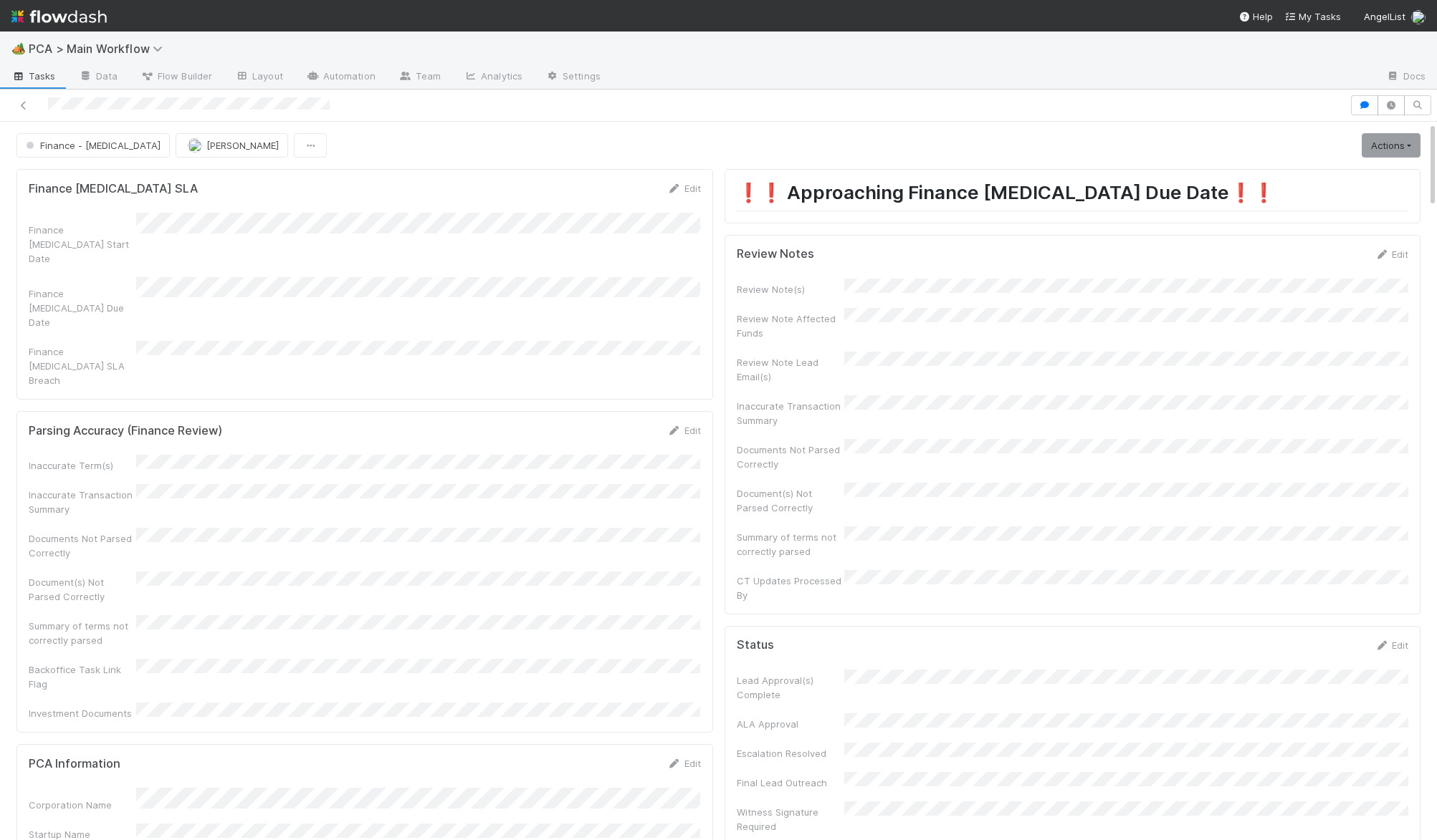
click at [83, 106] on div at bounding box center [675, 105] width 1338 height 20
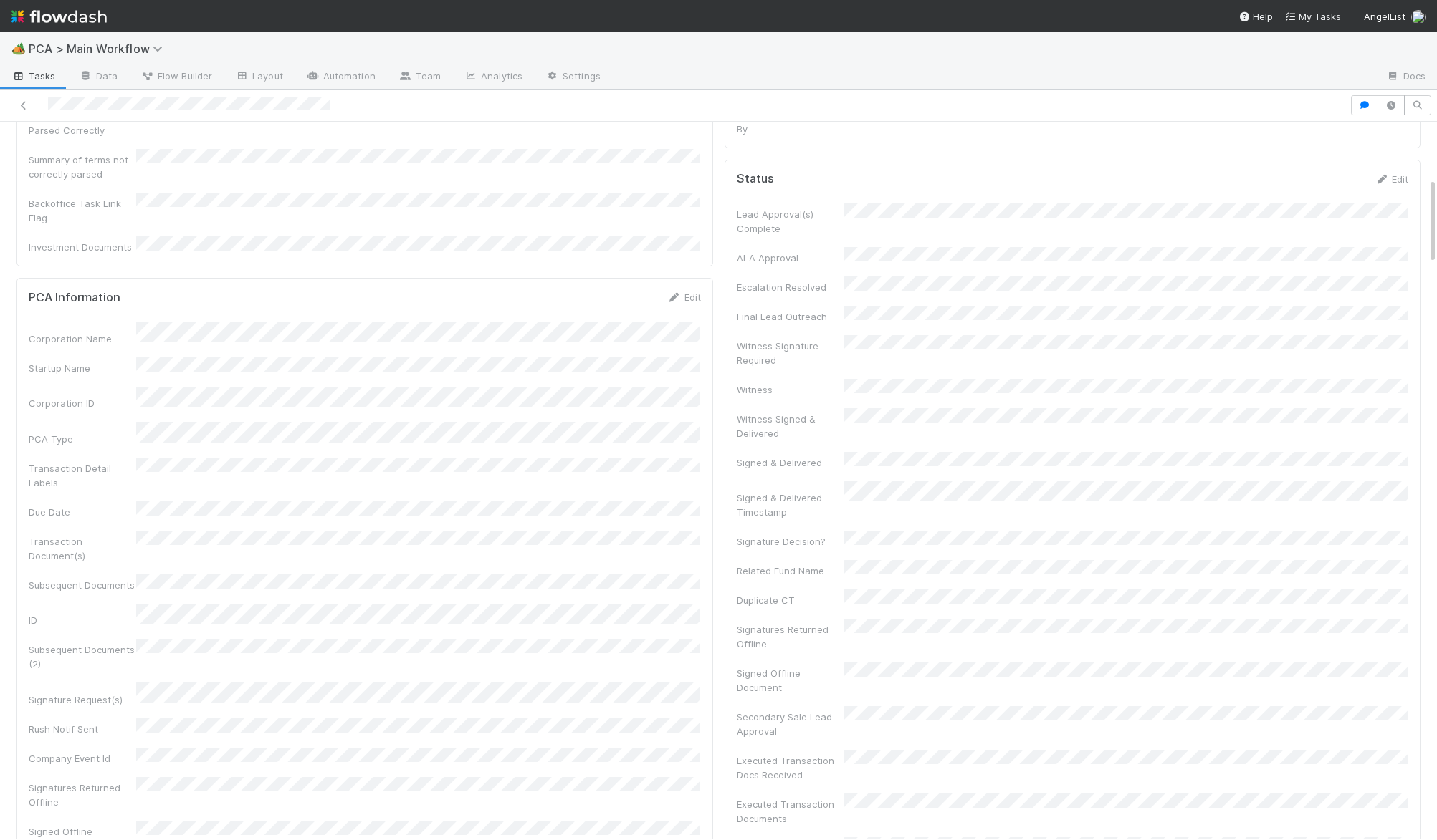
scroll to position [487, 0]
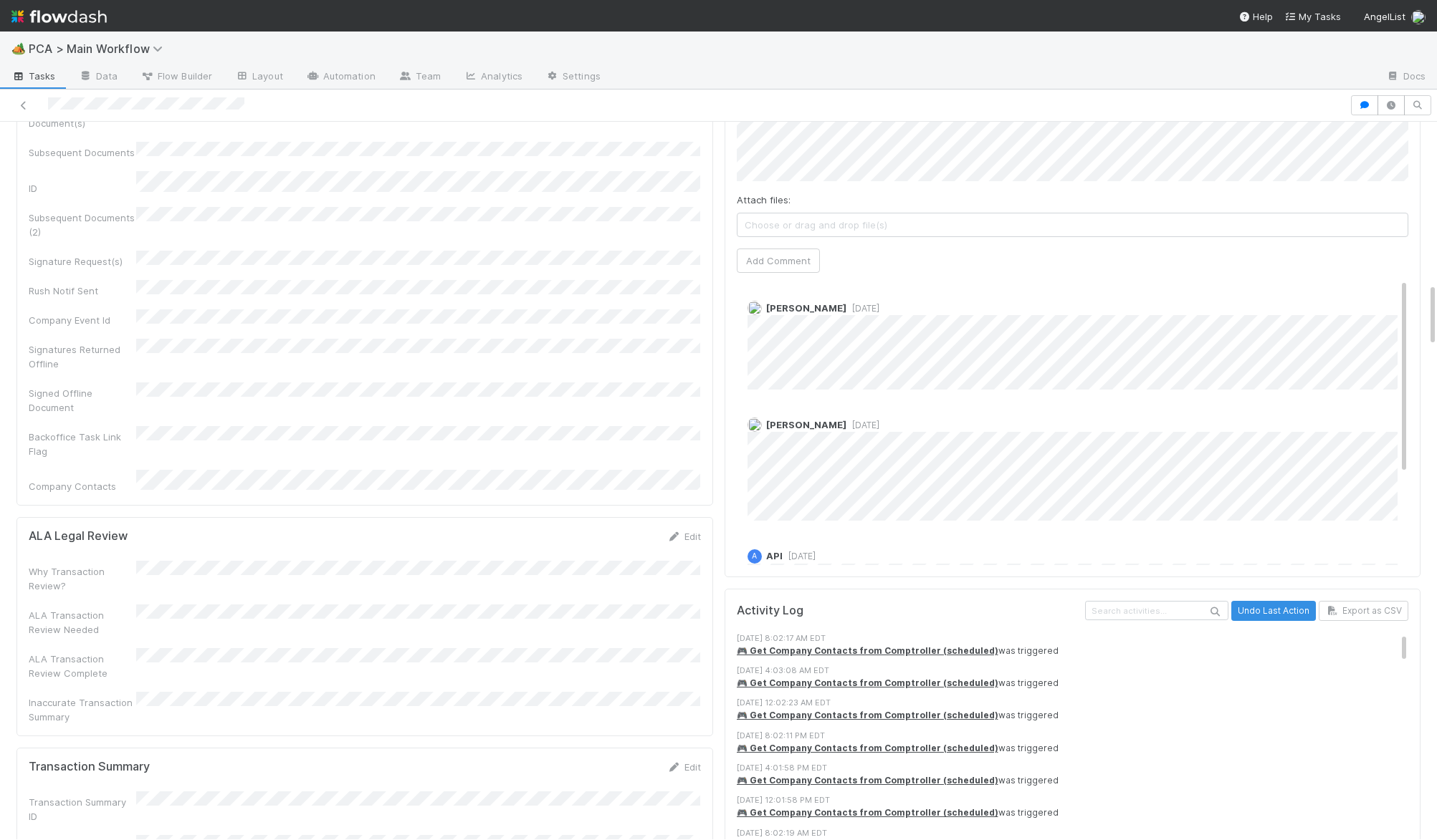
scroll to position [1811, 0]
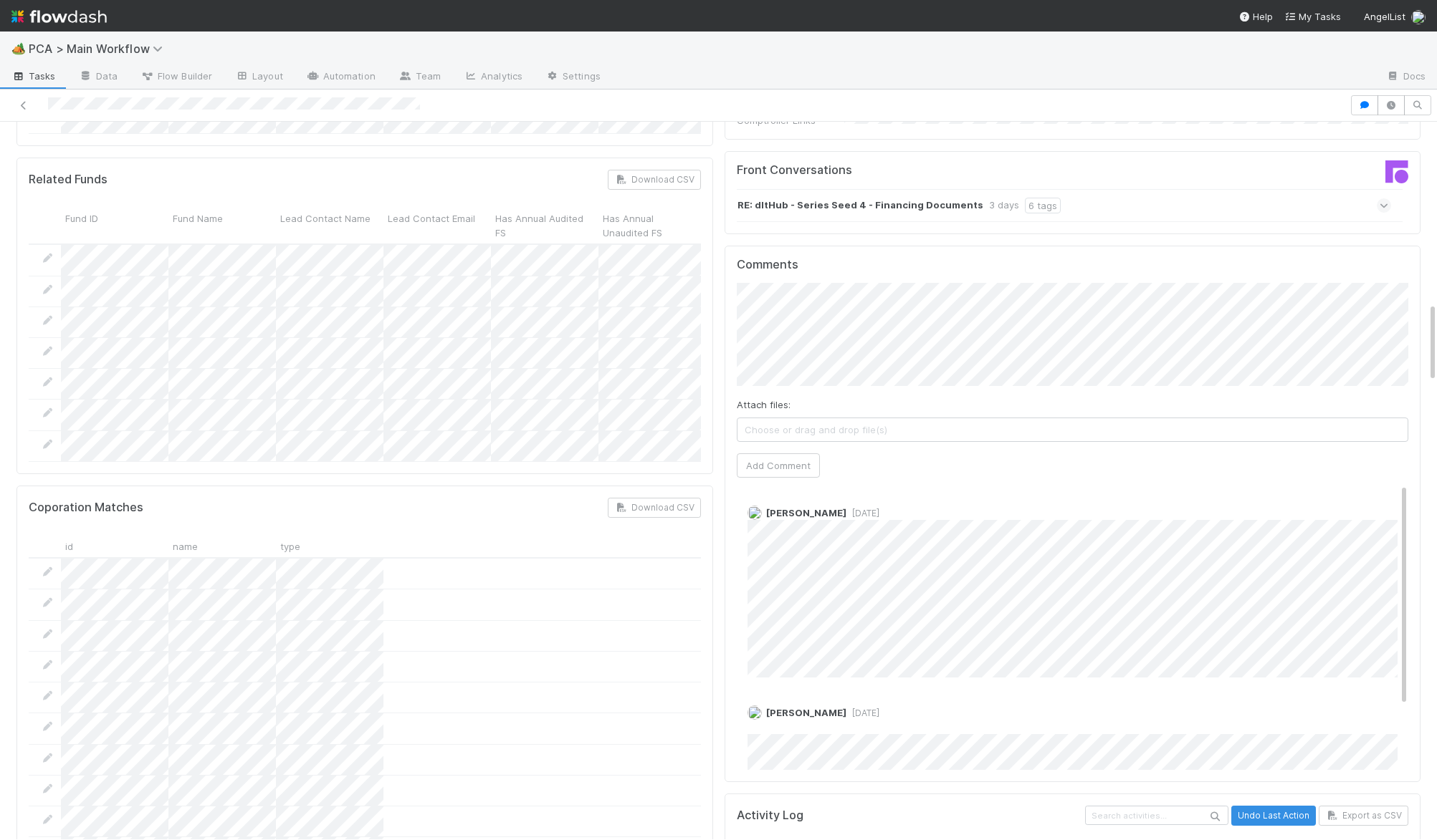
scroll to position [1614, 0]
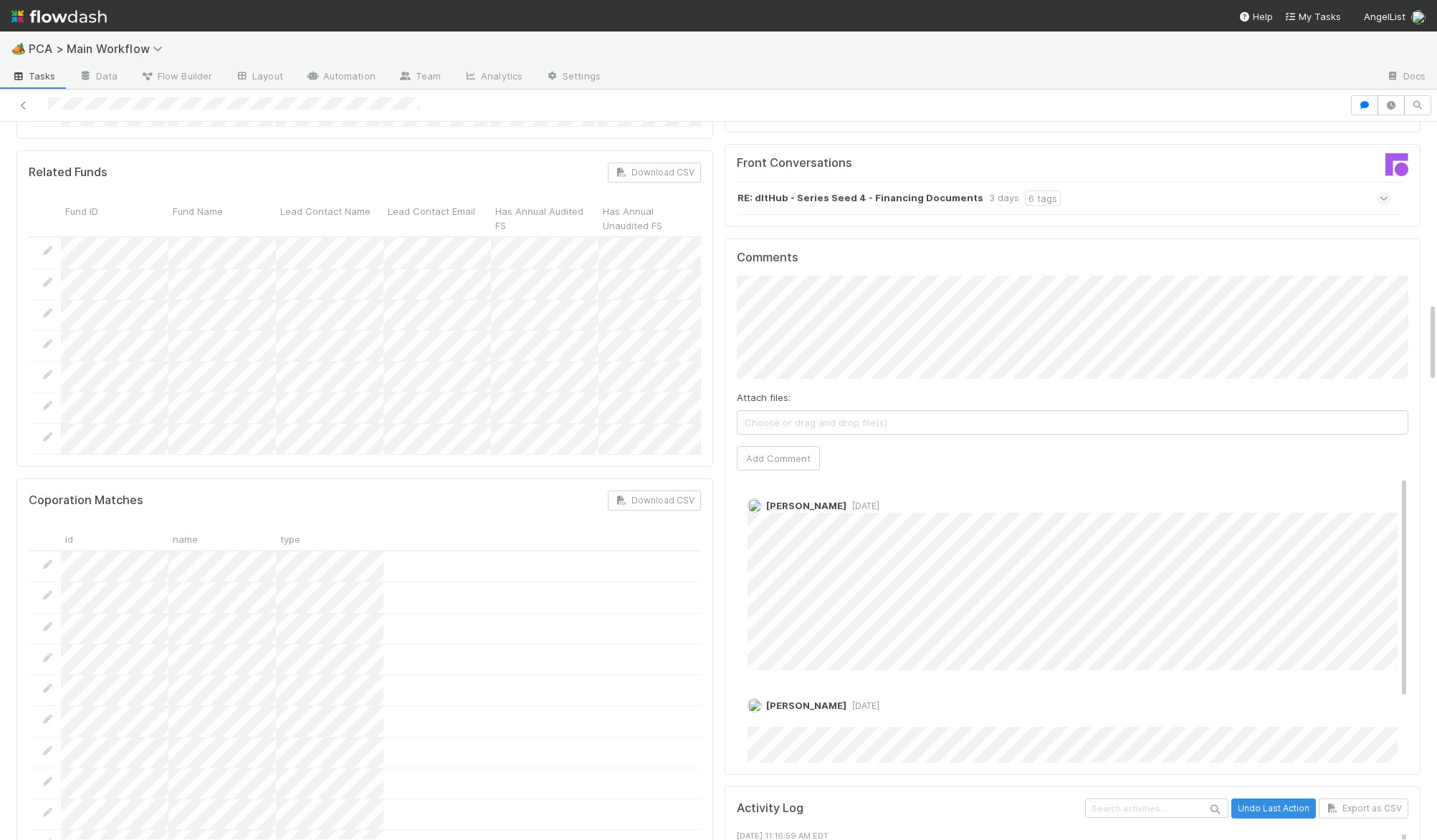
click at [855, 501] on span "[DATE]" at bounding box center [862, 506] width 33 height 11
click at [823, 293] on div "Attach files: Choose or drag and drop file(s) Add Comment" at bounding box center [1072, 373] width 672 height 194
drag, startPoint x: 773, startPoint y: 282, endPoint x: 786, endPoint y: 290, distance: 15.3
click at [786, 290] on div "Zach Byers Zach Schnell Zachary Conley" at bounding box center [801, 273] width 110 height 62
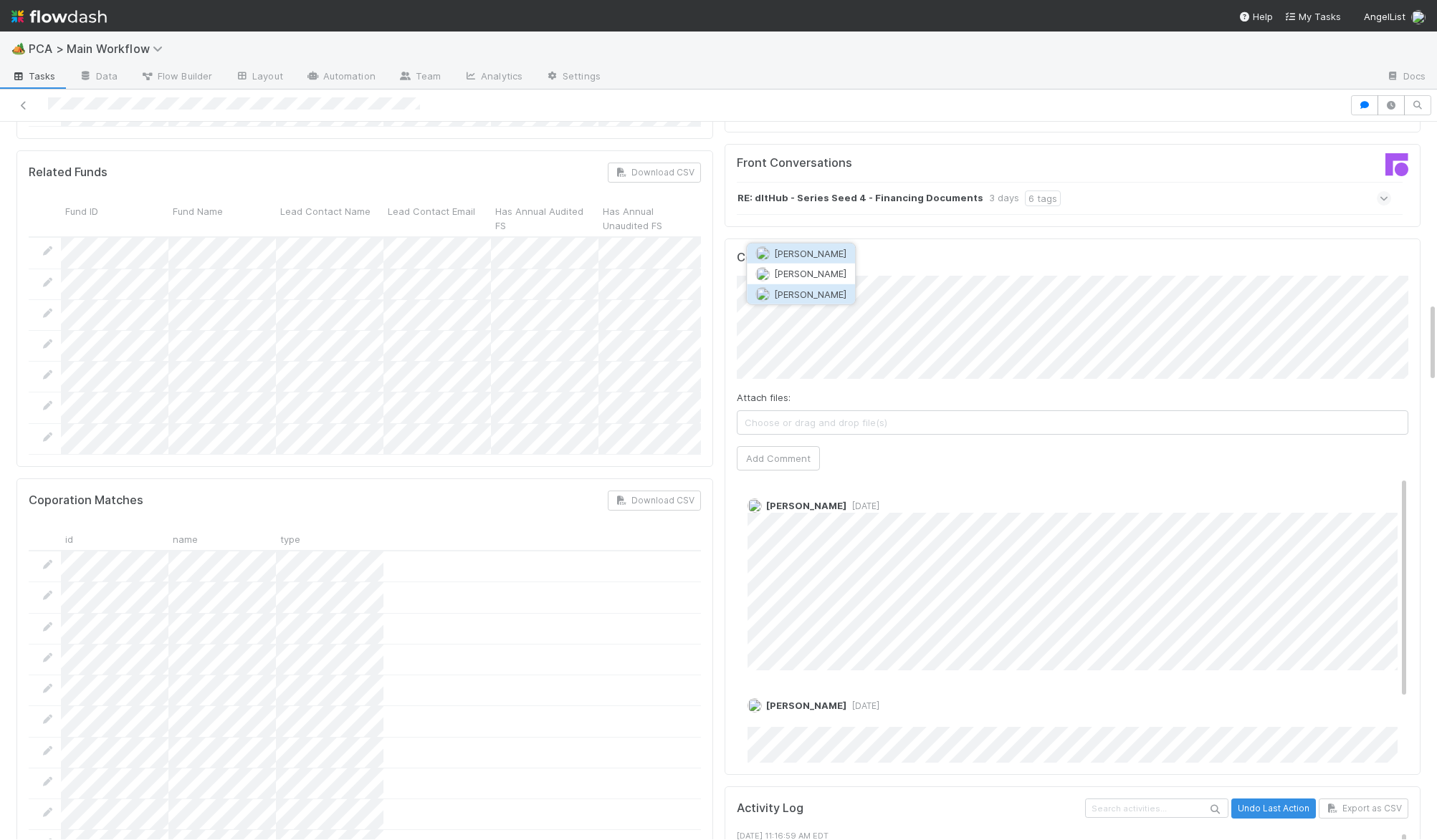
click at [786, 290] on span "[PERSON_NAME]" at bounding box center [810, 295] width 72 height 12
drag, startPoint x: 778, startPoint y: 385, endPoint x: 770, endPoint y: 379, distance: 10.0
click at [777, 446] on button "Add Comment" at bounding box center [778, 458] width 83 height 25
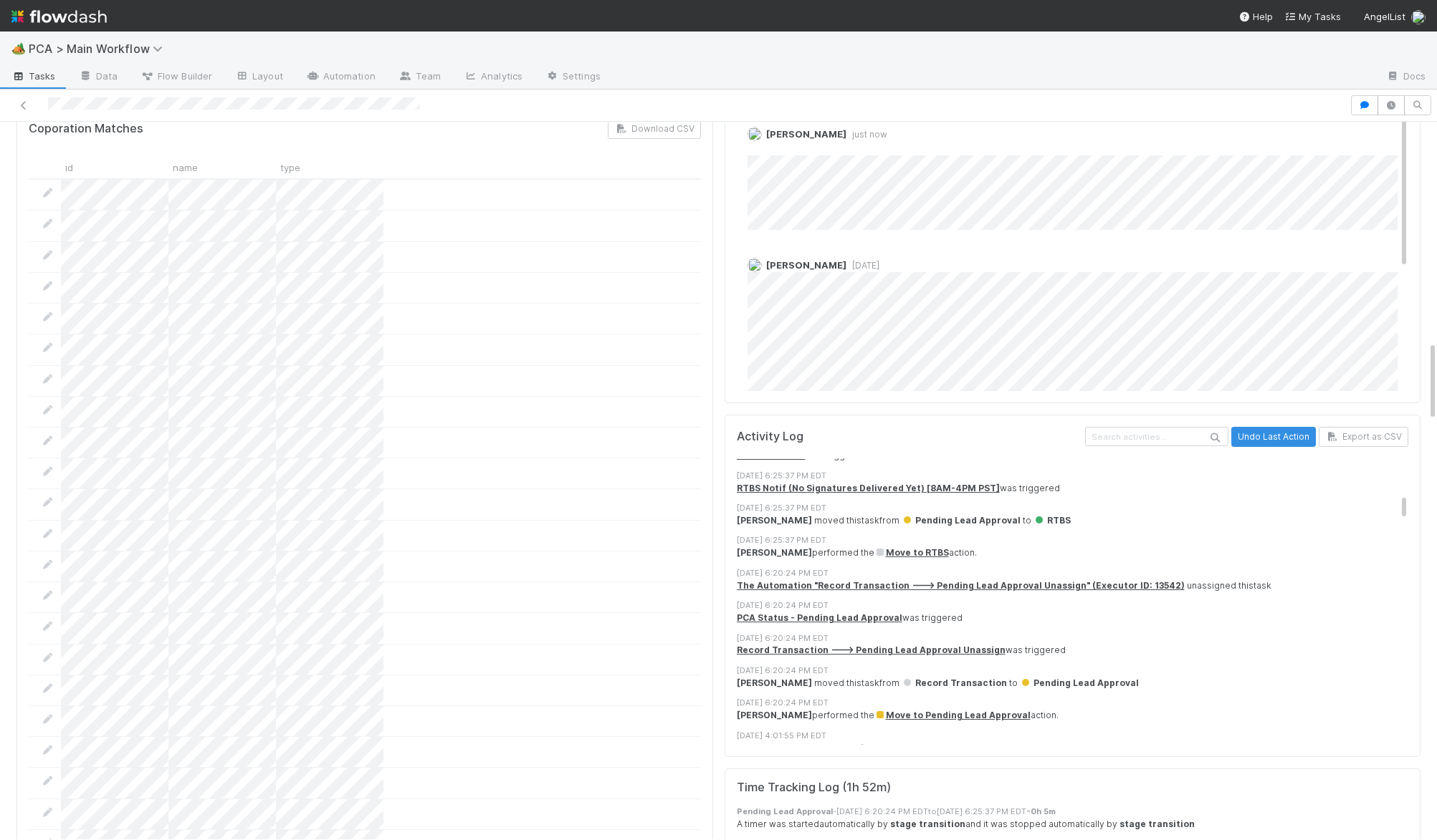
scroll to position [0, 0]
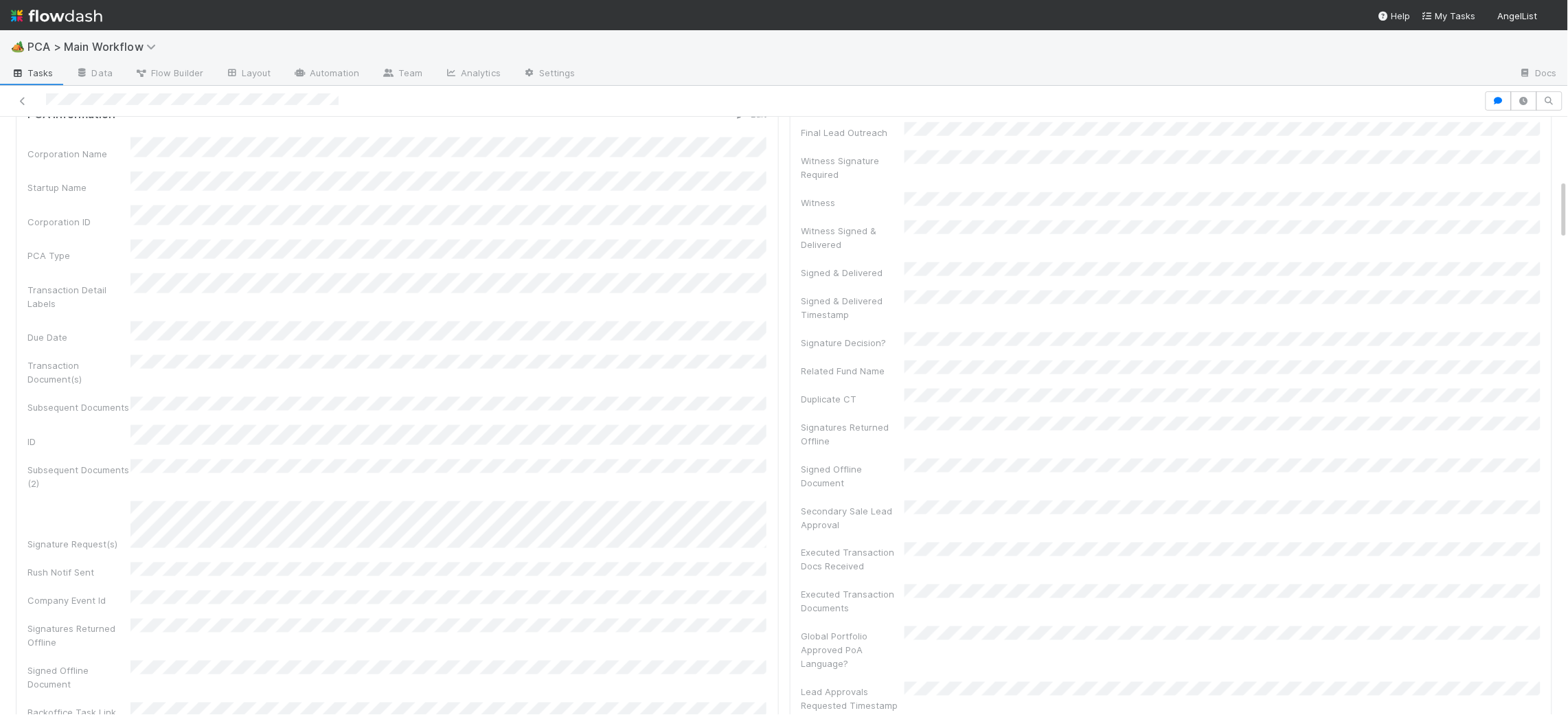
scroll to position [615, 0]
click at [93, 14] on img at bounding box center [57, 15] width 91 height 24
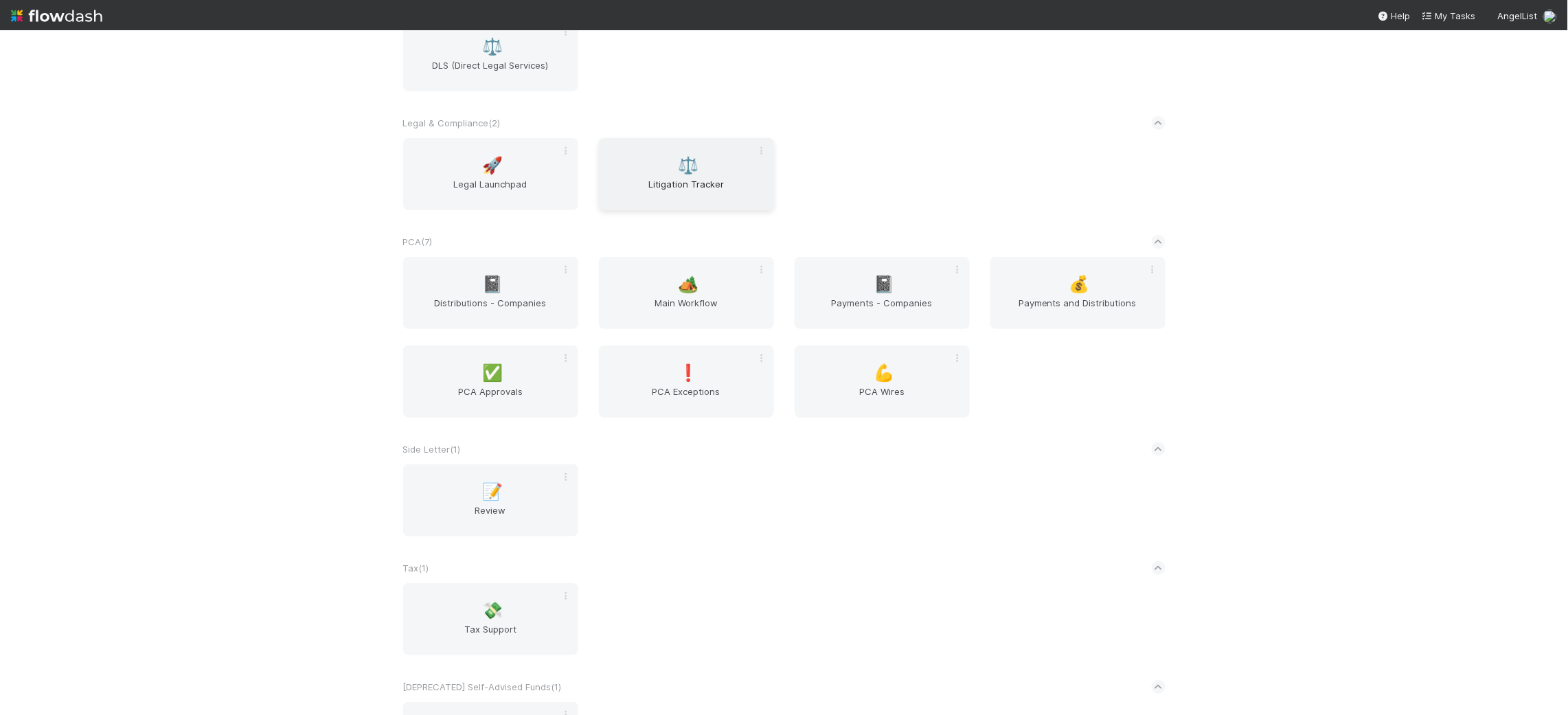
click at [616, 234] on div "PCA ( 7 )" at bounding box center [784, 242] width 763 height 30
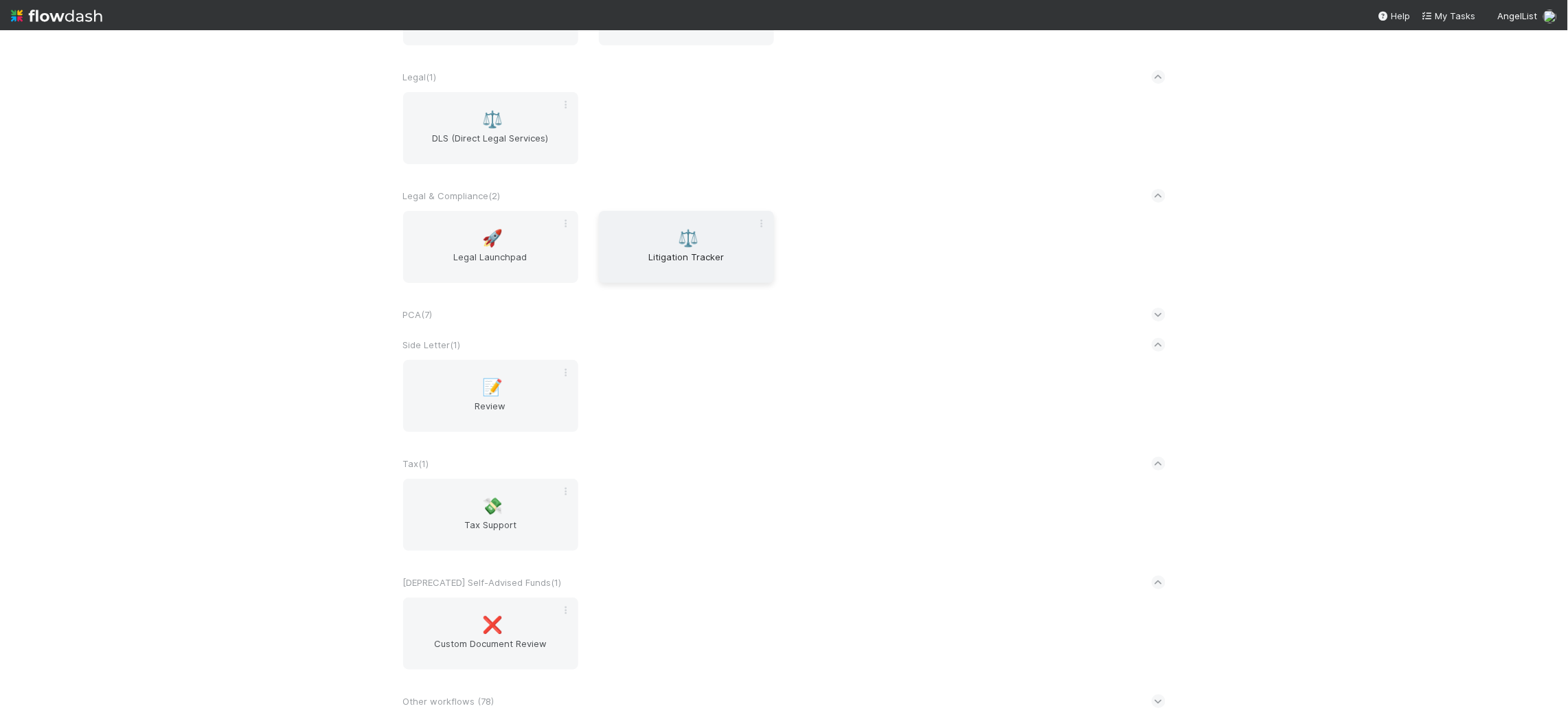
click at [662, 275] on span "Litigation Tracker" at bounding box center [686, 264] width 164 height 28
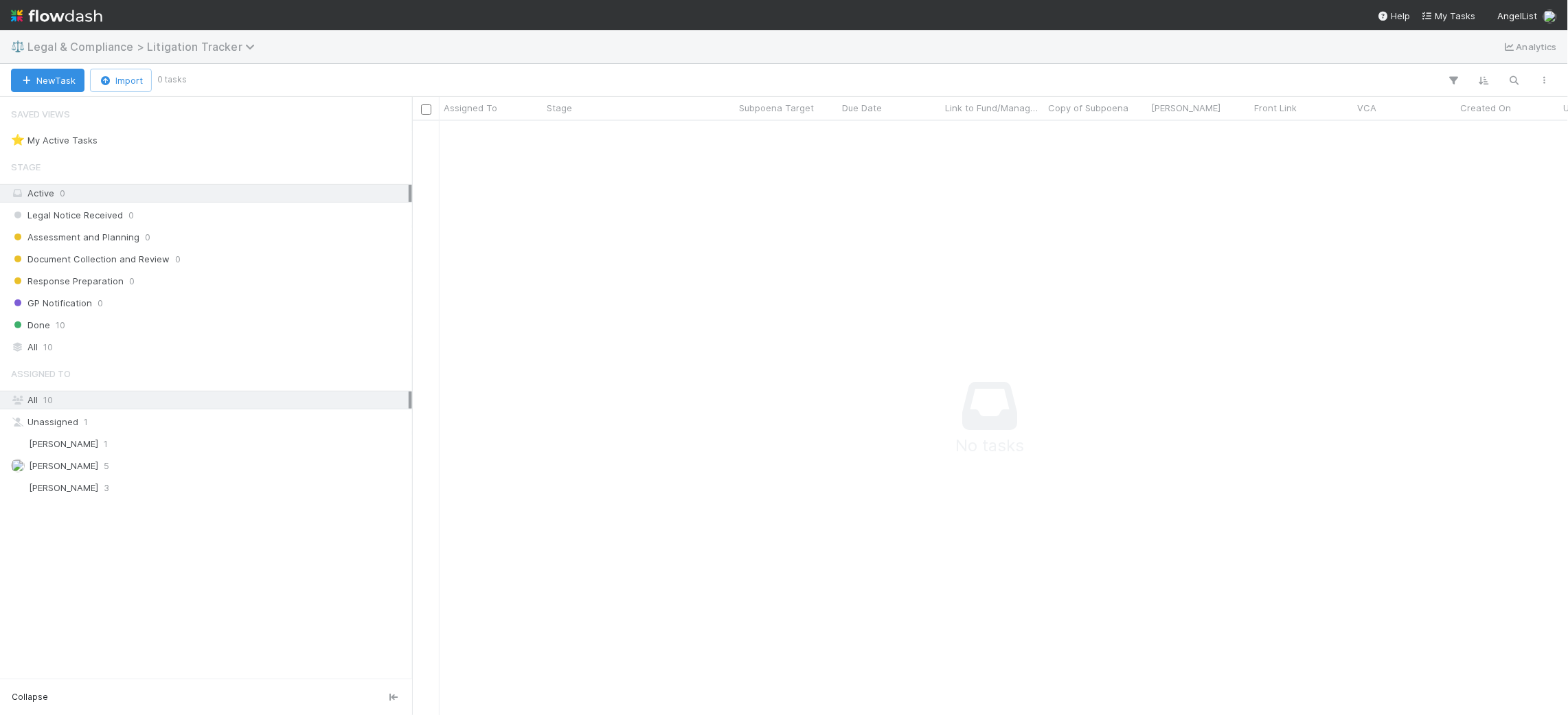
scroll to position [593, 1156]
click at [51, 4] on img at bounding box center [57, 15] width 91 height 24
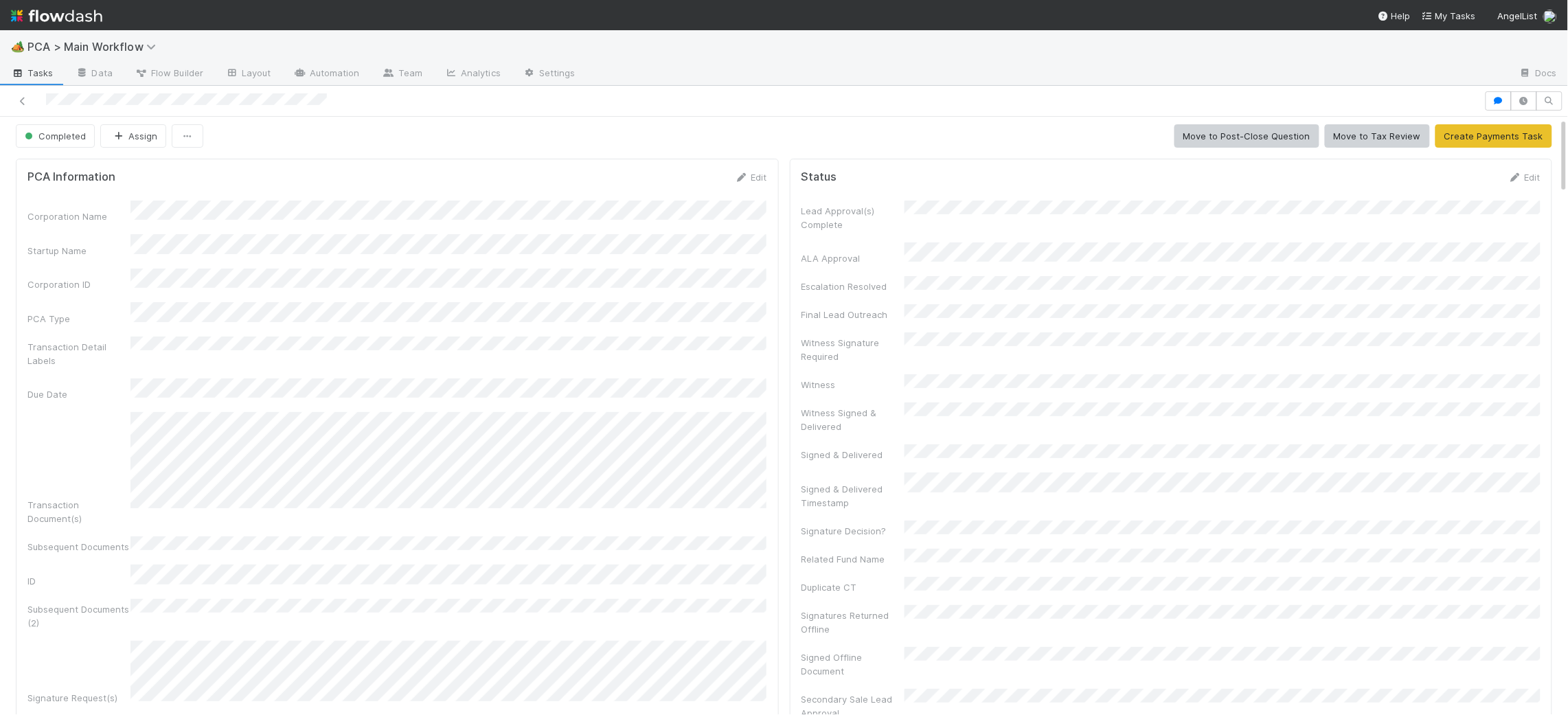
drag, startPoint x: 1492, startPoint y: 187, endPoint x: 1502, endPoint y: 185, distance: 10.2
click at [1501, 185] on form "Status Edit Lead Approval(s) Complete ALA Approval Escalation Resolved Final Le…" at bounding box center [1171, 562] width 740 height 784
click at [1516, 178] on icon at bounding box center [1515, 176] width 13 height 9
click at [1462, 180] on button "Save" at bounding box center [1467, 185] width 39 height 24
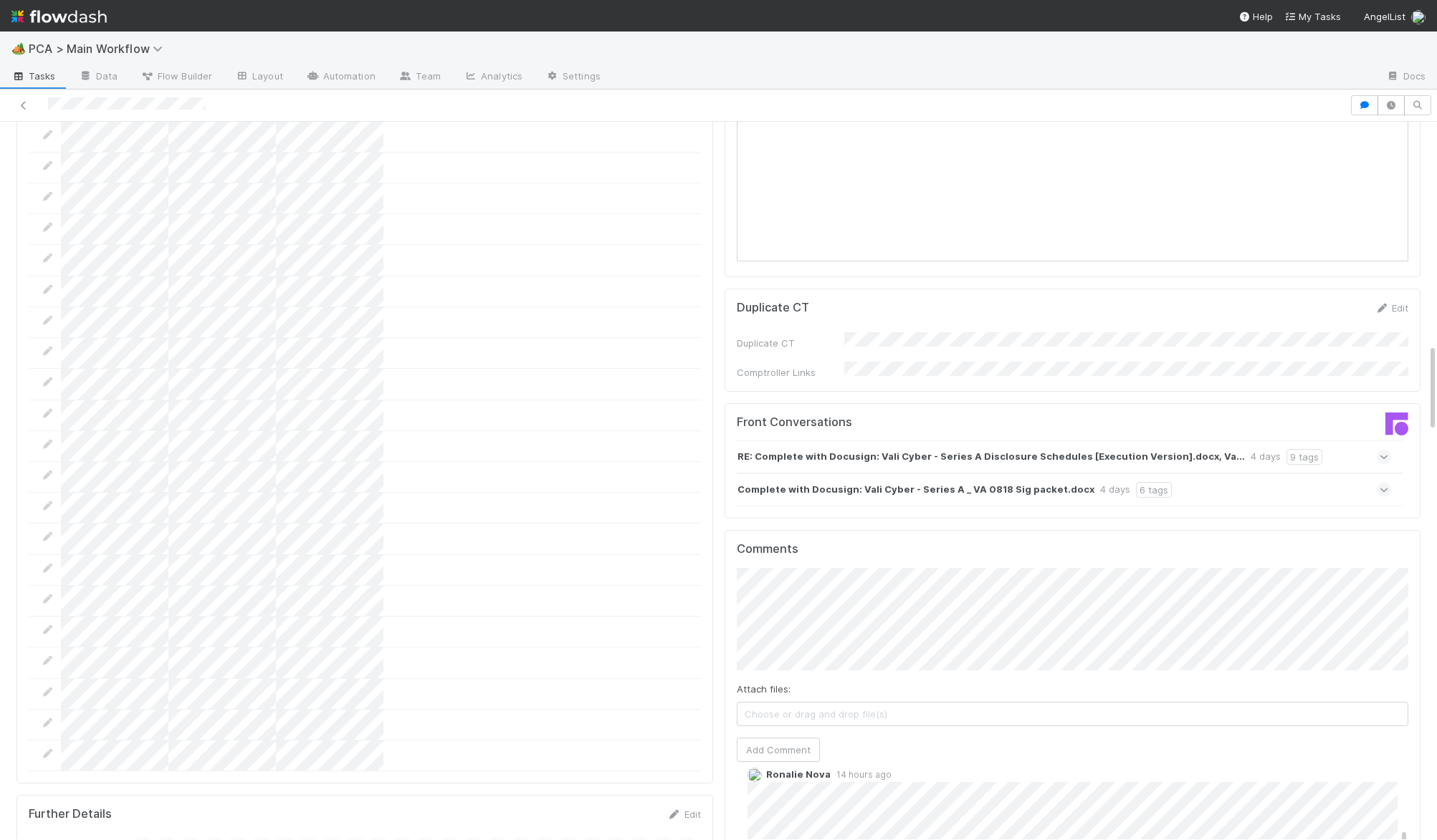
scroll to position [1795, 0]
click at [908, 441] on div "RE: Complete with Docusign: Vali Cyber - Series A Disclosure Schedules [Executi…" at bounding box center [1064, 457] width 655 height 33
click at [908, 450] on strong "RE: Complete with Docusign: Vali Cyber - Series A Disclosure Schedules [Executi…" at bounding box center [991, 458] width 508 height 16
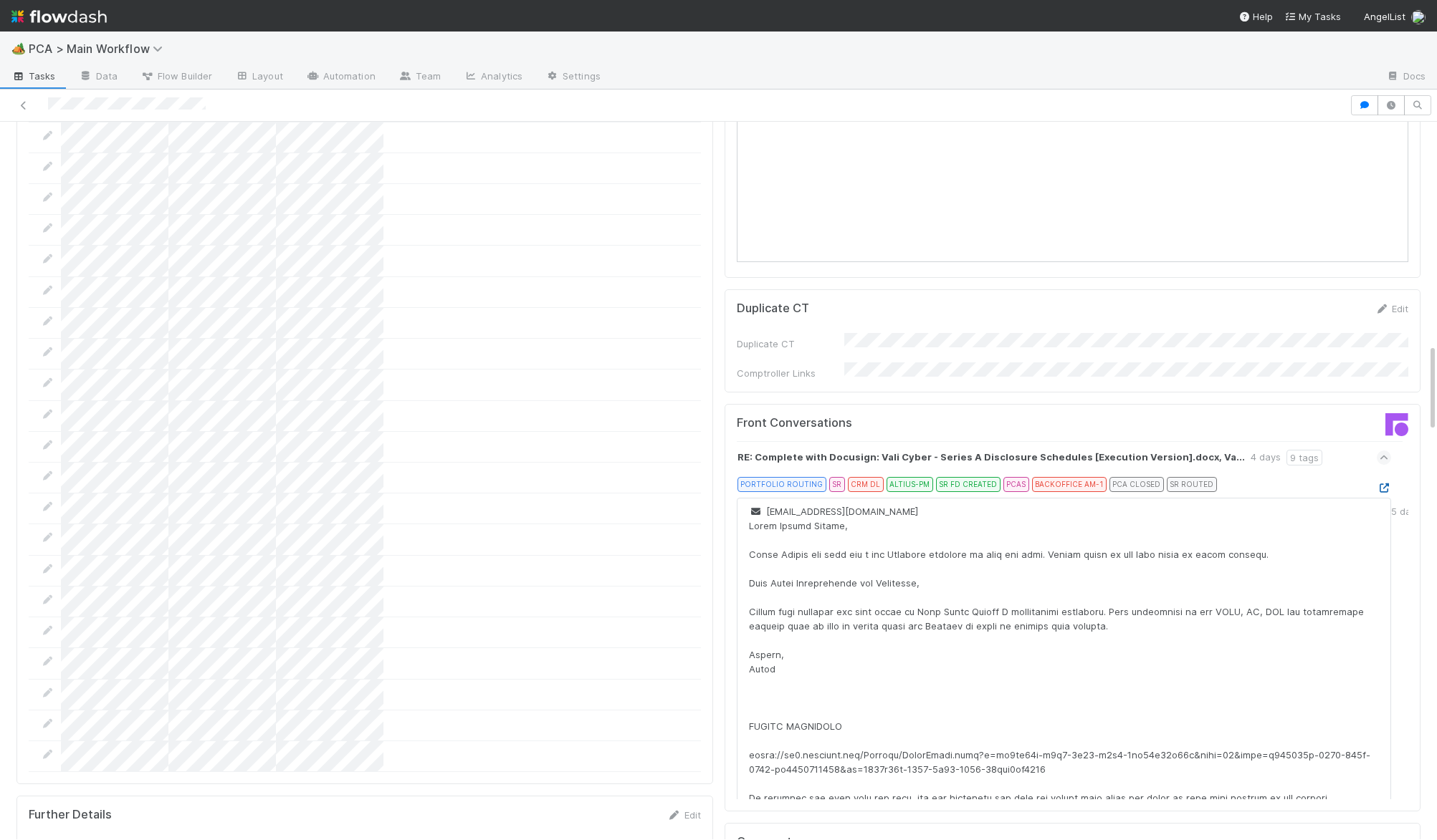
click at [1386, 481] on div at bounding box center [1384, 488] width 14 height 14
click at [1385, 484] on icon at bounding box center [1384, 488] width 14 height 9
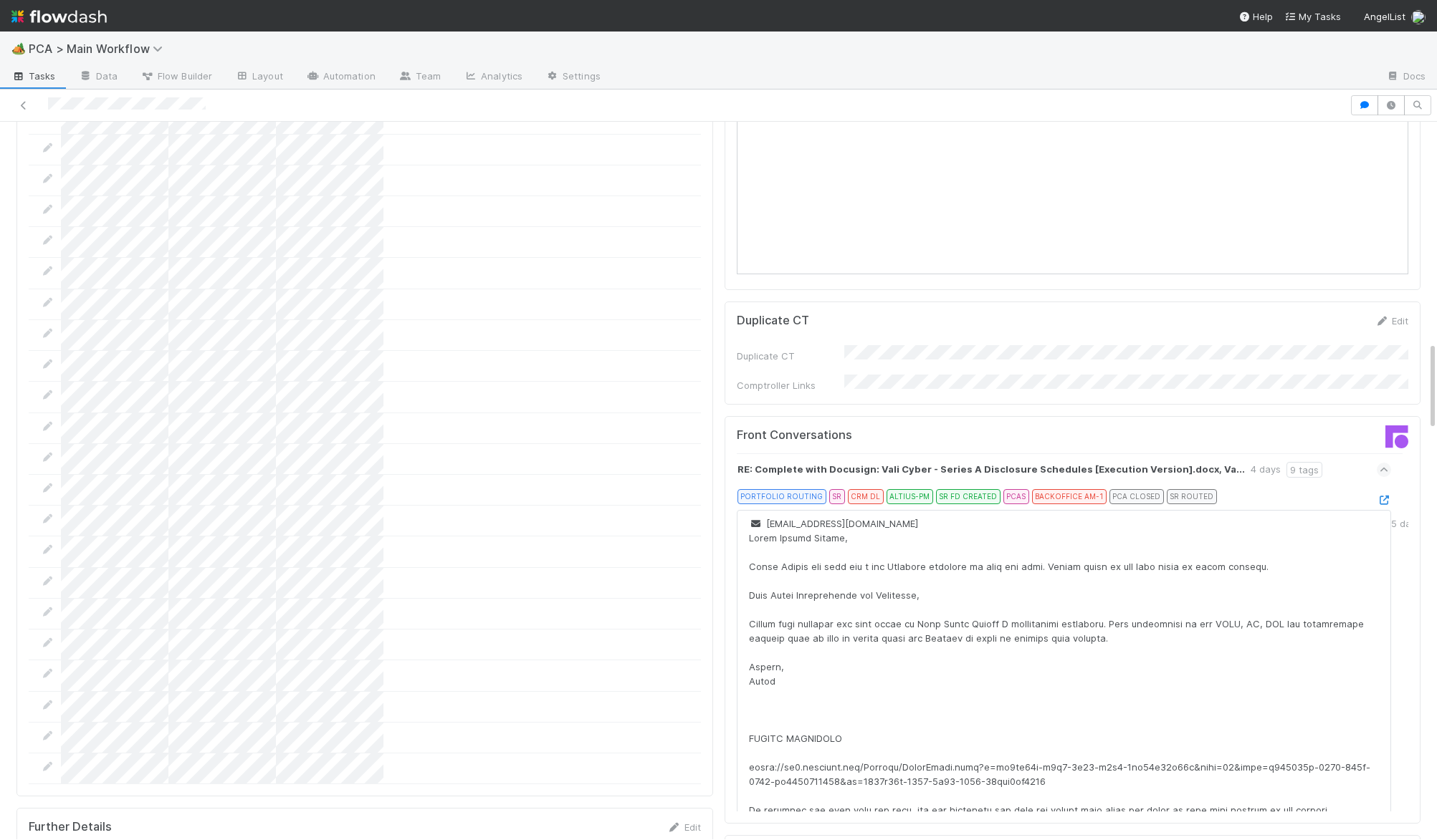
scroll to position [1770, 0]
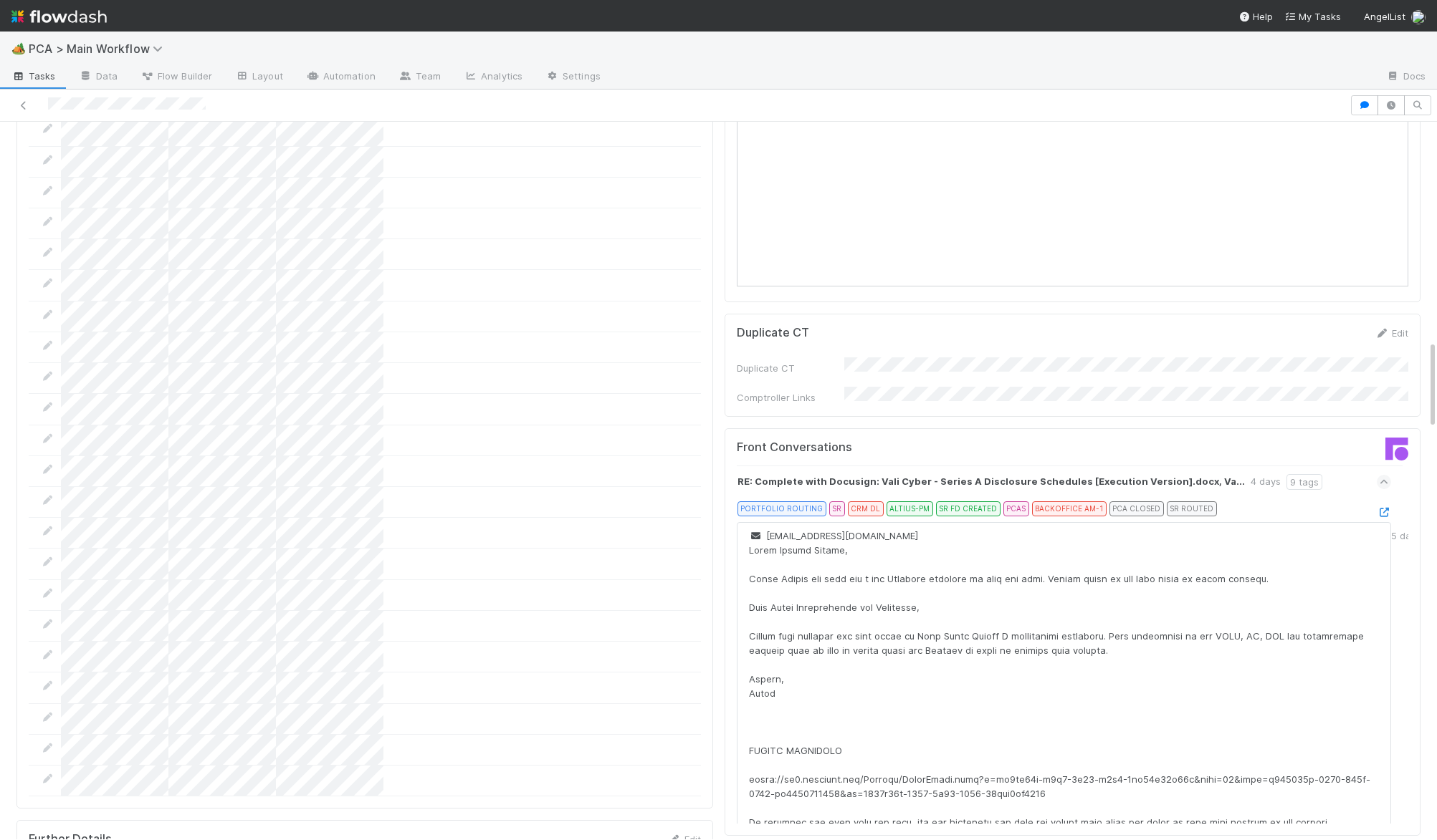
click at [990, 474] on strong "RE: Complete with Docusign: Vali Cyber - Series A Disclosure Schedules [Executi…" at bounding box center [991, 482] width 508 height 16
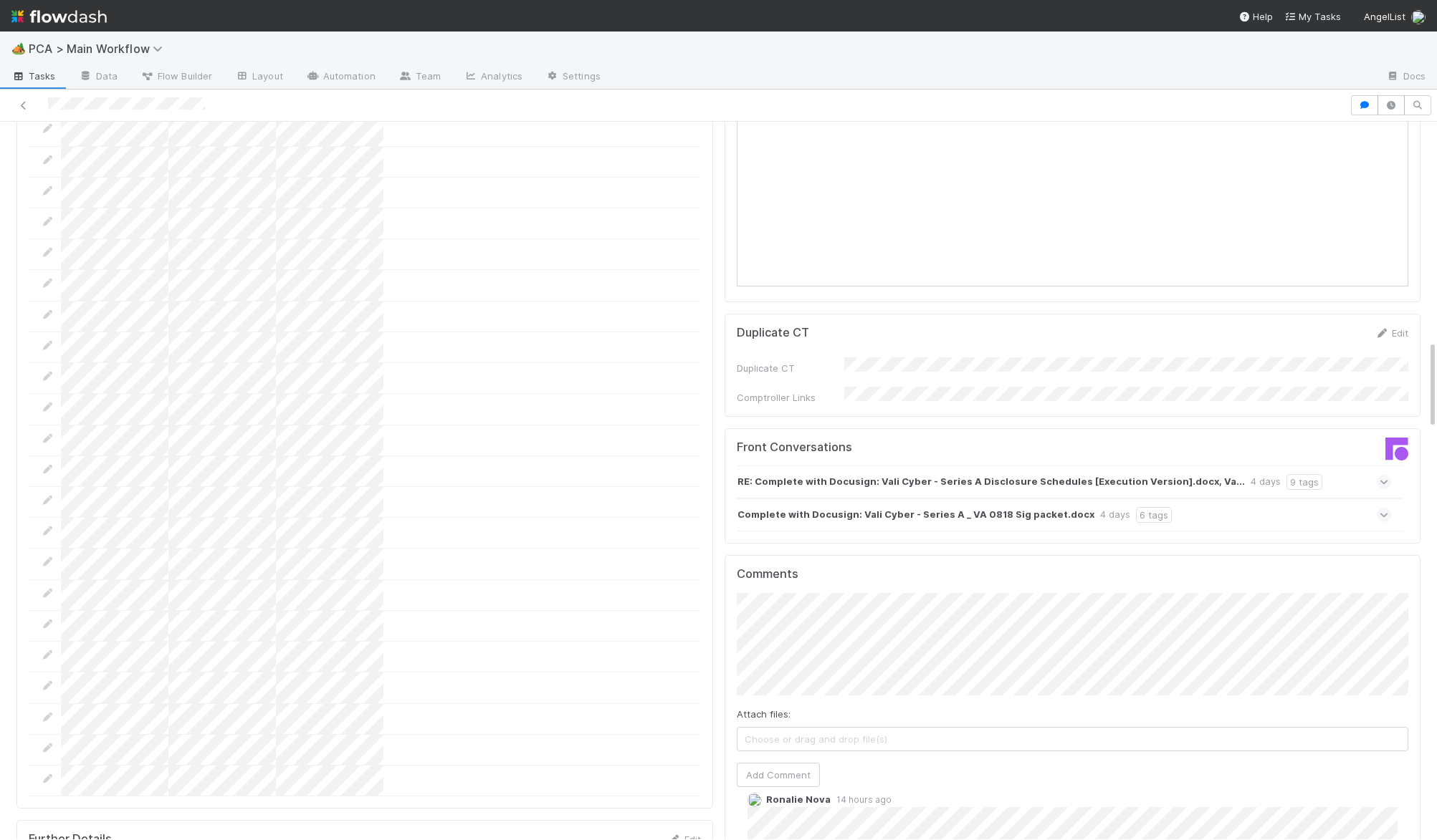
click at [1150, 450] on div "Front Conversations RE: Complete with Docusign: Vali Cyber - Series A Disclosur…" at bounding box center [1073, 486] width 697 height 116
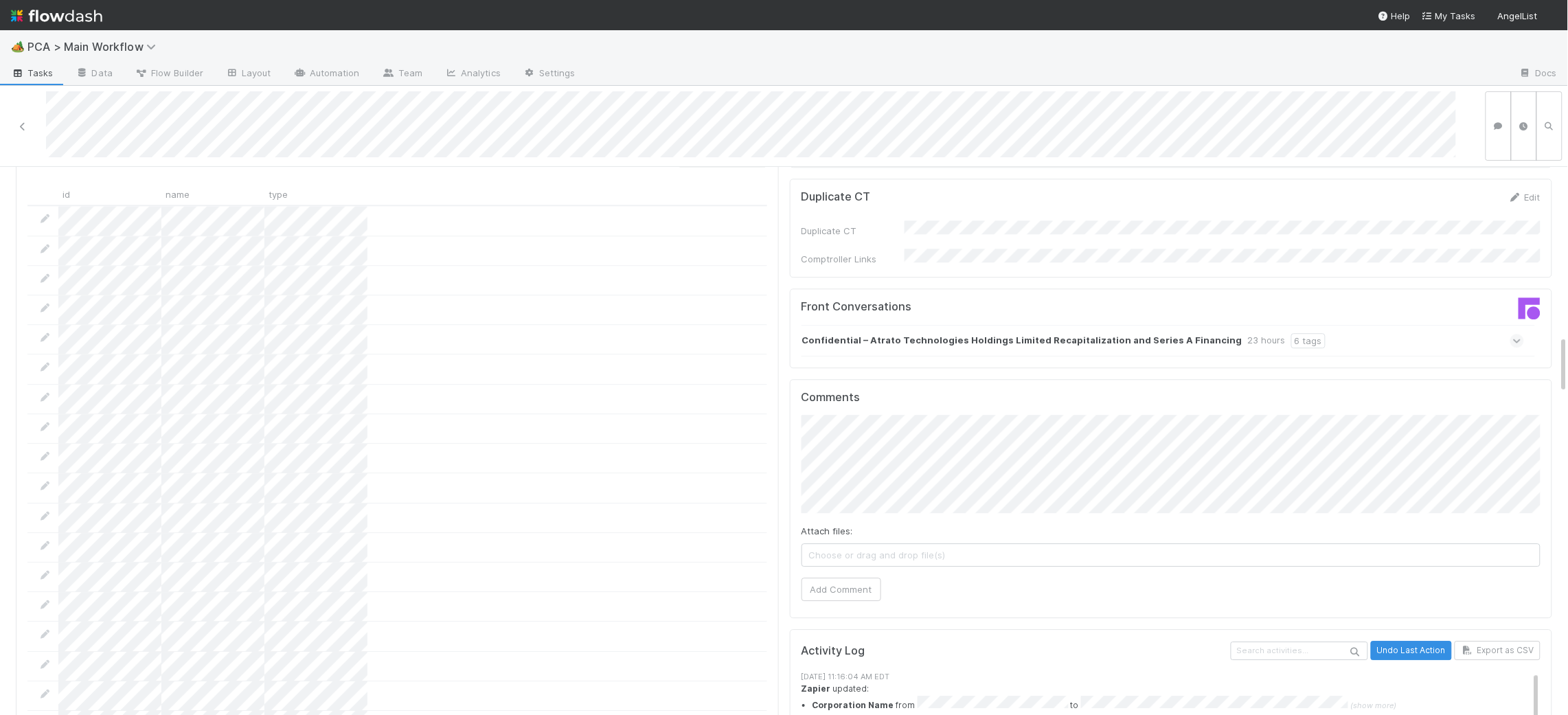
scroll to position [1370, 0]
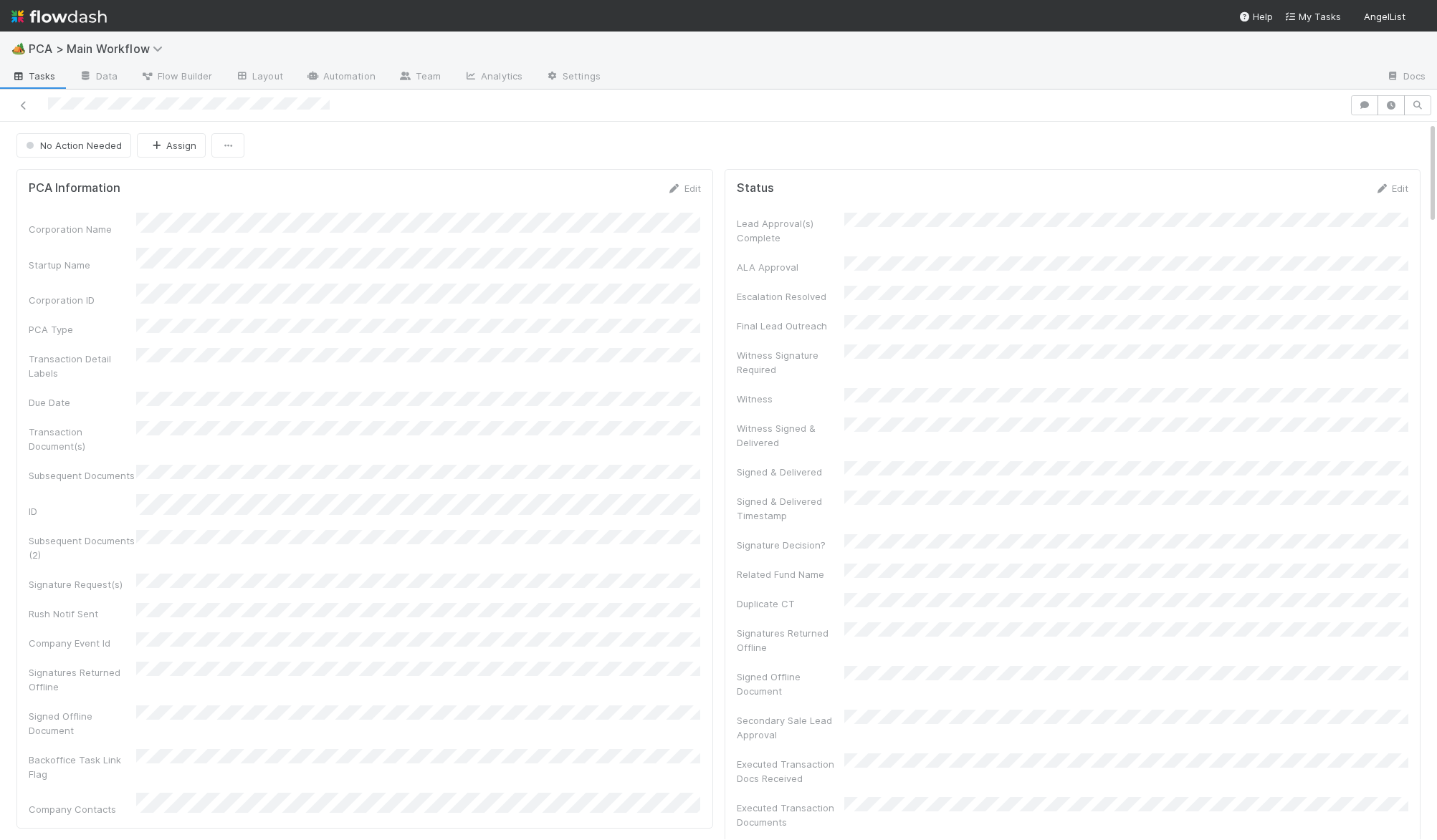
scroll to position [1902, 0]
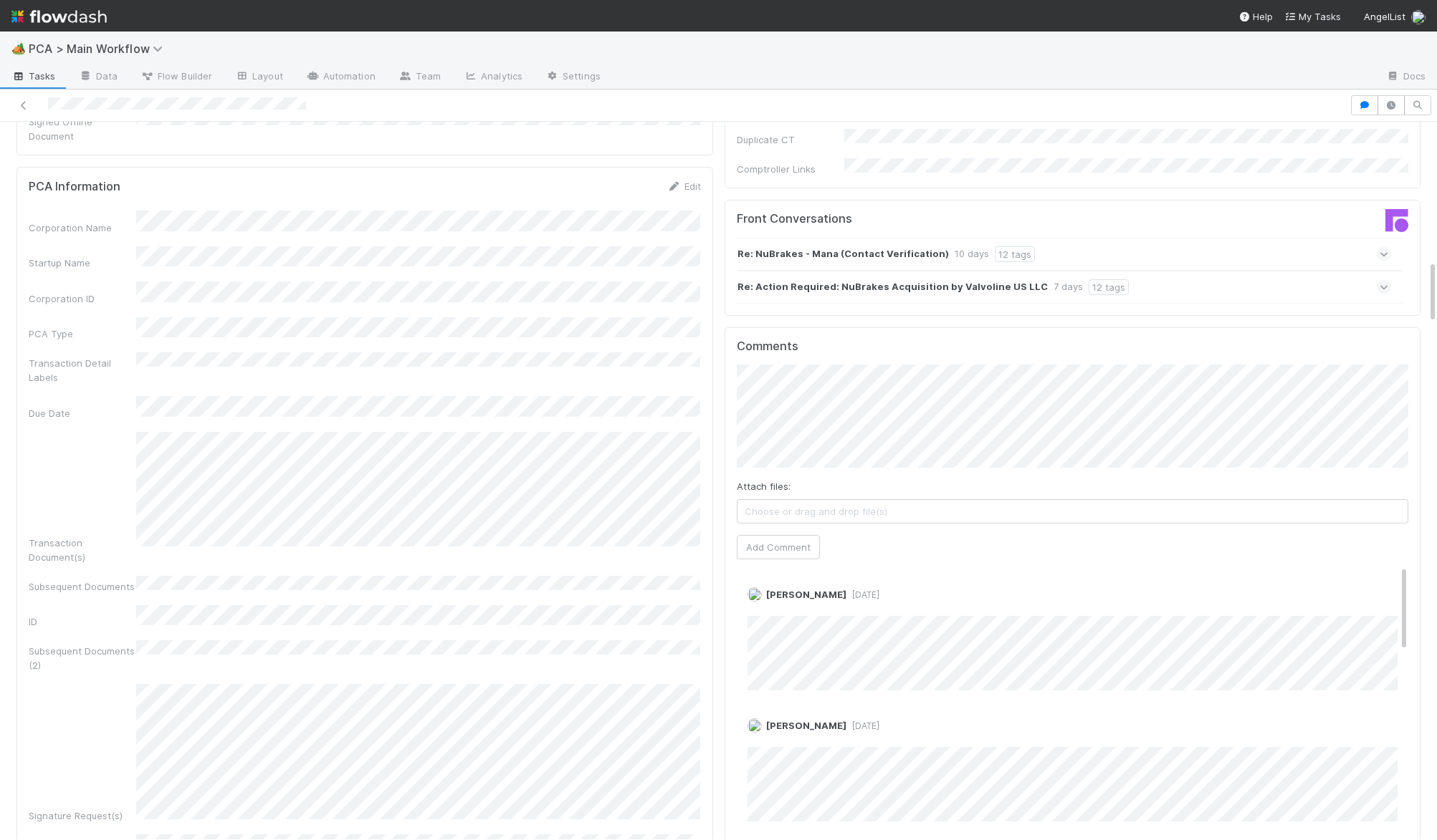
scroll to position [1570, 0]
click at [827, 338] on span "Philip Chung" at bounding box center [810, 336] width 72 height 12
drag, startPoint x: 792, startPoint y: 461, endPoint x: 776, endPoint y: 458, distance: 16.3
click at [792, 534] on button "Add Comment" at bounding box center [778, 546] width 83 height 25
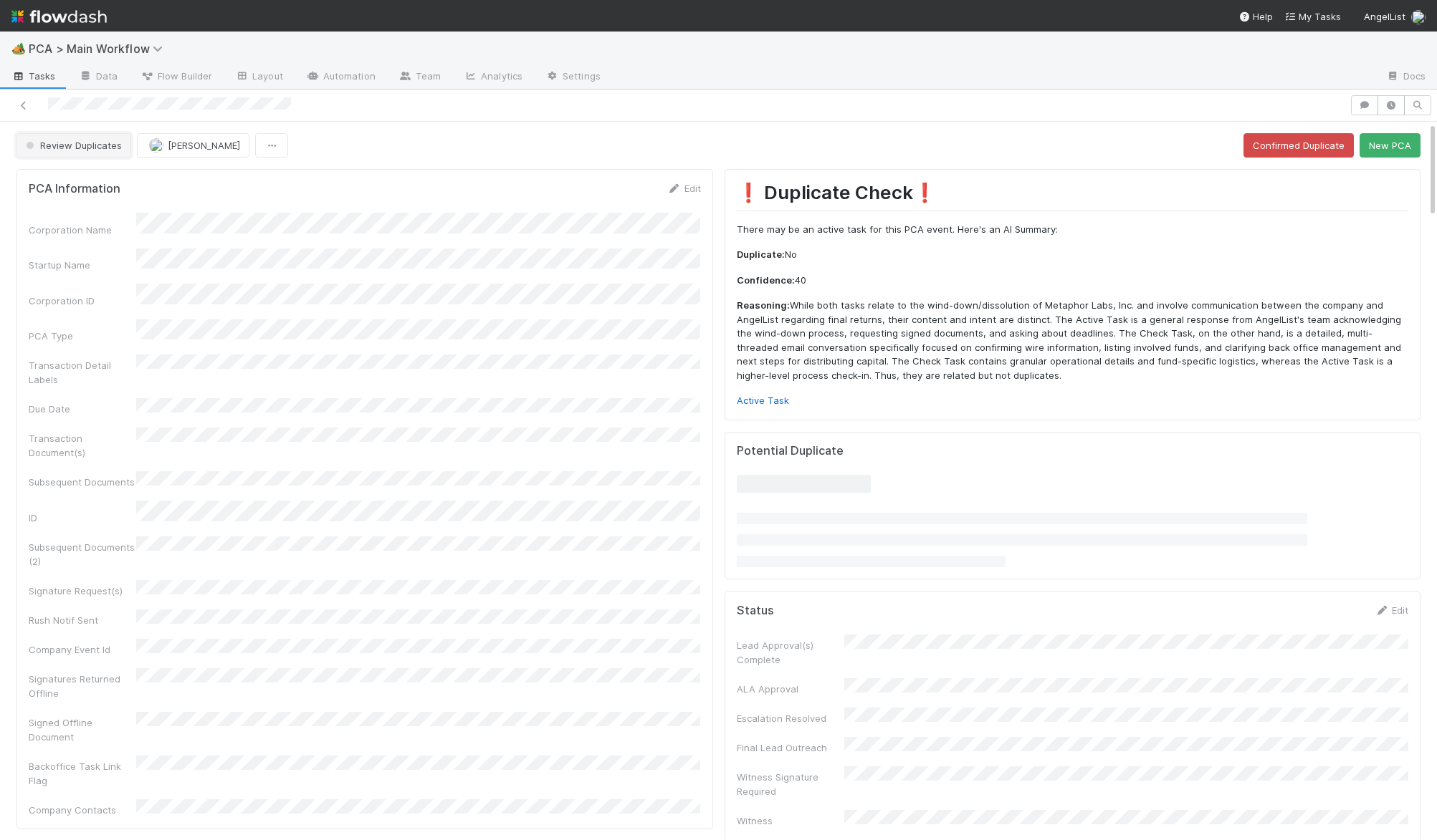
click at [95, 142] on span "Review Duplicates" at bounding box center [72, 145] width 99 height 12
click at [103, 172] on div "Duplicate / Dead PCAs" at bounding box center [113, 182] width 202 height 26
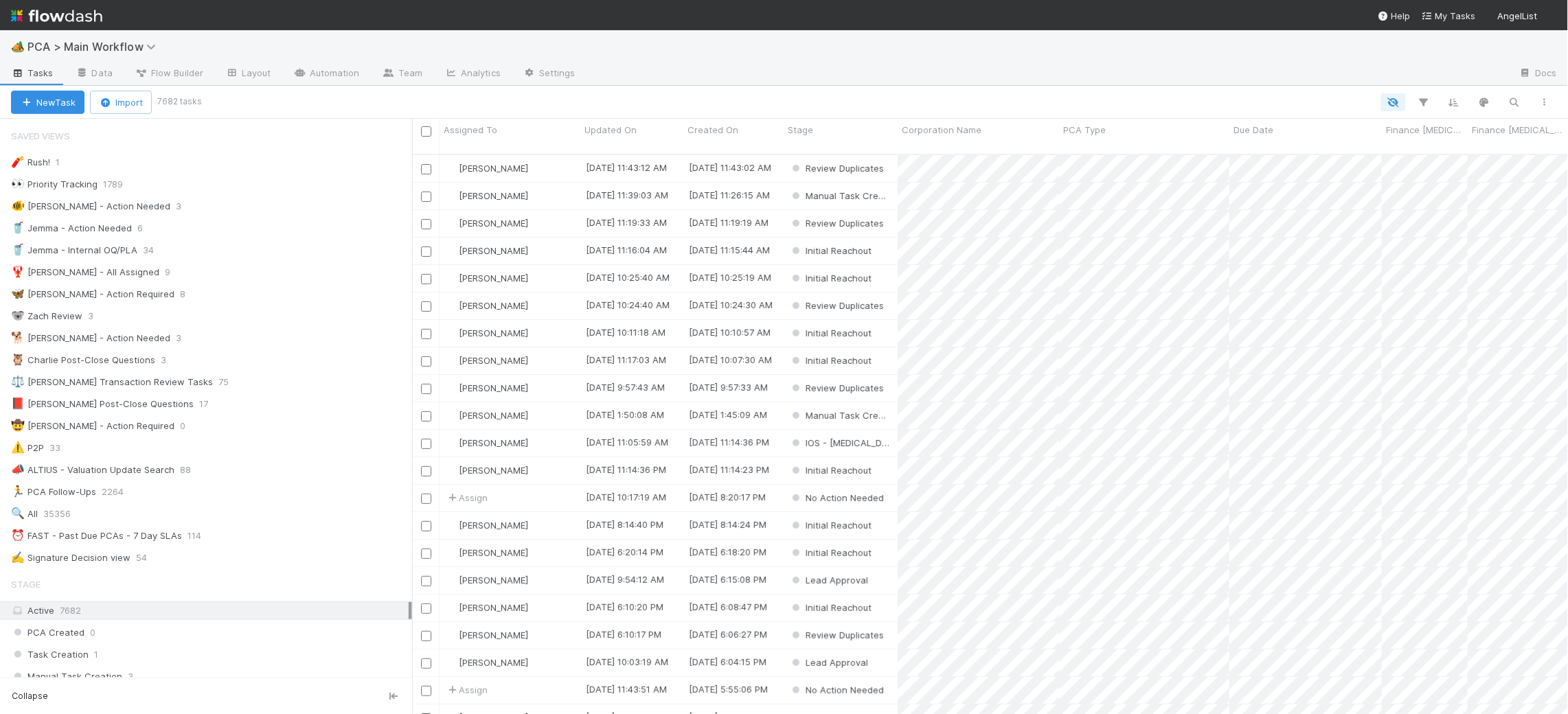
scroll to position [571, 1156]
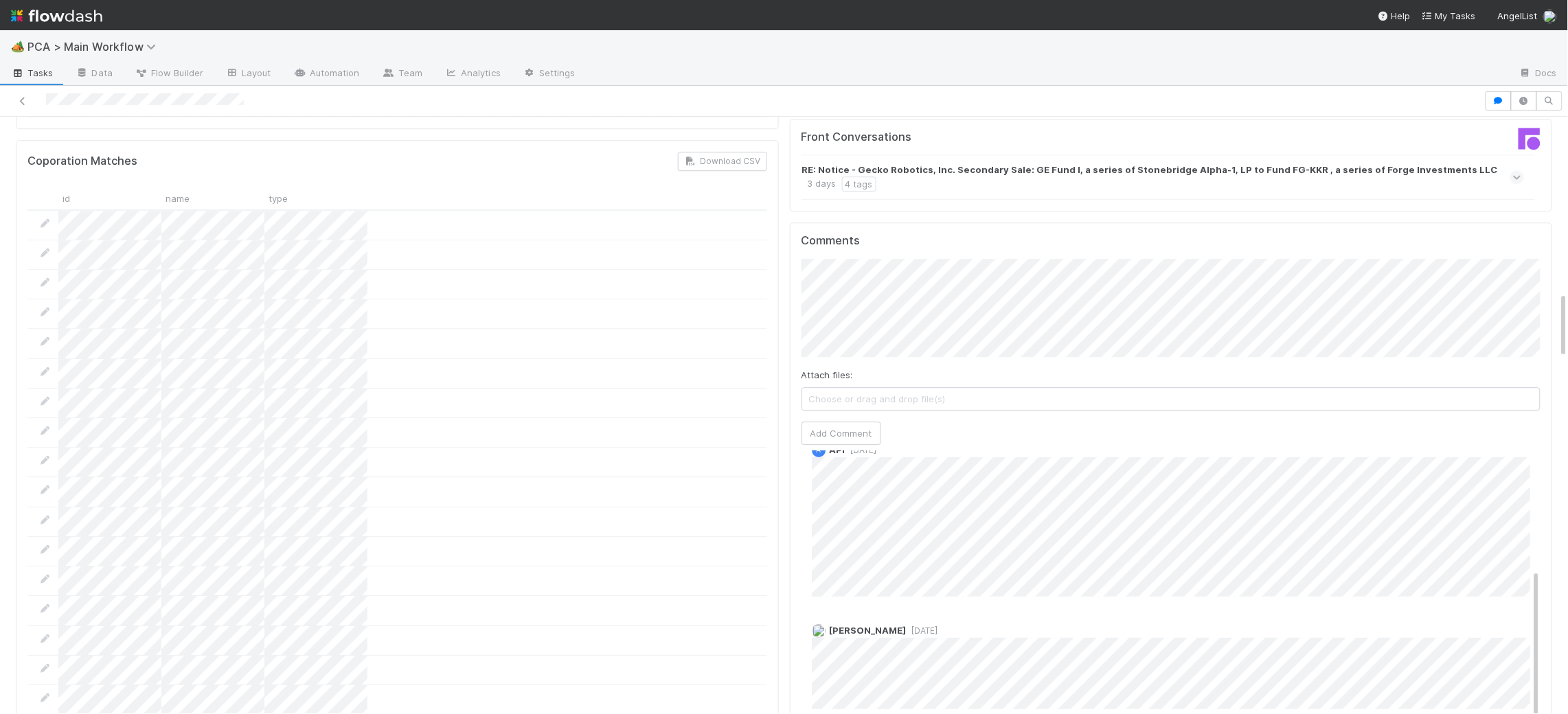
scroll to position [1569, 0]
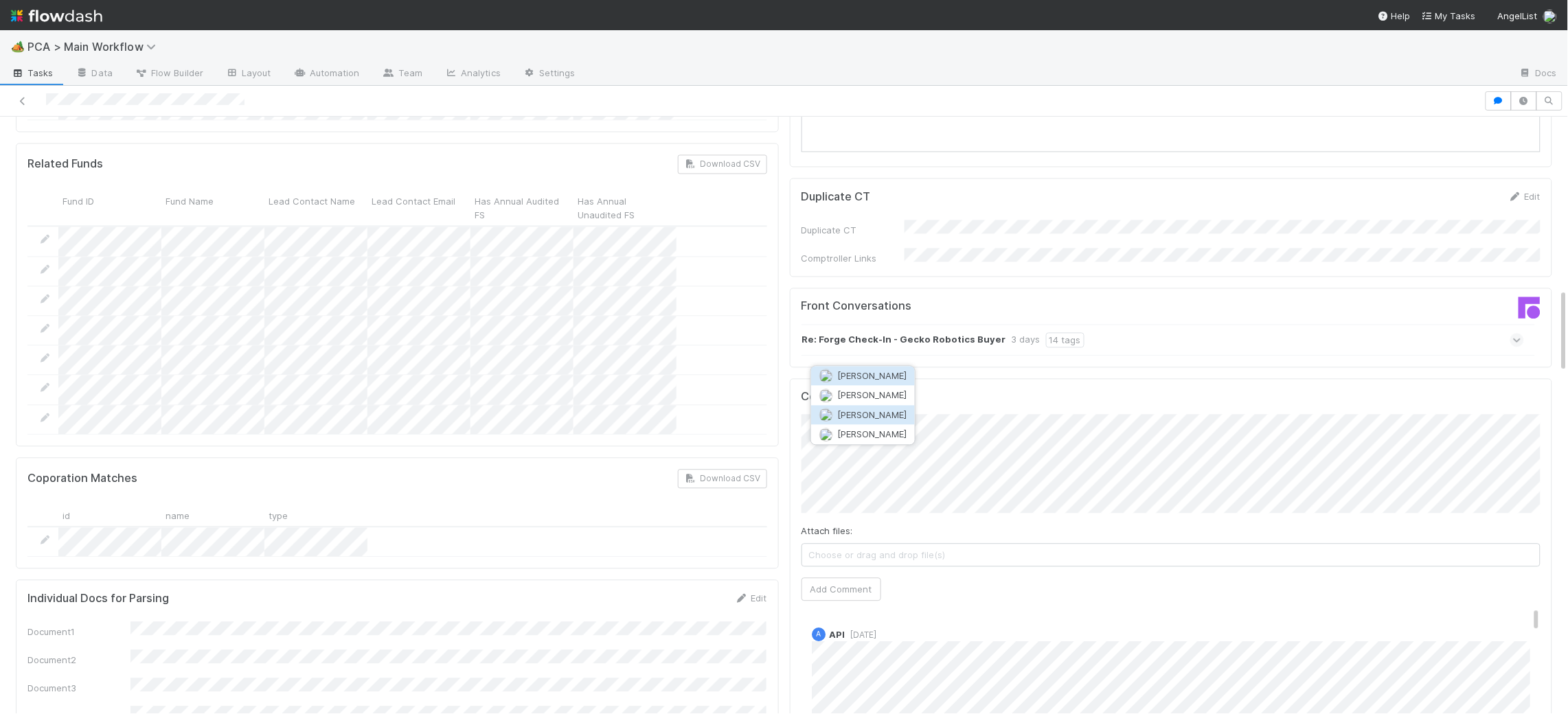
click at [886, 412] on button "Josh Tarr" at bounding box center [862, 414] width 103 height 19
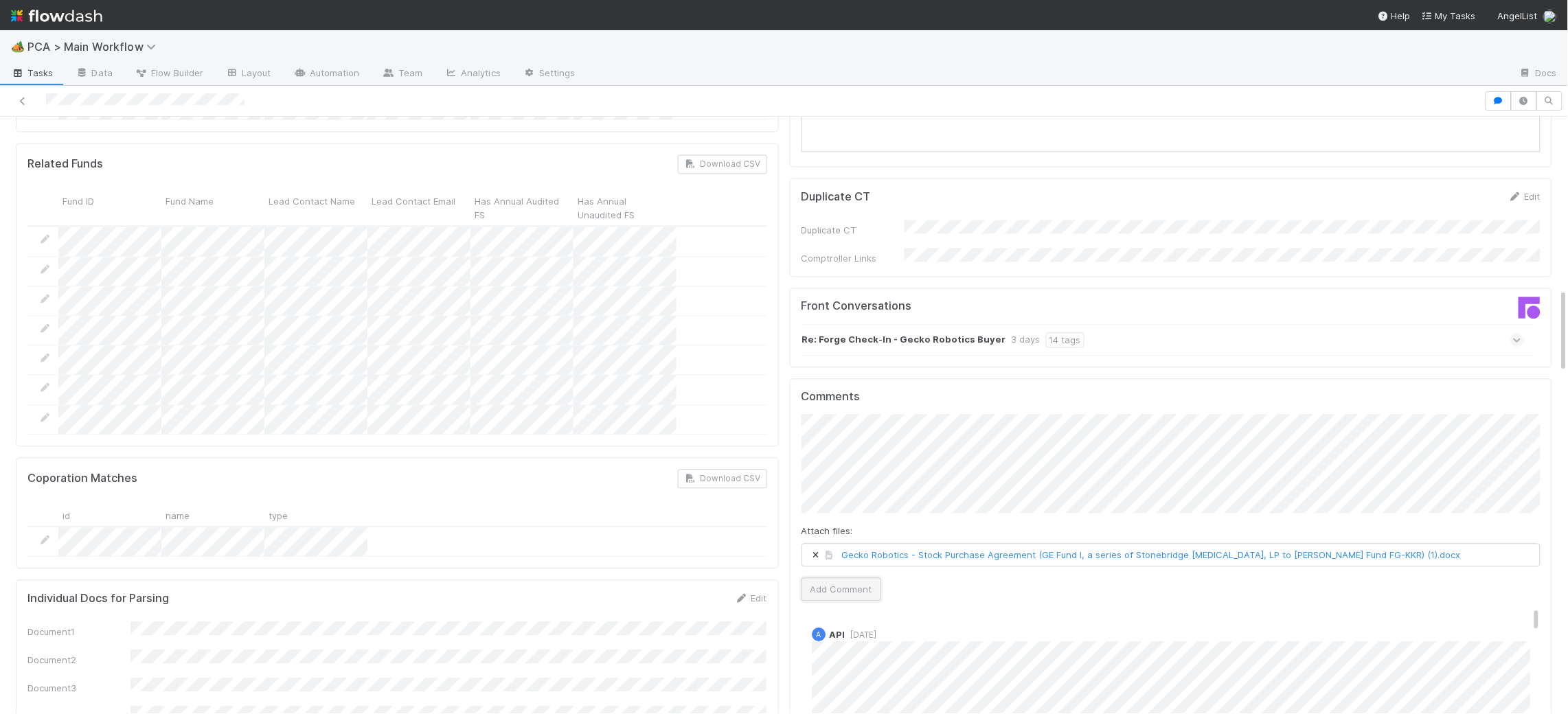
click at [842, 577] on button "Add Comment" at bounding box center [841, 589] width 80 height 24
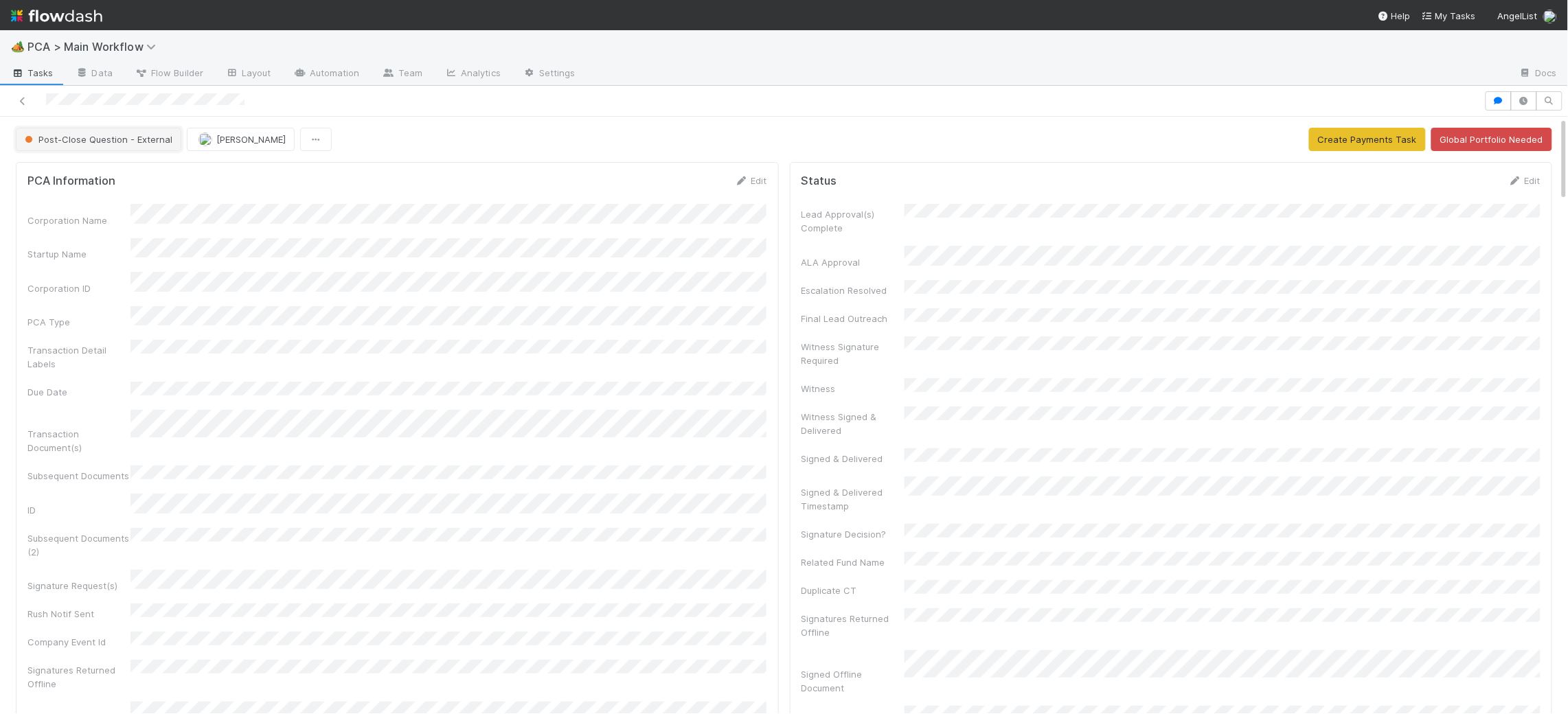
click at [33, 138] on span "Post-Close Question - External" at bounding box center [97, 139] width 151 height 11
click at [381, 194] on div at bounding box center [784, 357] width 1568 height 714
click at [835, 339] on div "Witness Signature Required" at bounding box center [853, 353] width 103 height 27
drag, startPoint x: 743, startPoint y: 198, endPoint x: 739, endPoint y: 188, distance: 10.8
click at [741, 192] on form "PCA Information Edit Corporation Name Startup Name Corporation ID PCA Type Tran…" at bounding box center [397, 495] width 740 height 643
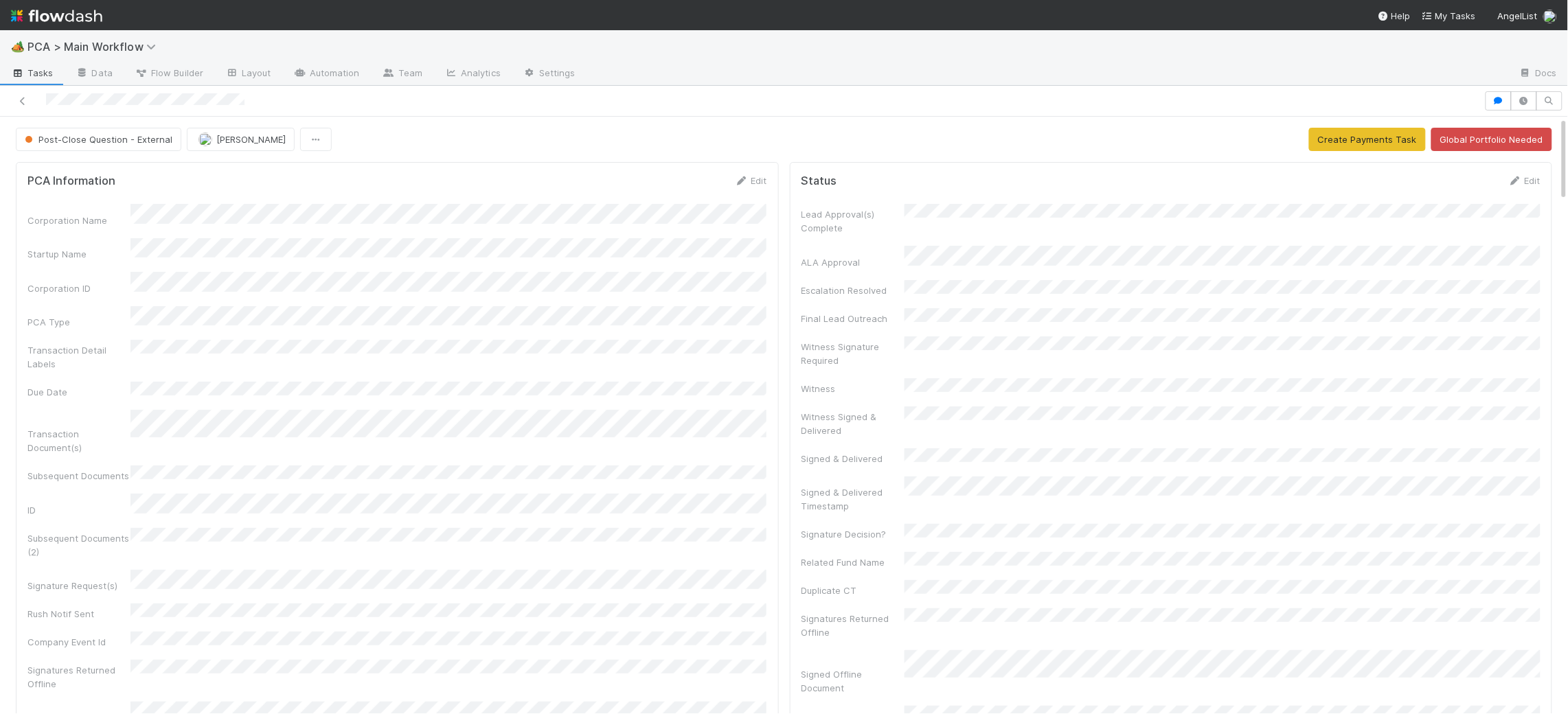
drag, startPoint x: 738, startPoint y: 176, endPoint x: 616, endPoint y: 205, distance: 125.4
click at [738, 176] on icon at bounding box center [742, 180] width 13 height 9
click at [702, 185] on button "Save" at bounding box center [693, 185] width 39 height 24
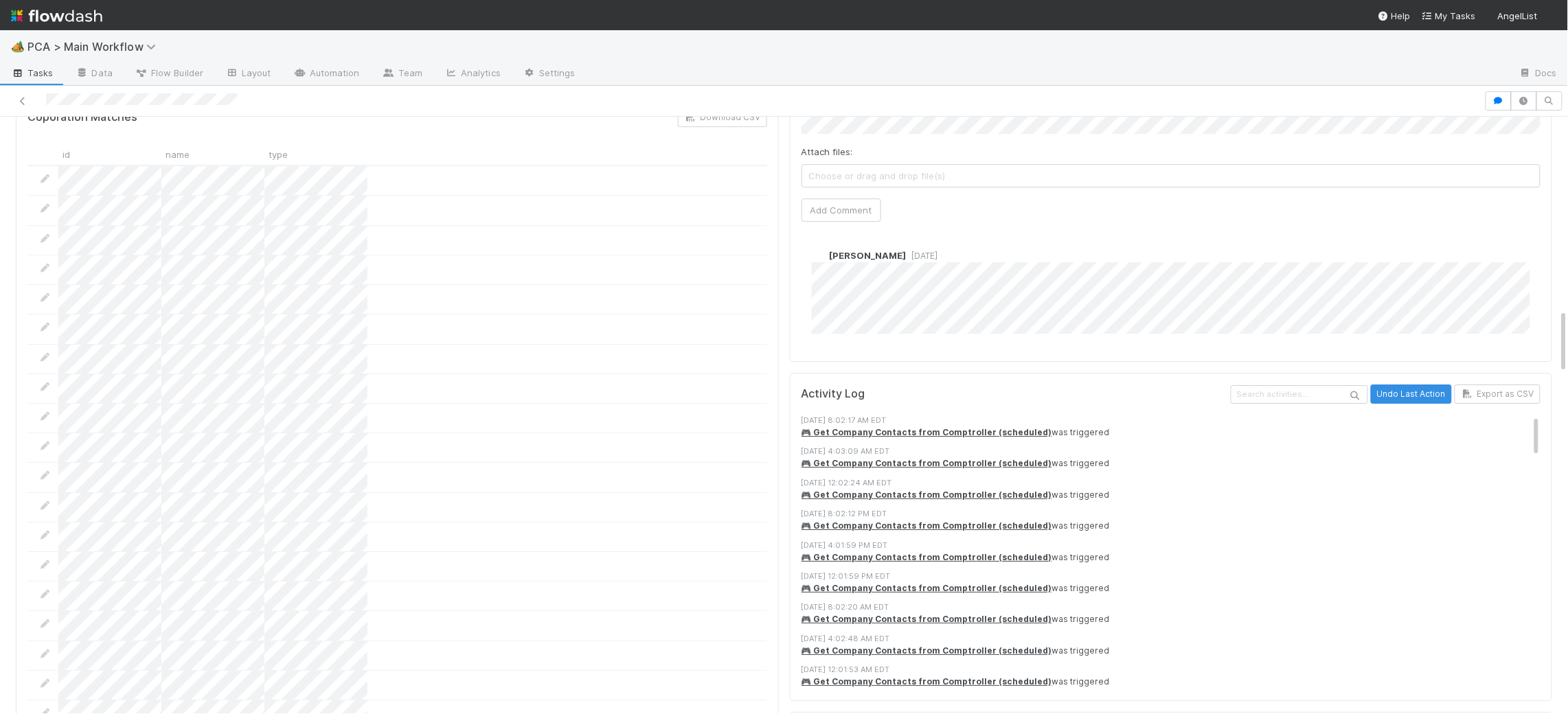
scroll to position [1603, 0]
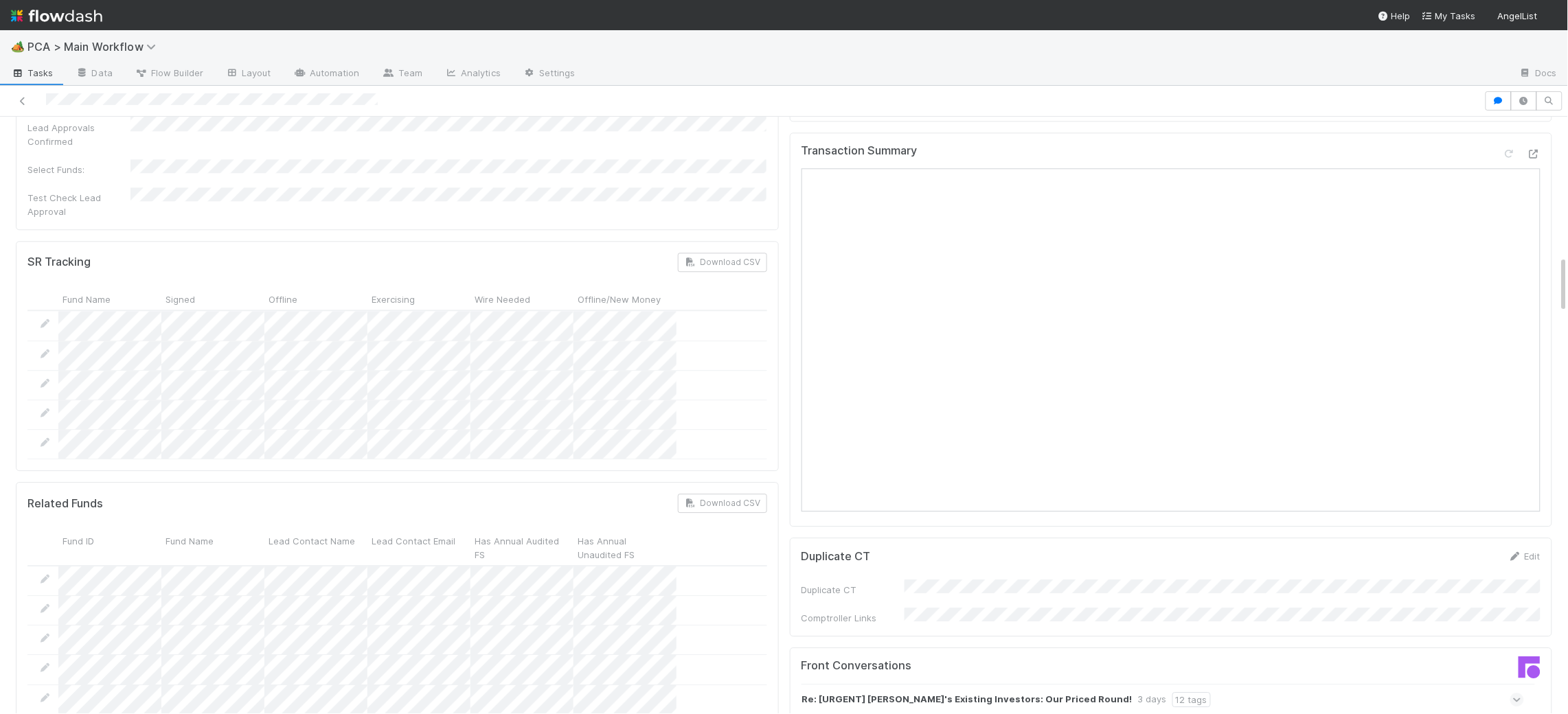
scroll to position [1771, 0]
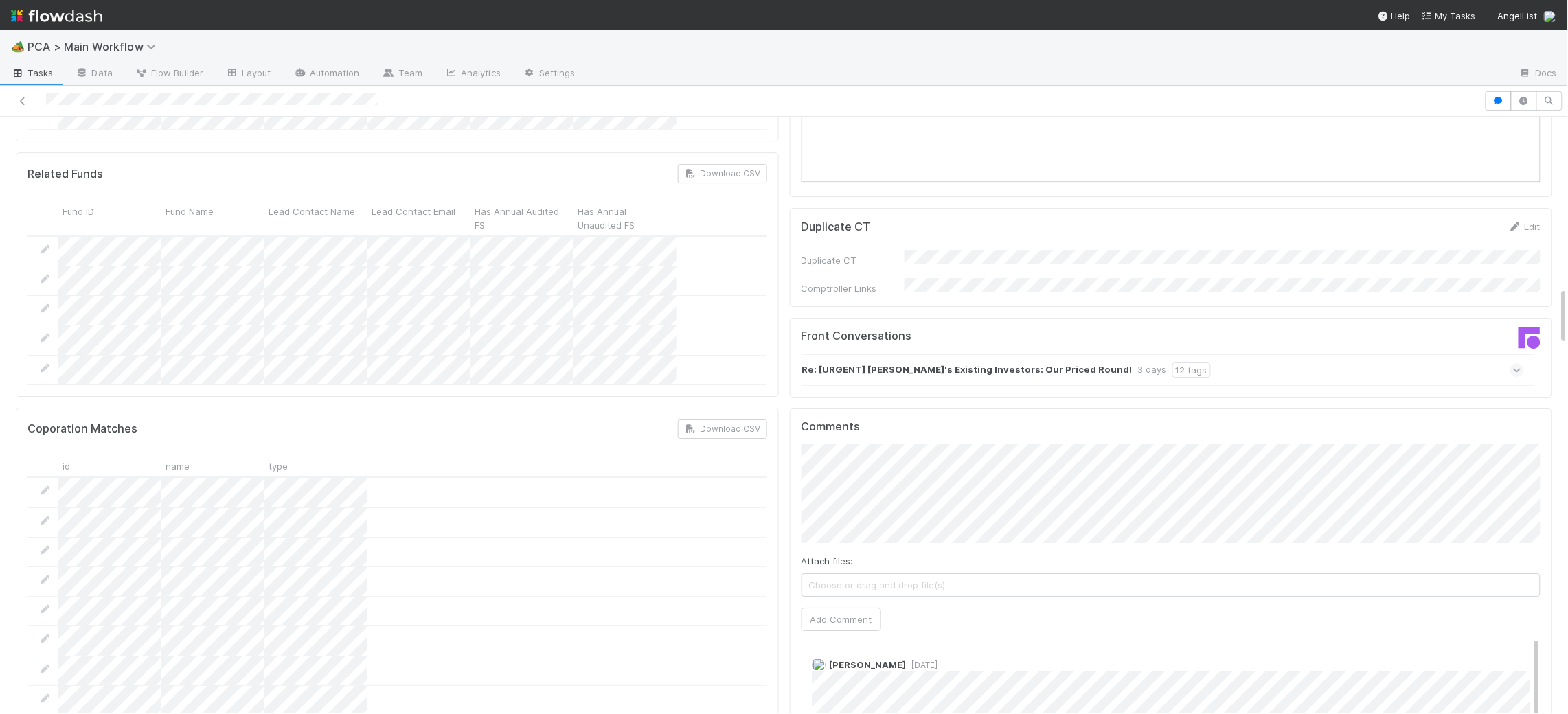
click at [845, 355] on div "Re: [URGENT] [PERSON_NAME]'s Existing Investors: Our Priced Round! 3 days 12 ta…" at bounding box center [1163, 370] width 723 height 31
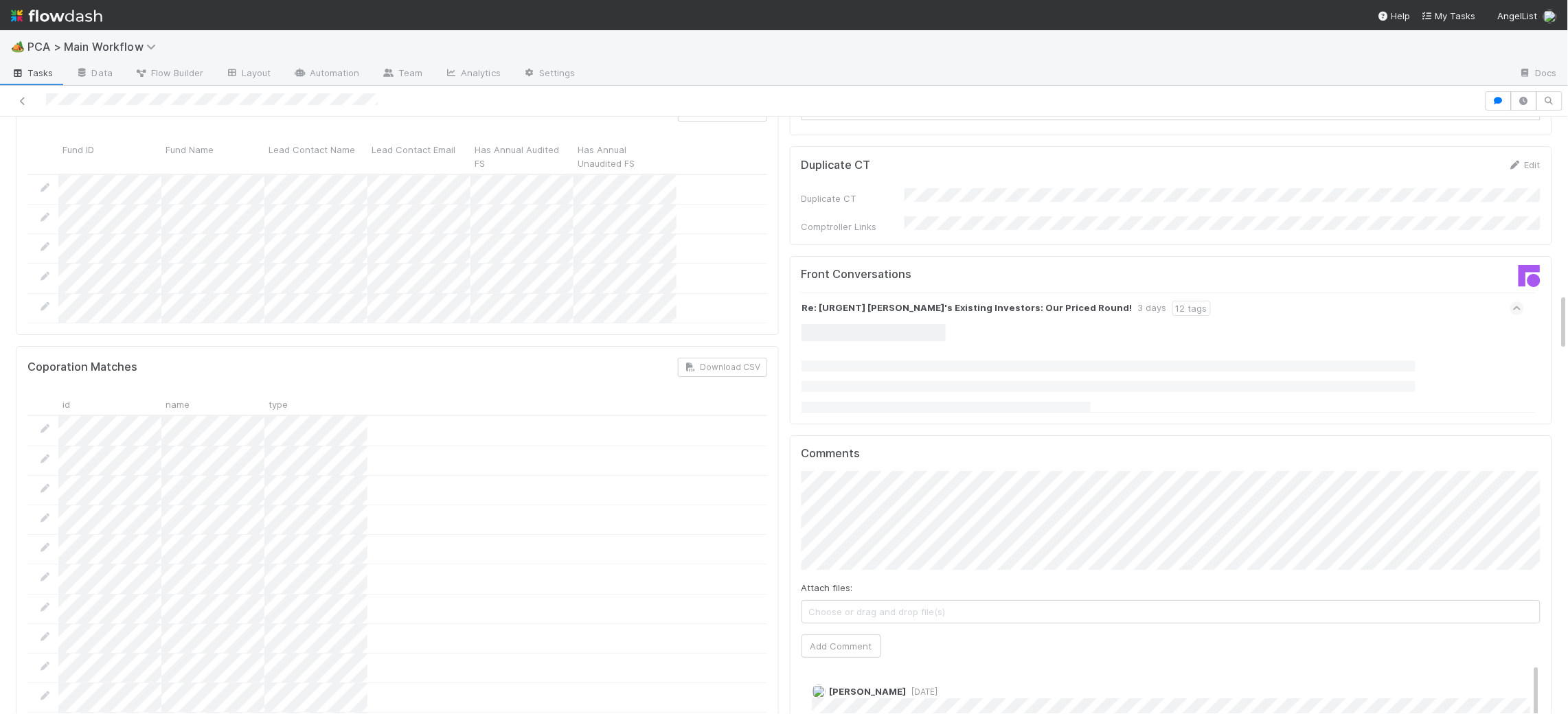
scroll to position [1835, 0]
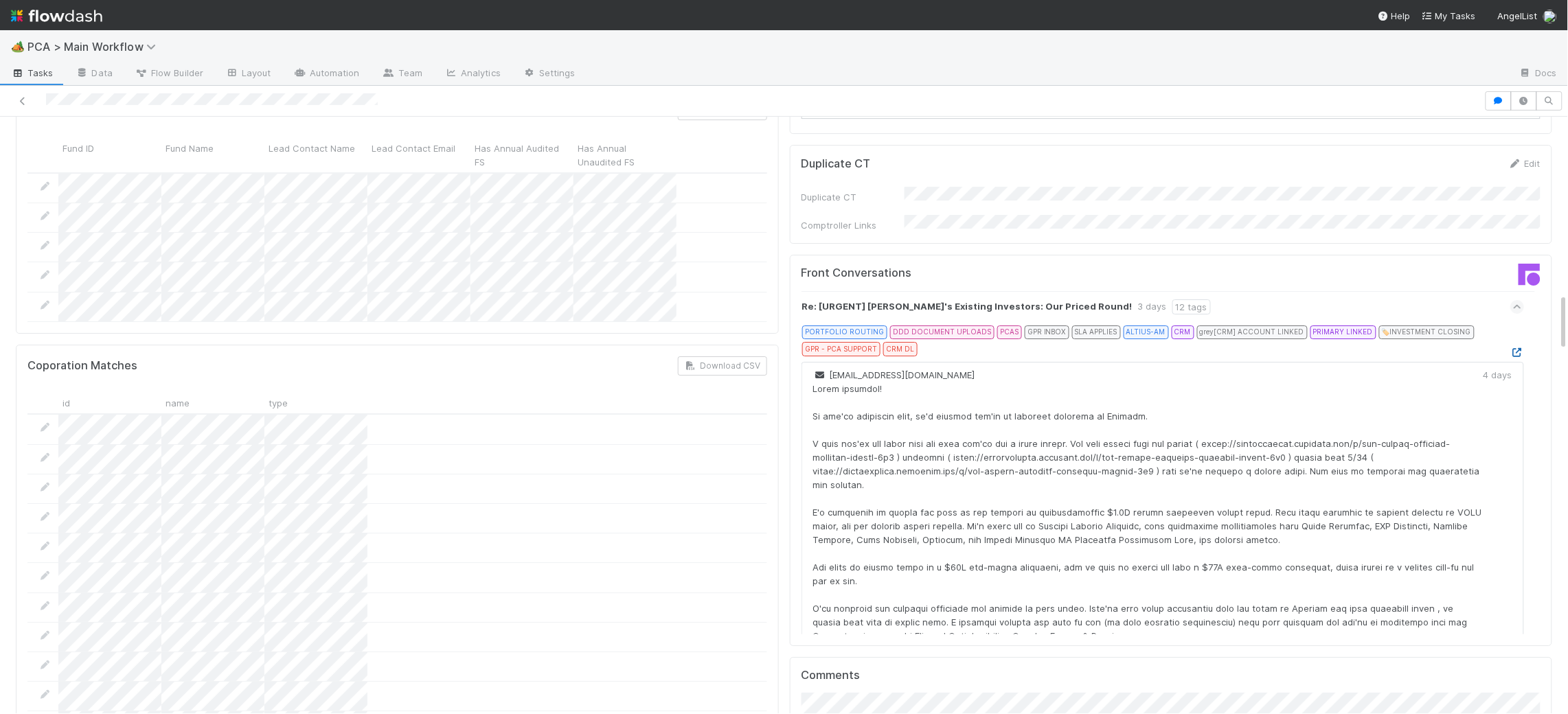
click at [1512, 348] on icon at bounding box center [1517, 352] width 13 height 9
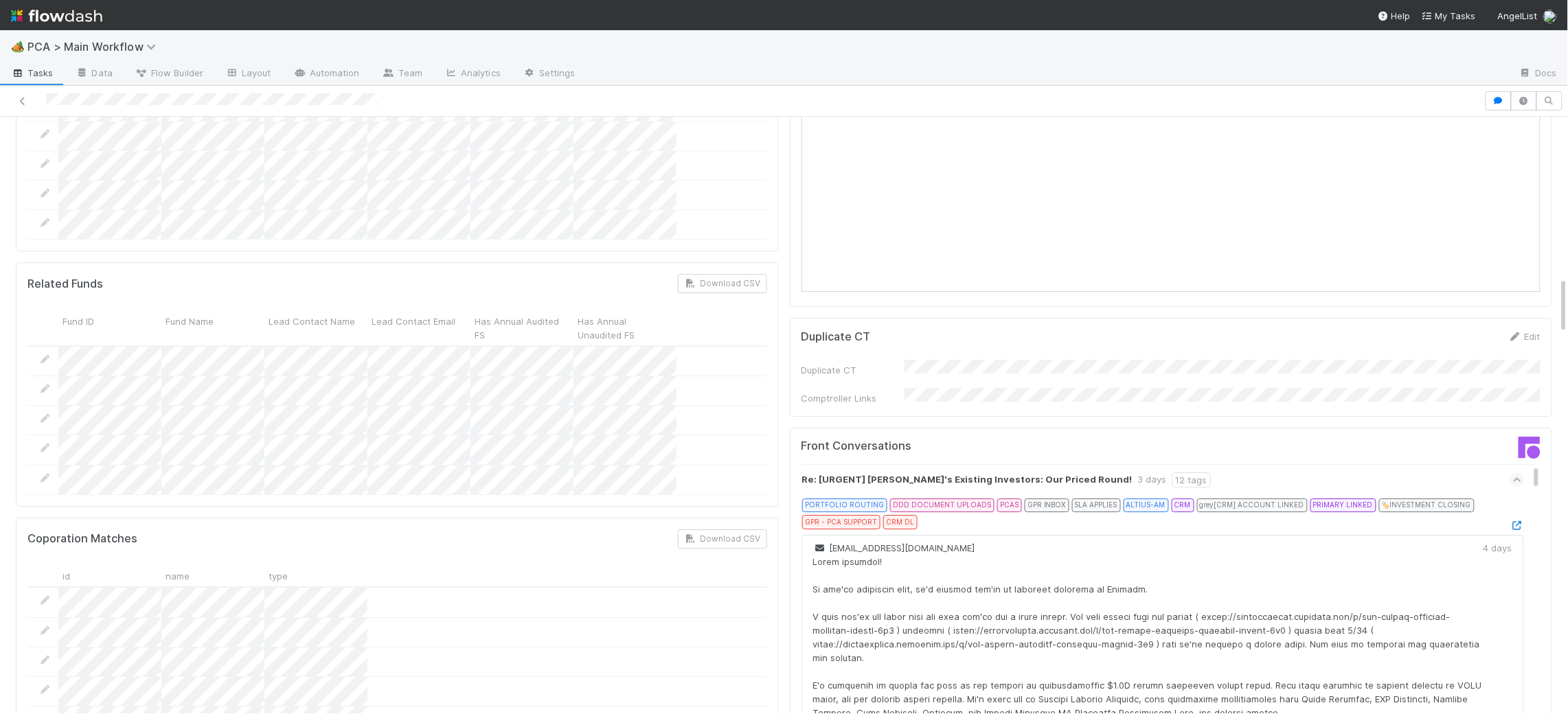
scroll to position [0, 0]
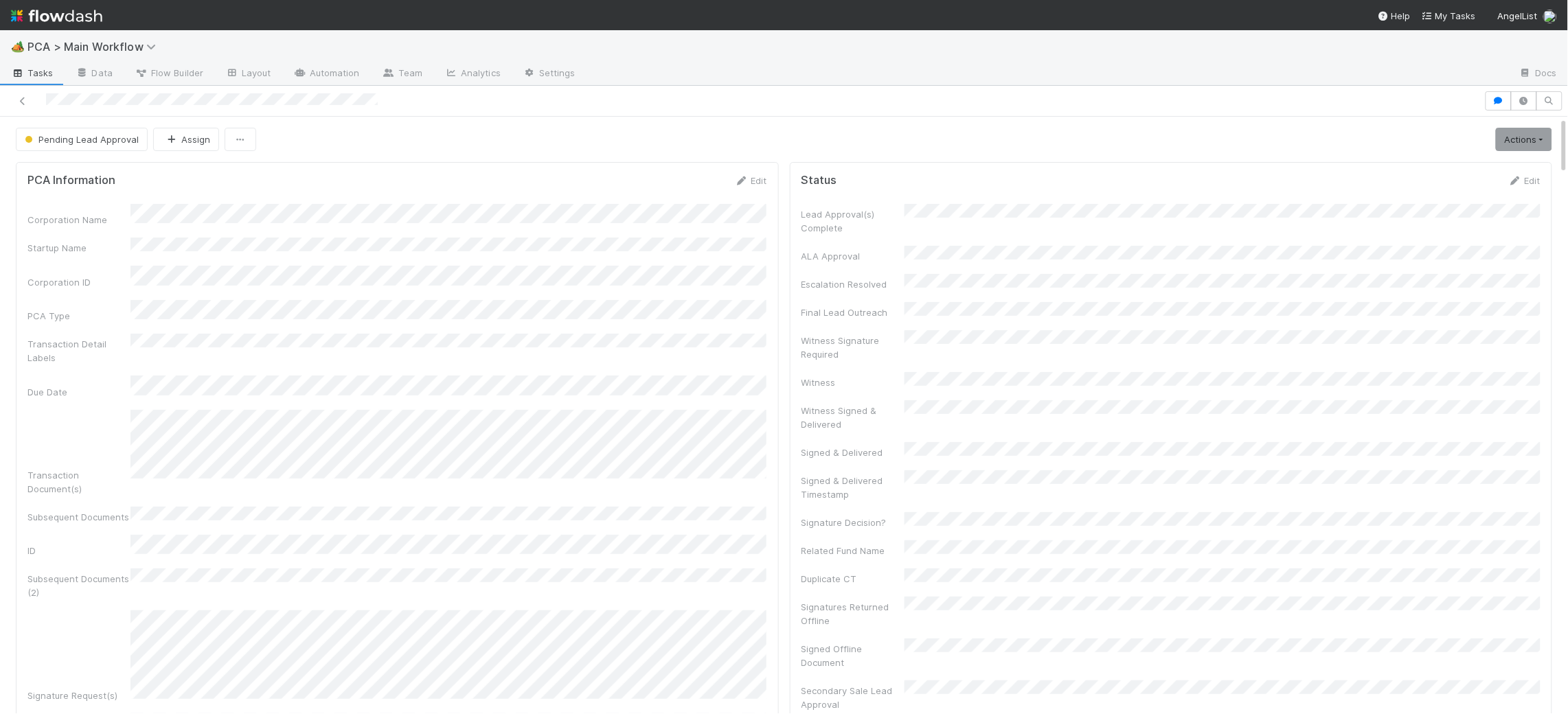
drag, startPoint x: 704, startPoint y: 199, endPoint x: 711, endPoint y: 198, distance: 7.1
click at [704, 199] on form "PCA Information Edit Corporation Name Startup Name Corporation ID PCA Type Tran…" at bounding box center [397, 545] width 740 height 744
drag, startPoint x: 744, startPoint y: 183, endPoint x: 693, endPoint y: 198, distance: 53.2
click at [744, 183] on icon at bounding box center [742, 180] width 13 height 9
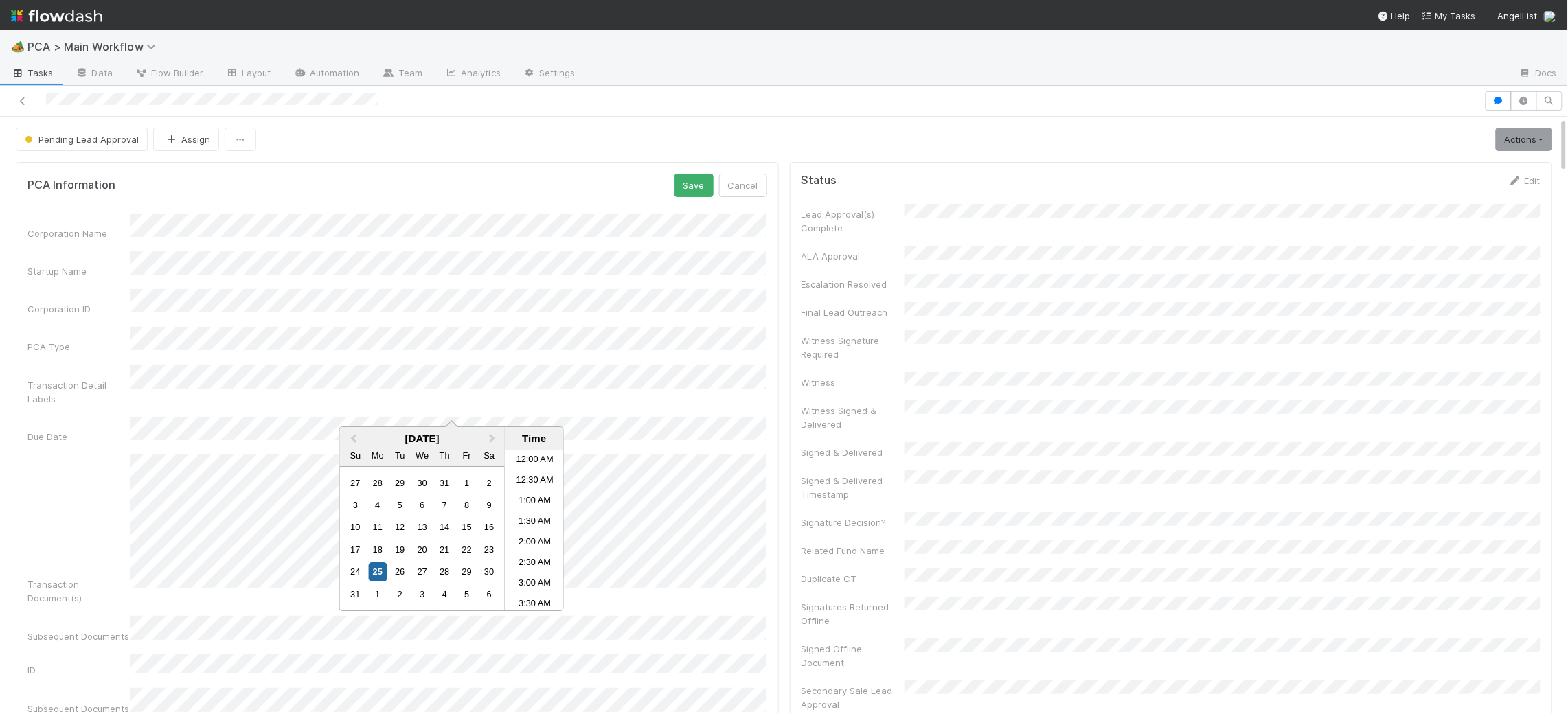
scroll to position [383, 0]
click at [401, 578] on div "26" at bounding box center [400, 573] width 19 height 19
click at [546, 492] on li "9:00 AM" at bounding box center [535, 489] width 59 height 21
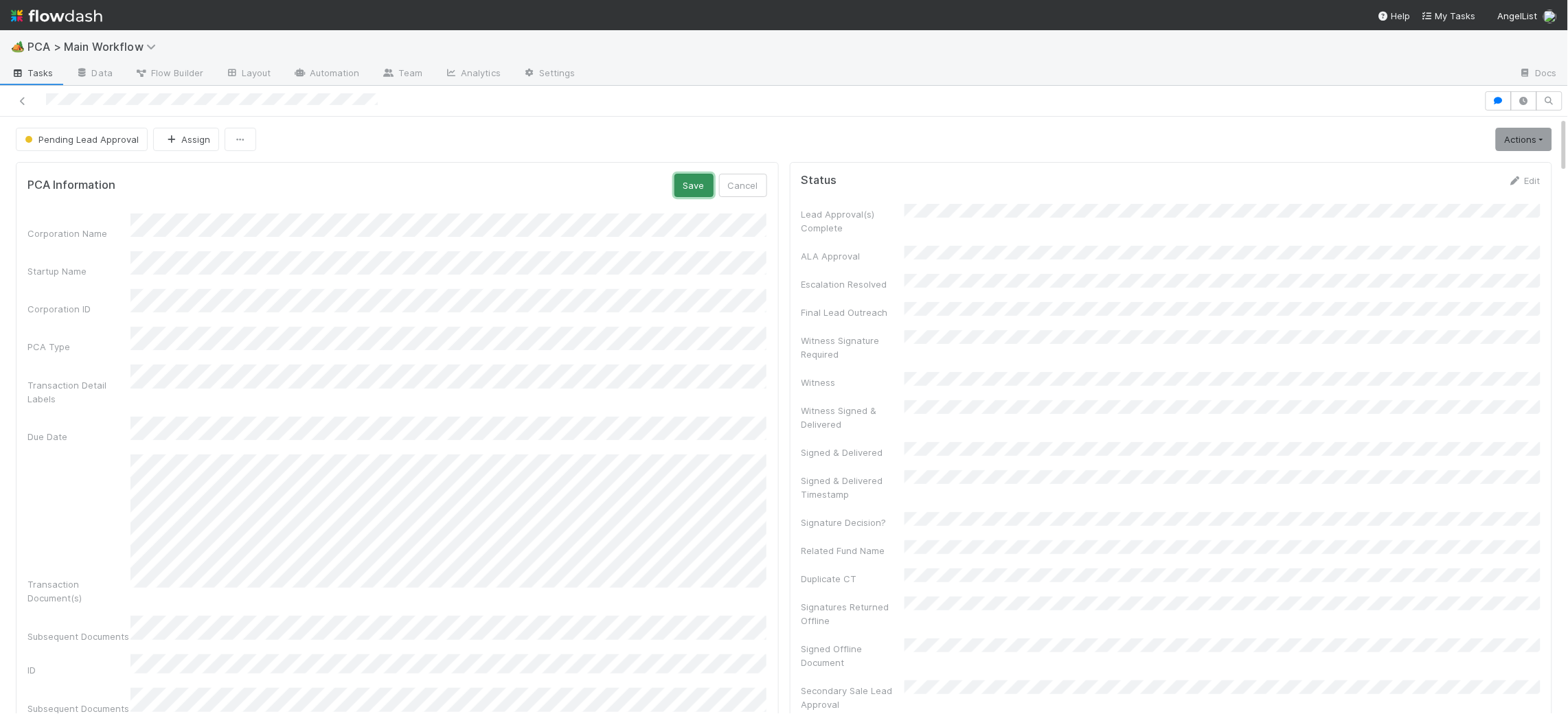
click at [682, 184] on button "Save" at bounding box center [693, 185] width 39 height 24
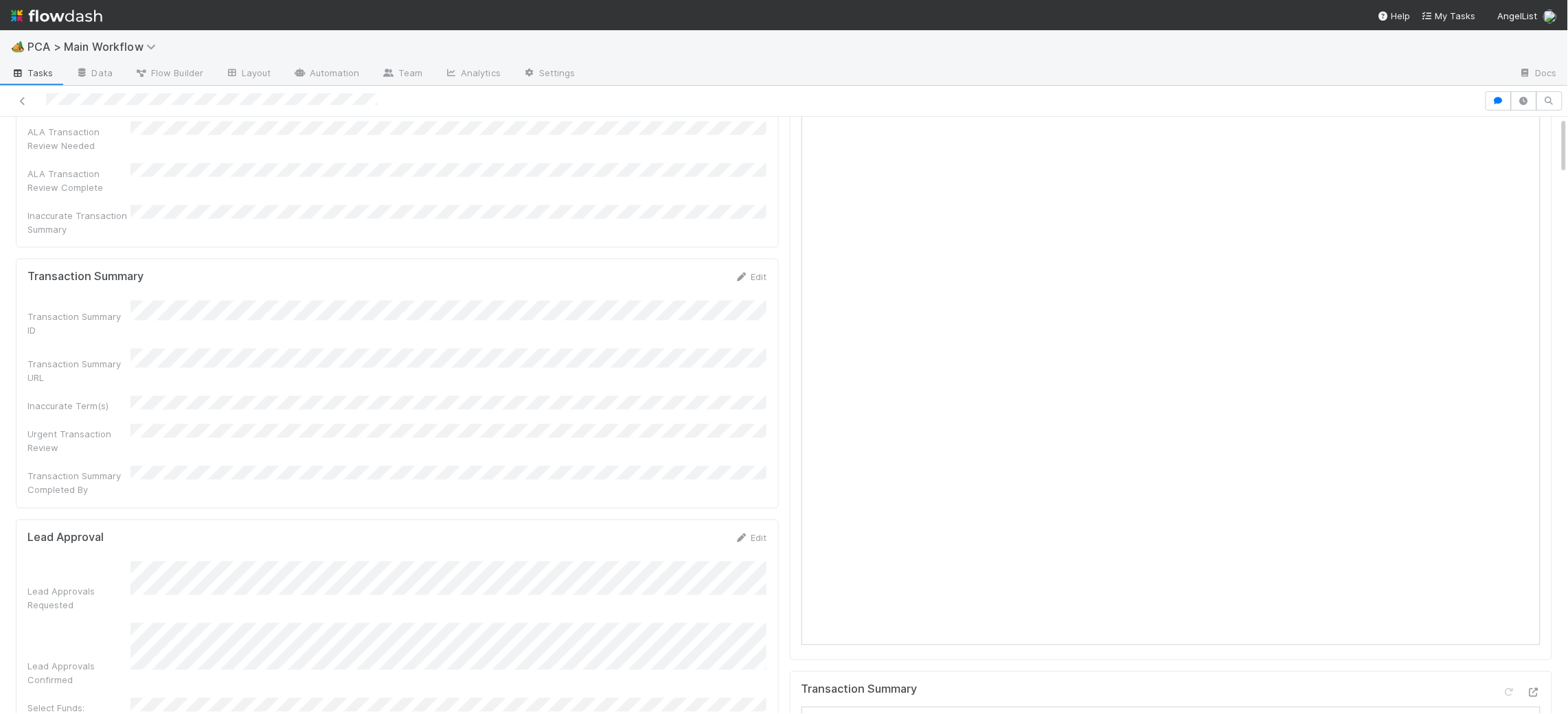
scroll to position [0, 0]
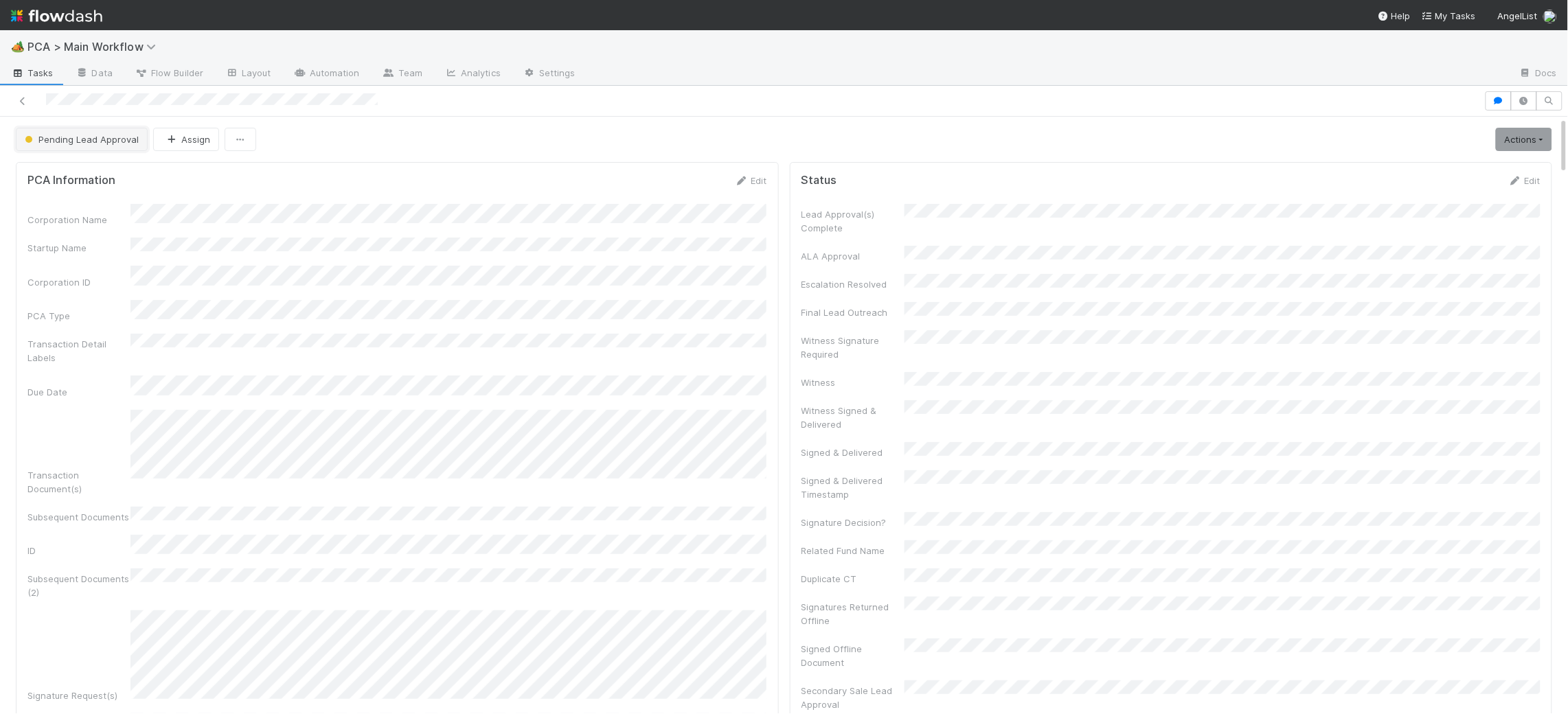
click at [88, 144] on span "Pending Lead Approval" at bounding box center [80, 139] width 117 height 11
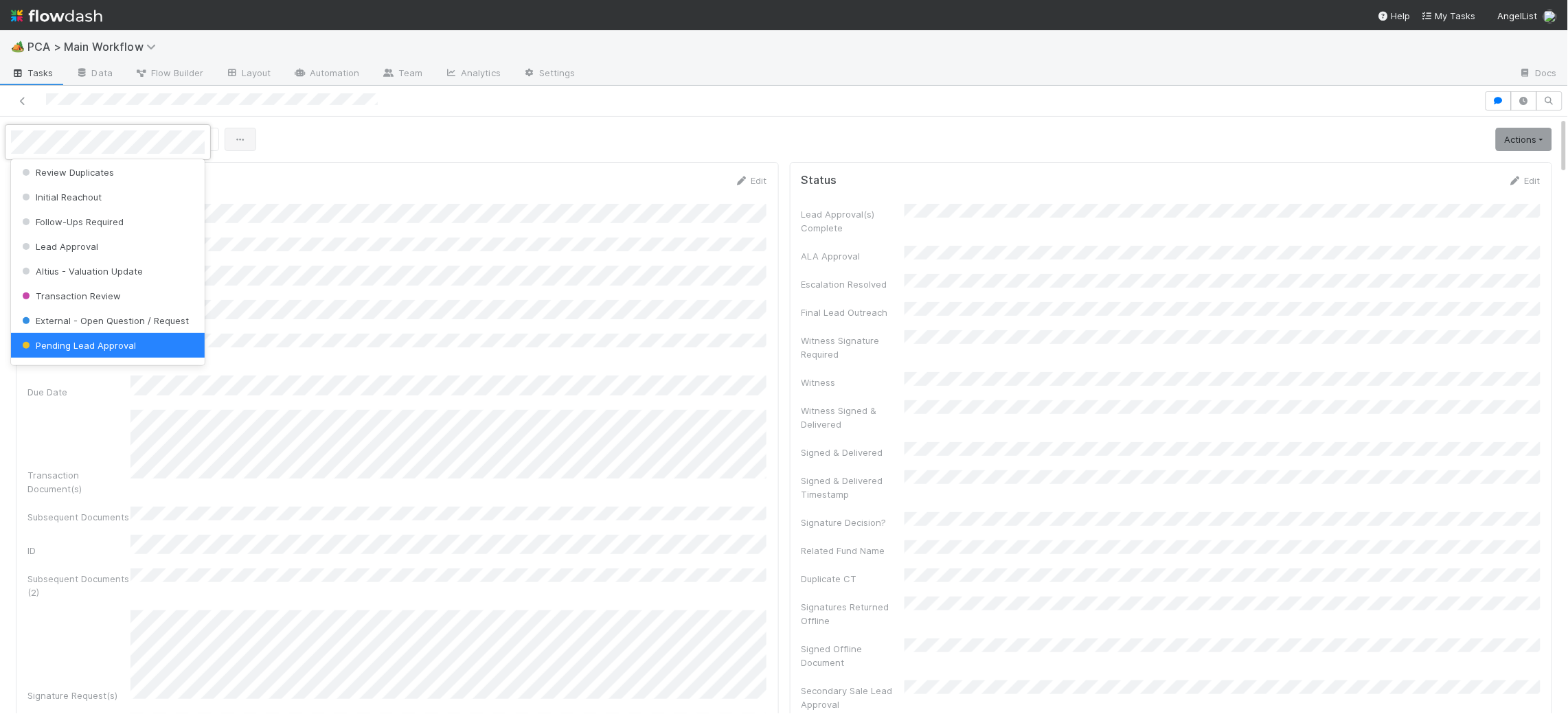
drag, startPoint x: 411, startPoint y: 175, endPoint x: 235, endPoint y: 148, distance: 178.1
click at [390, 172] on div at bounding box center [784, 357] width 1568 height 714
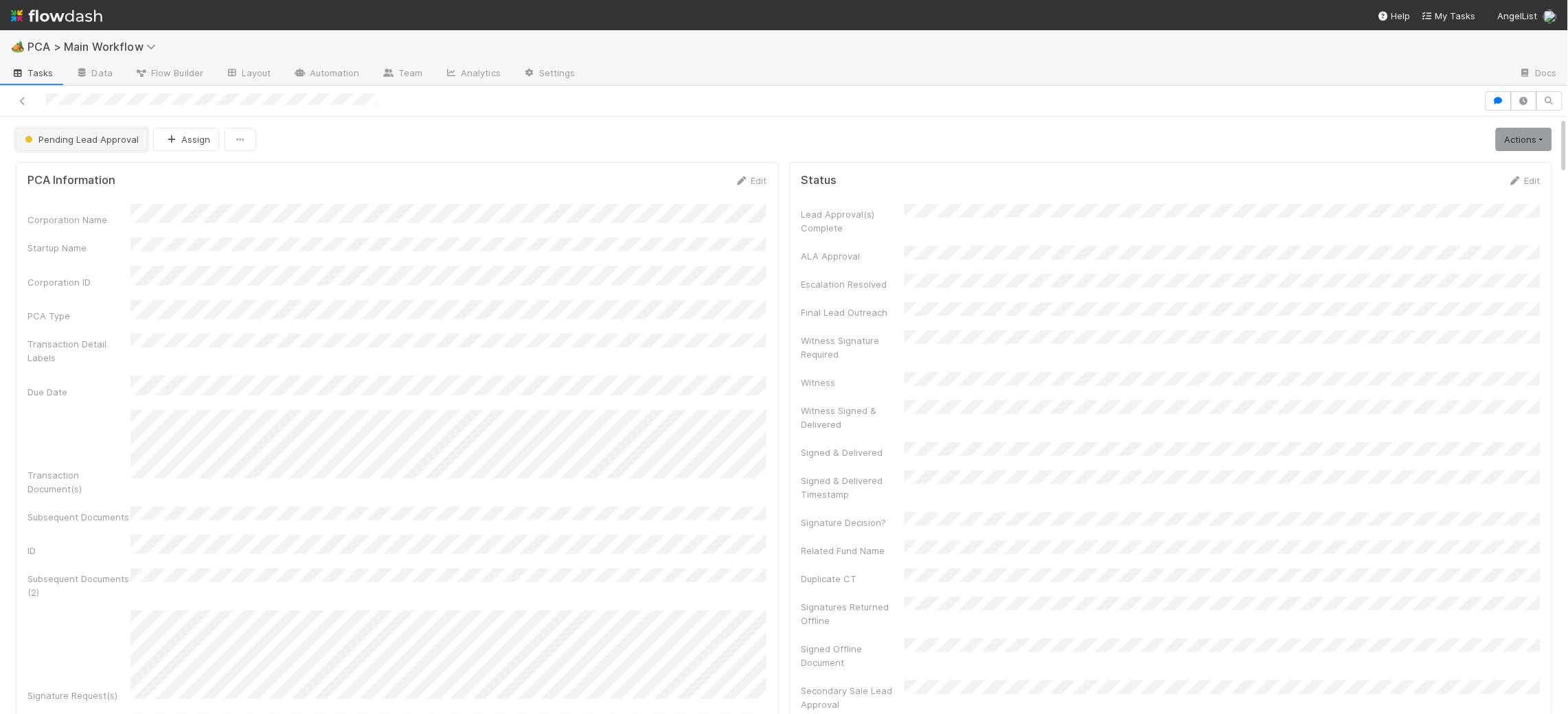
click at [103, 136] on span "Pending Lead Approval" at bounding box center [80, 139] width 117 height 11
click at [304, 178] on div at bounding box center [784, 357] width 1568 height 714
click at [62, 137] on span "Pending Lead Approval" at bounding box center [80, 139] width 117 height 11
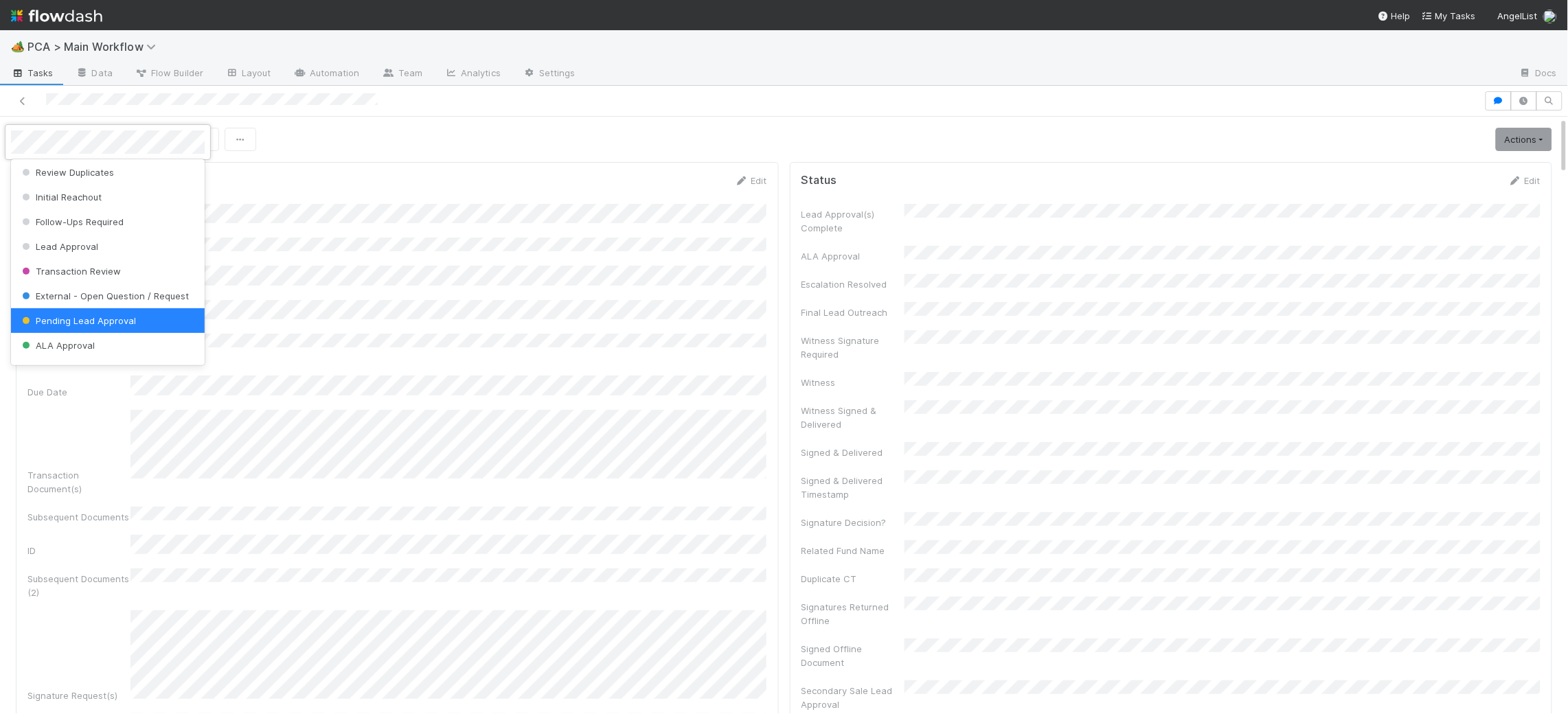
scroll to position [0, 0]
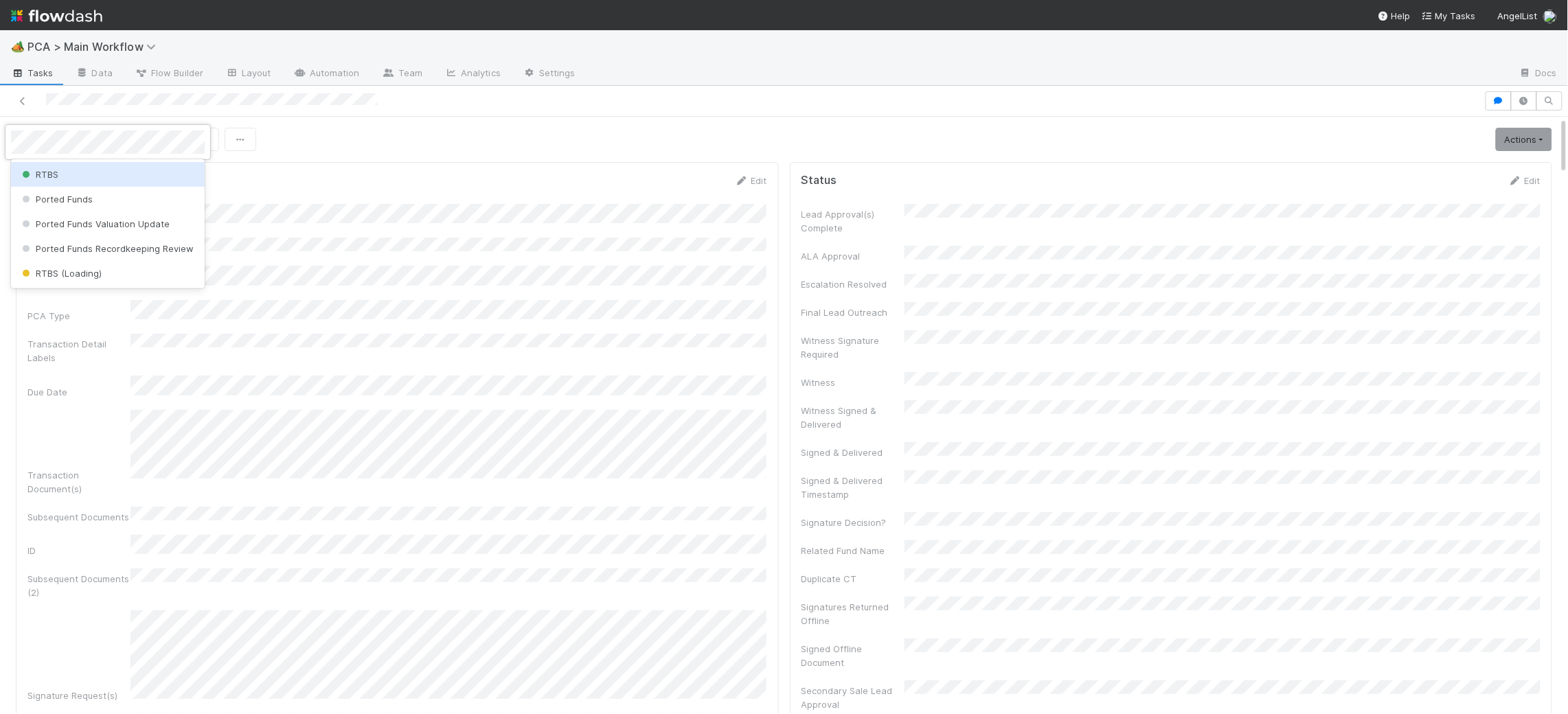
click at [101, 173] on div "RTBS" at bounding box center [108, 174] width 194 height 25
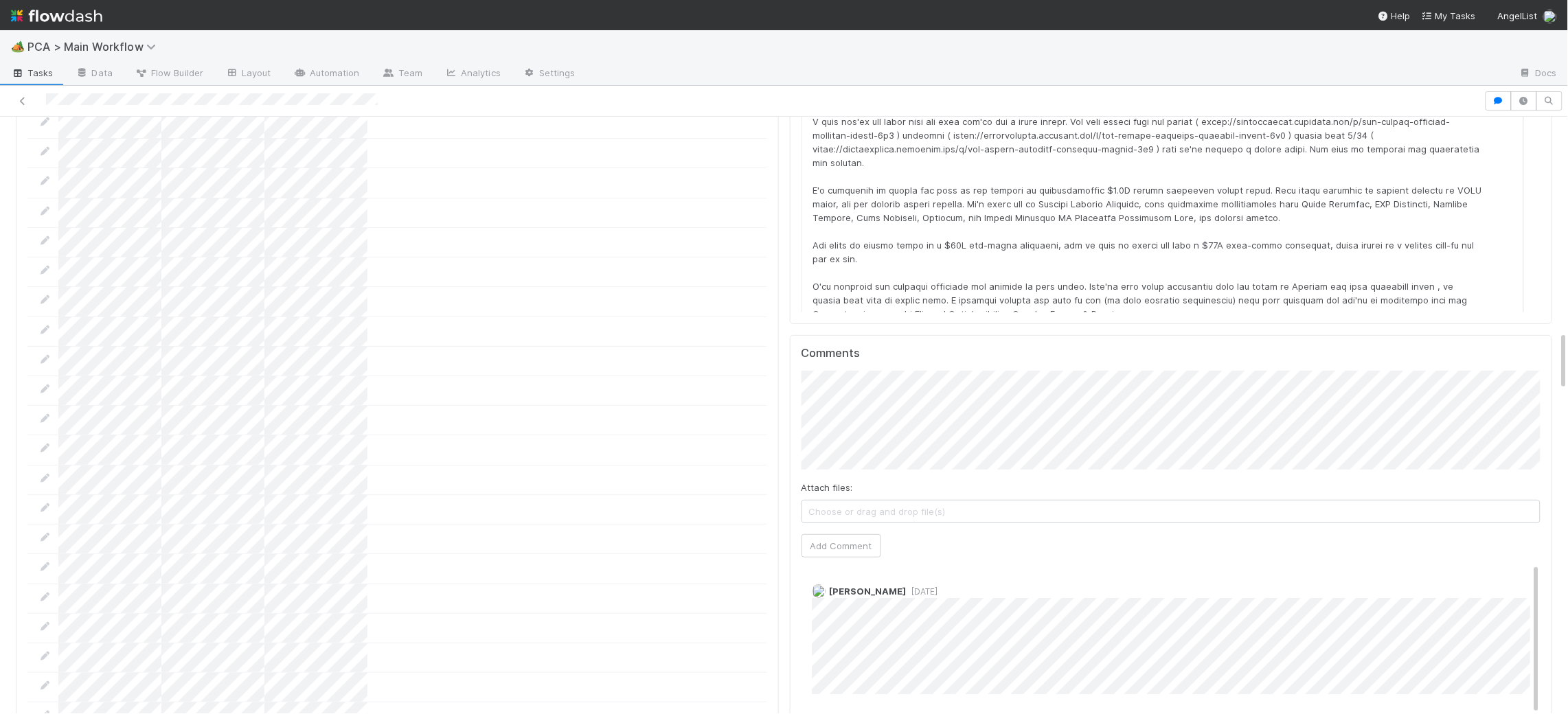
scroll to position [2170, 0]
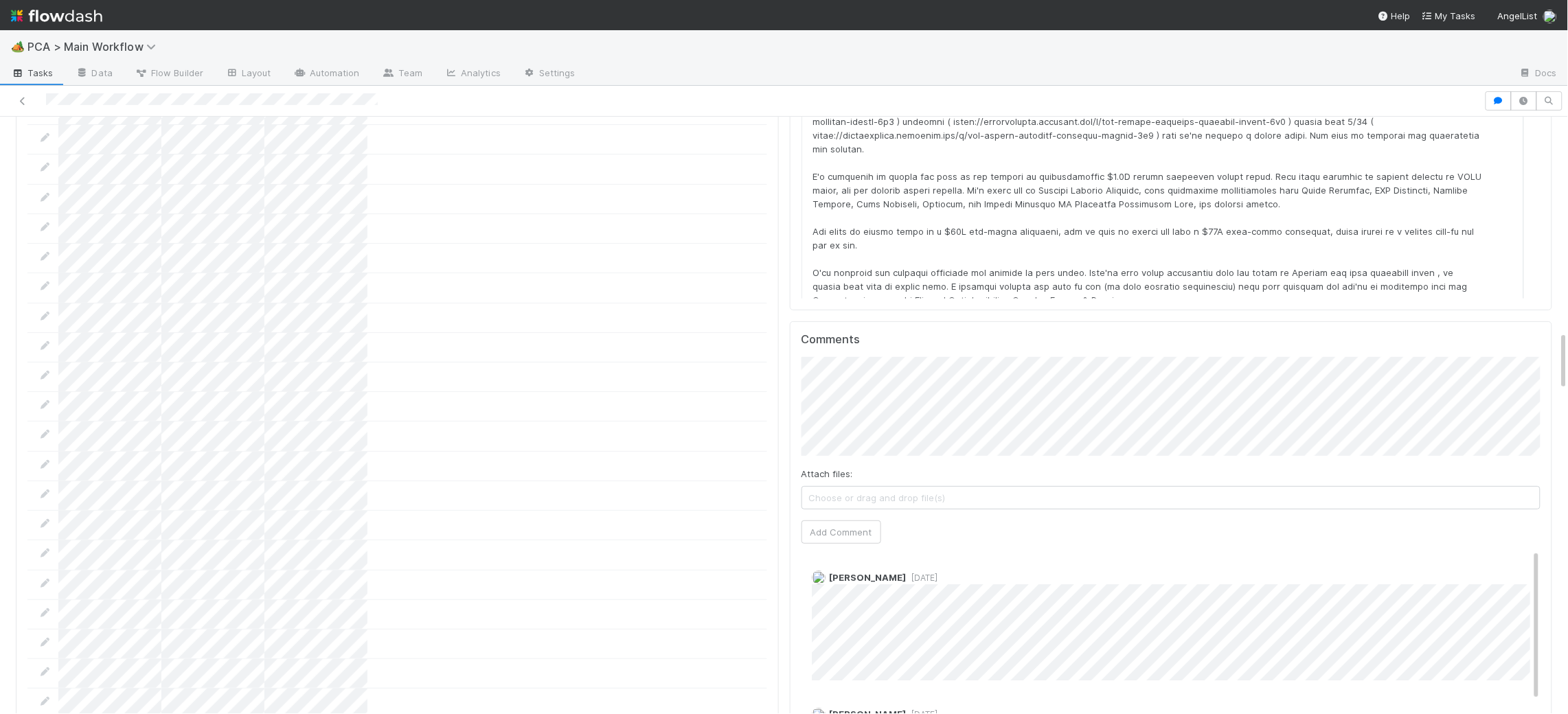
click at [881, 467] on div "Attach files: Choose or drag and drop file(s)" at bounding box center [1171, 487] width 740 height 43
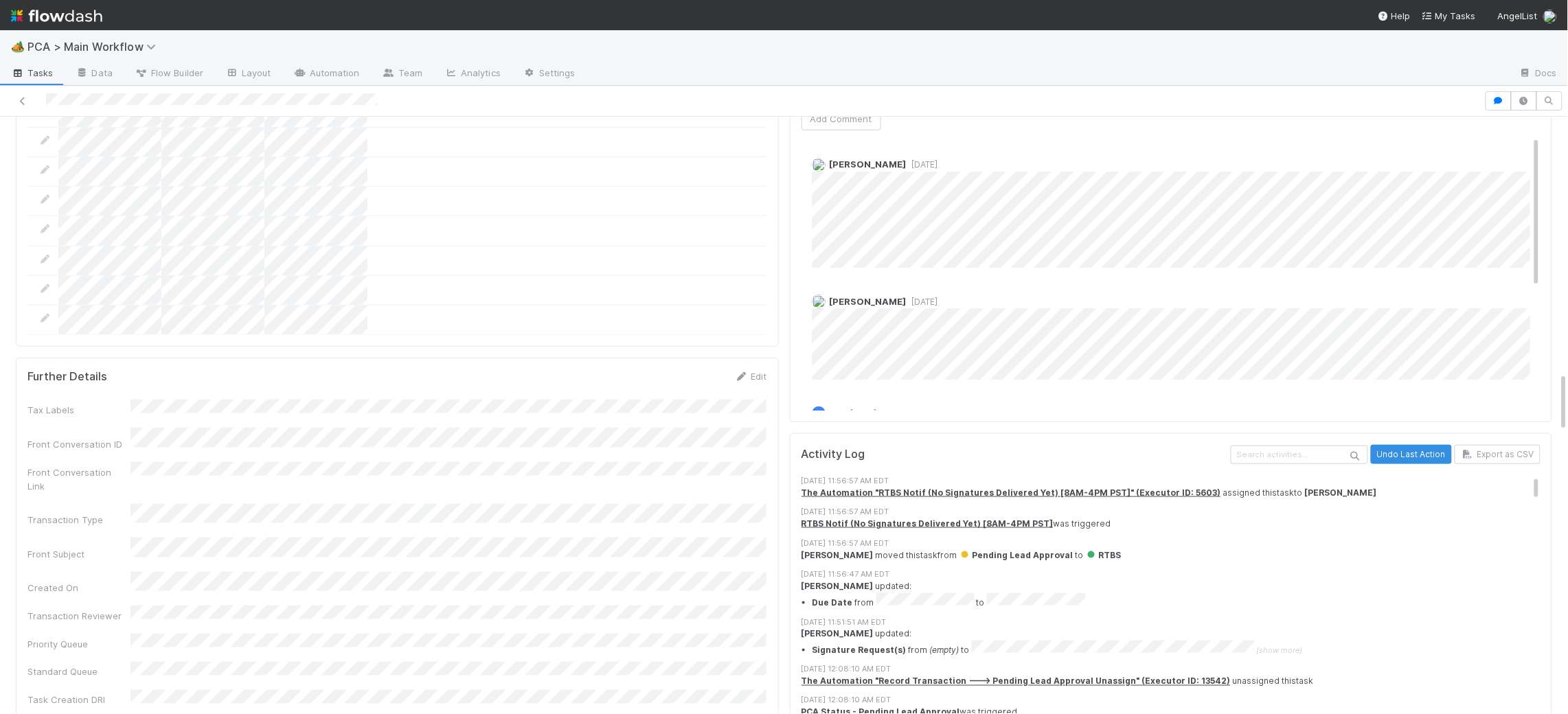
scroll to position [2591, 0]
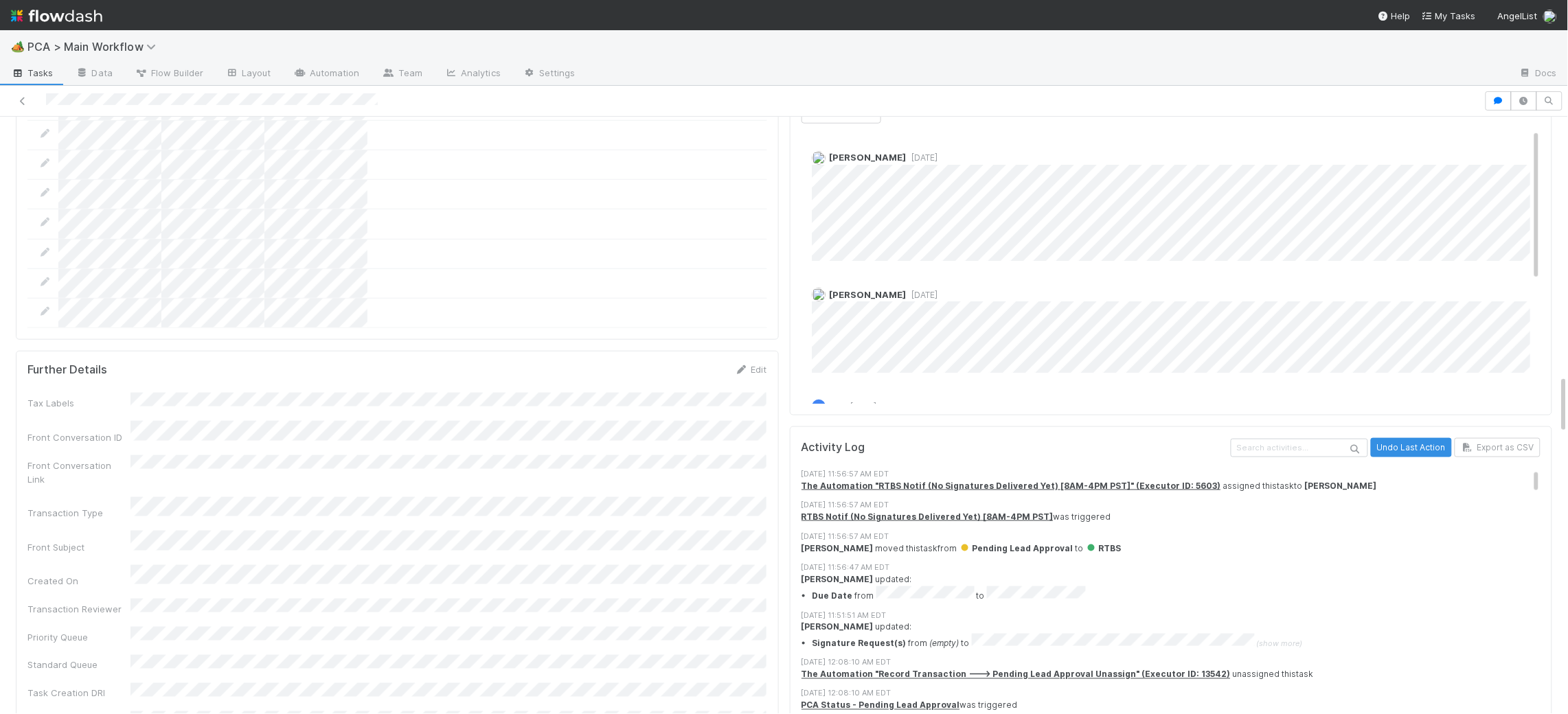
click at [761, 351] on div "Further Details Edit Tax Labels Front Conversation ID Front Conversation Link T…" at bounding box center [397, 594] width 763 height 486
click at [752, 351] on div "Further Details Edit Tax Labels Front Conversation ID Front Conversation Link T…" at bounding box center [397, 594] width 763 height 486
click at [747, 365] on icon at bounding box center [742, 369] width 13 height 9
click at [704, 362] on button "Save" at bounding box center [693, 374] width 39 height 24
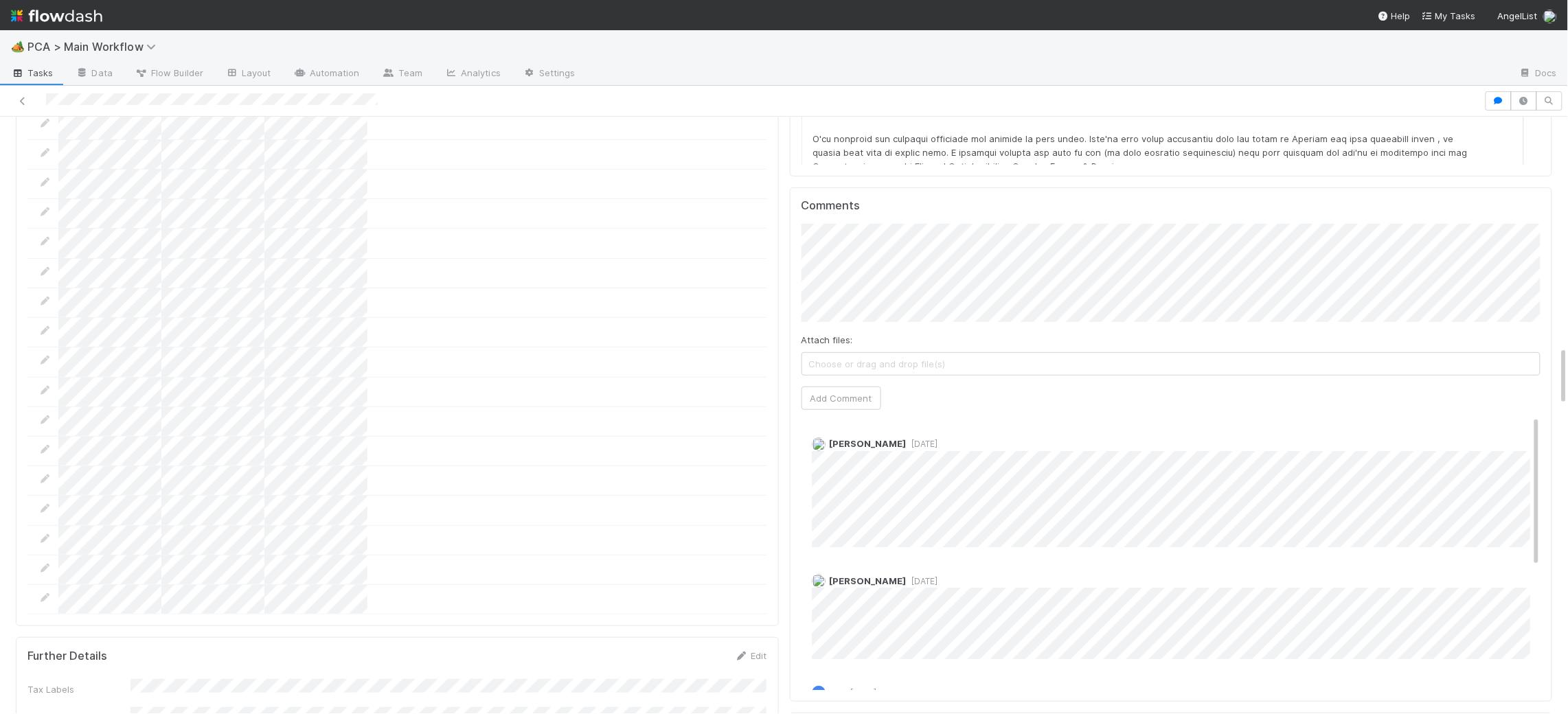
scroll to position [0, 0]
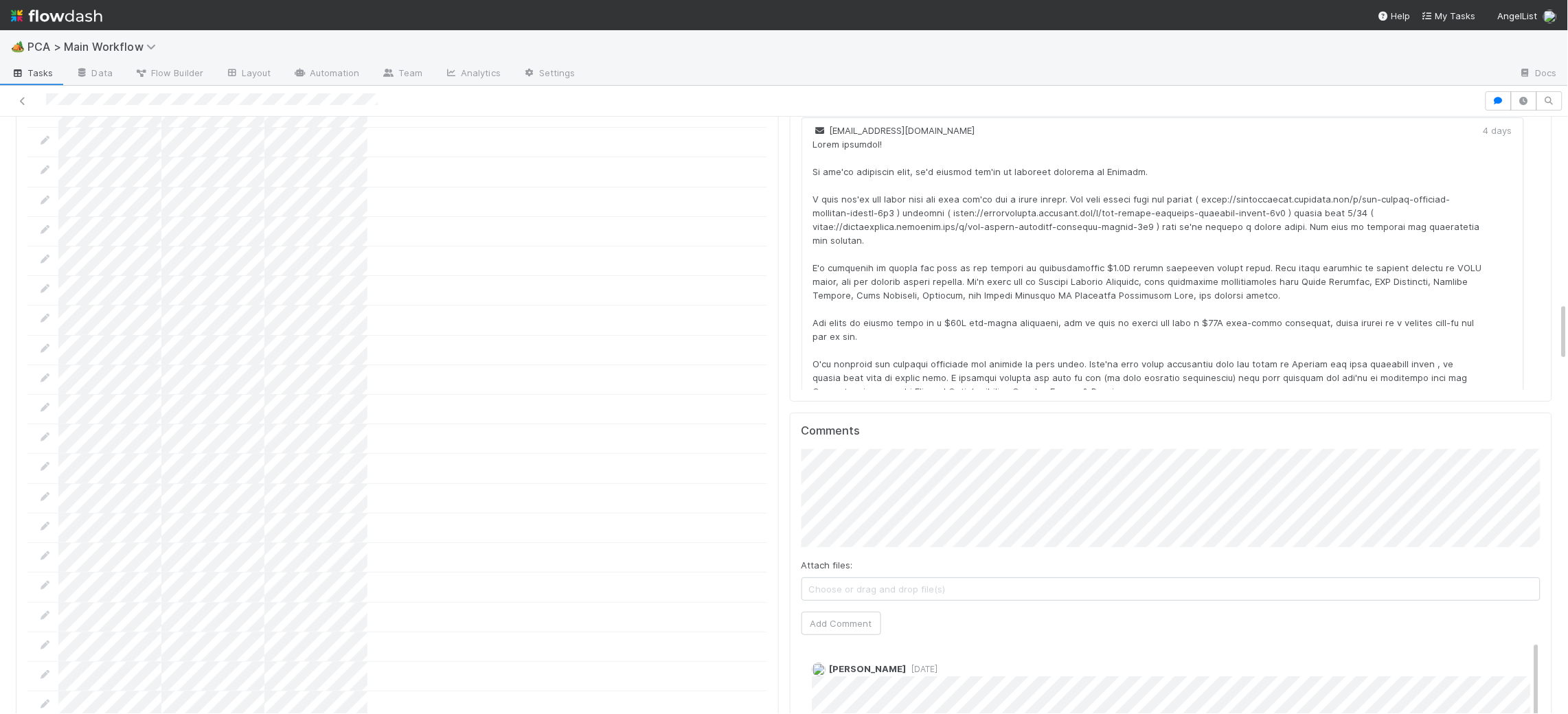
click at [764, 543] on div at bounding box center [397, 558] width 740 height 29
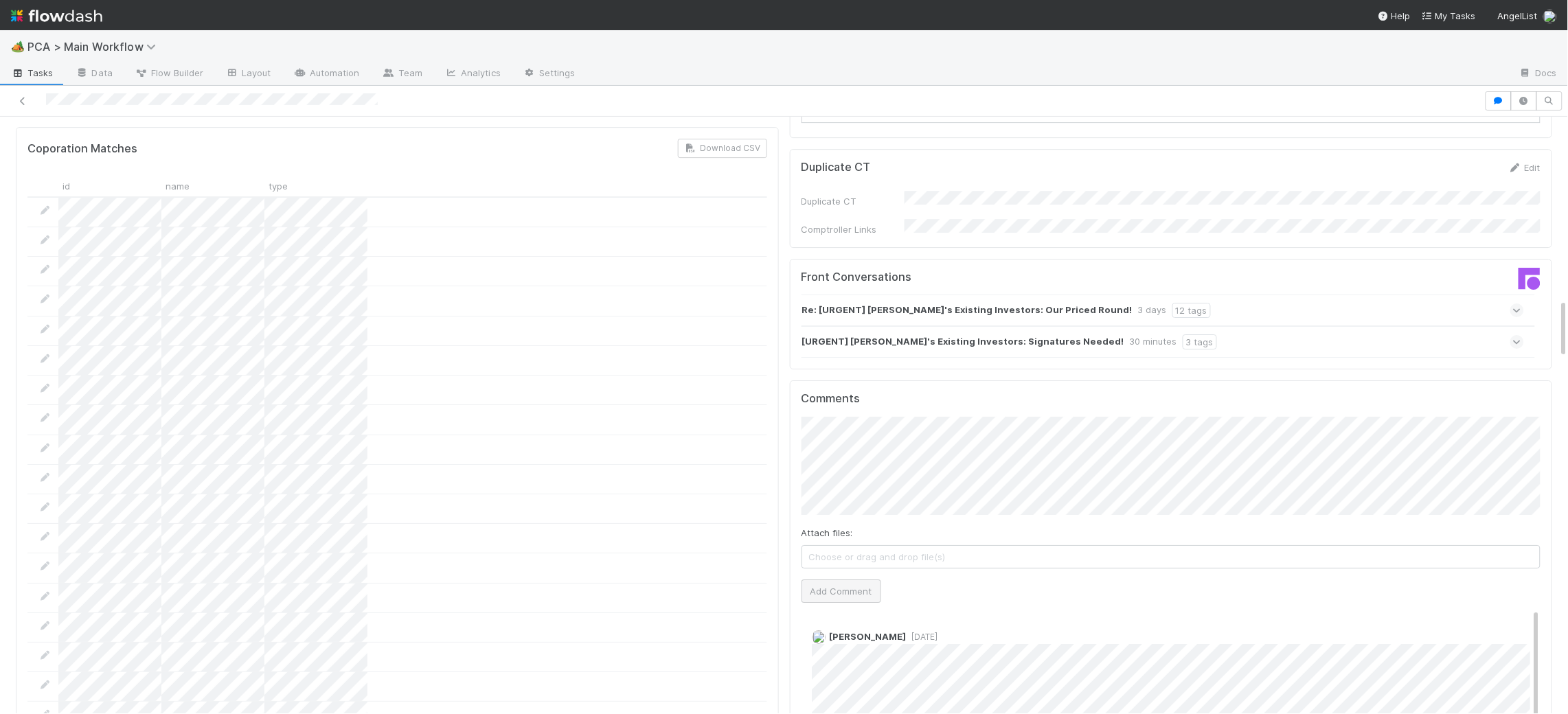
scroll to position [1830, 0]
click at [845, 580] on button "Add Comment" at bounding box center [841, 592] width 80 height 24
